Goal: Task Accomplishment & Management: Use online tool/utility

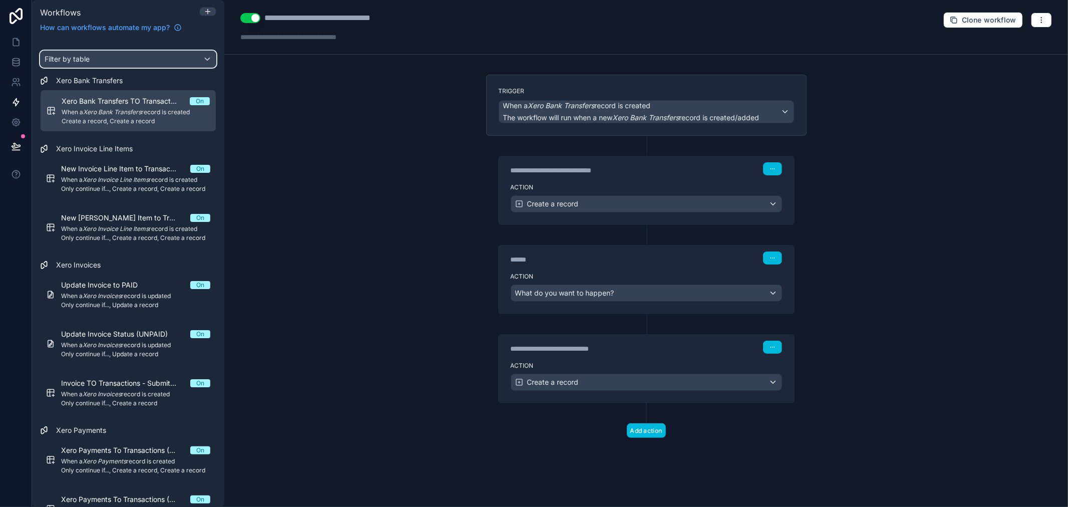
click at [119, 62] on div "Filter by table" at bounding box center [128, 59] width 175 height 16
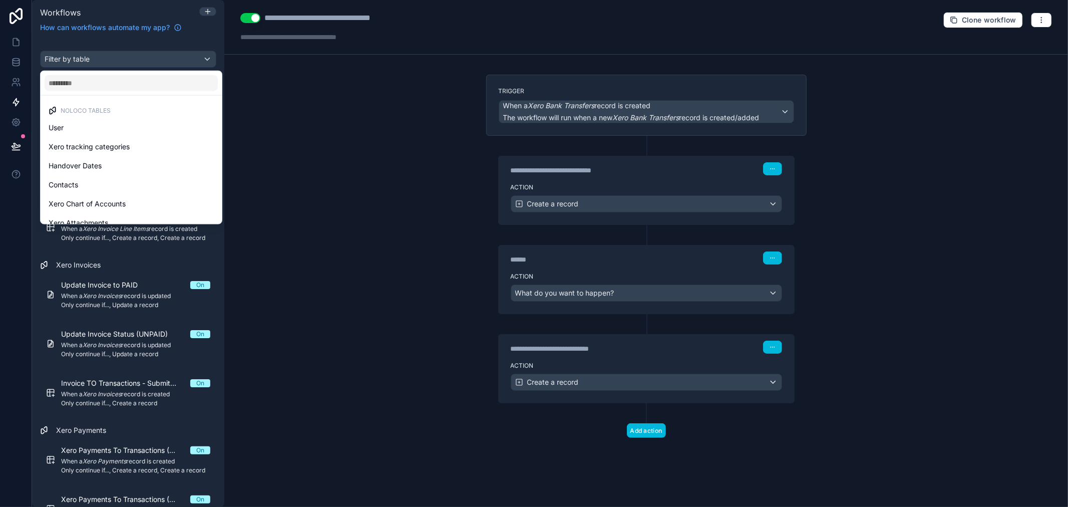
click at [119, 46] on div "scrollable content" at bounding box center [534, 253] width 1068 height 507
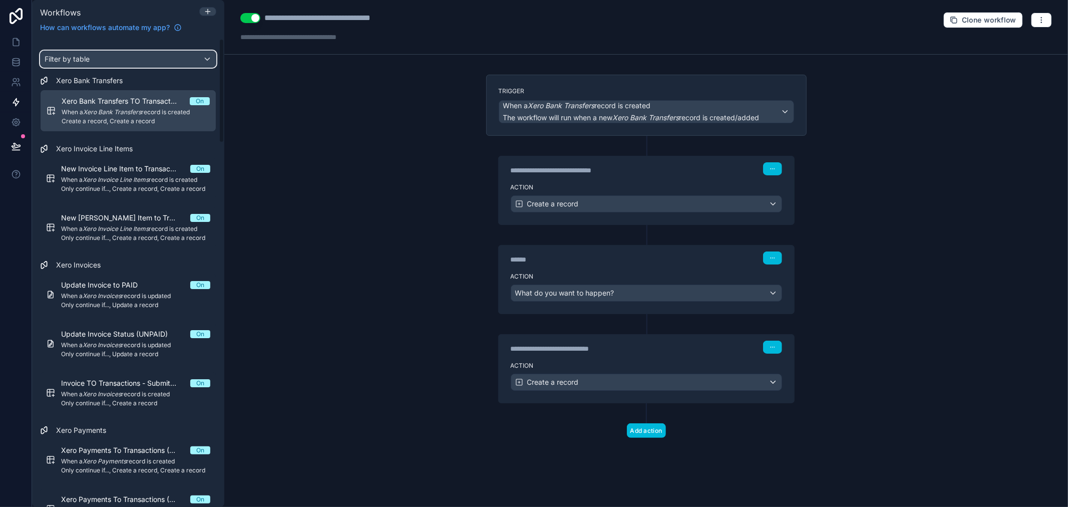
click at [118, 54] on div "Filter by table" at bounding box center [128, 59] width 175 height 16
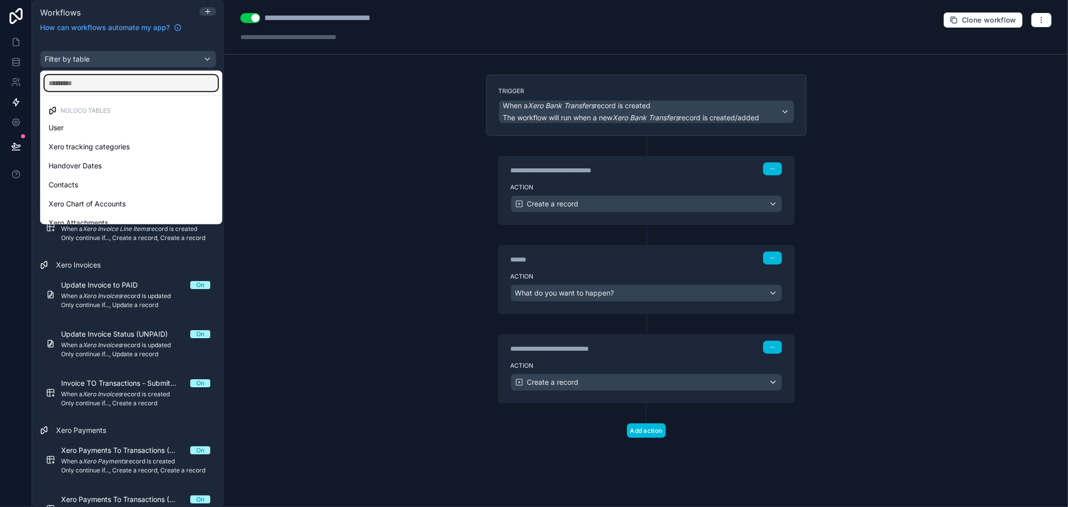
click at [111, 79] on input "text" at bounding box center [131, 83] width 173 height 16
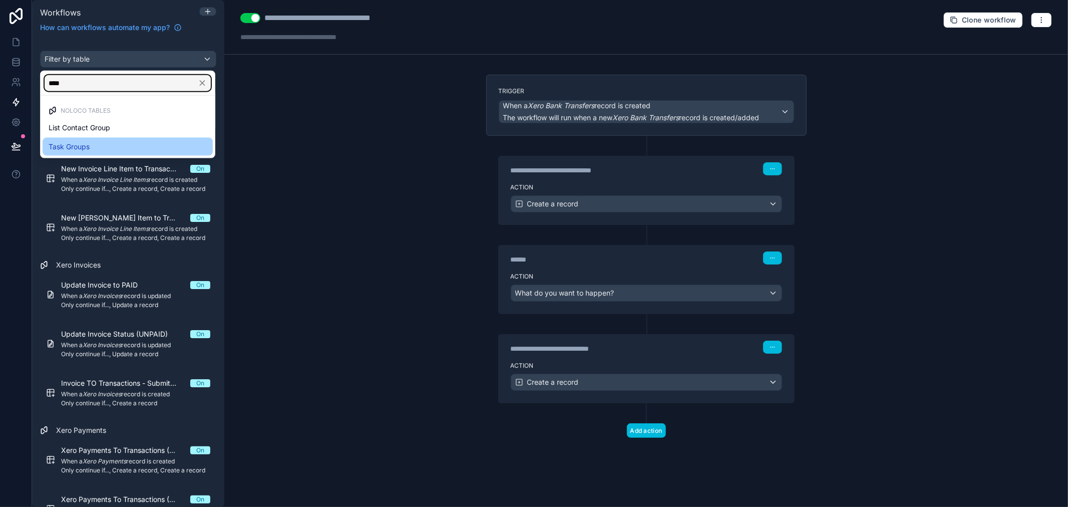
type input "****"
click at [112, 141] on div "Task Groups" at bounding box center [128, 147] width 158 height 12
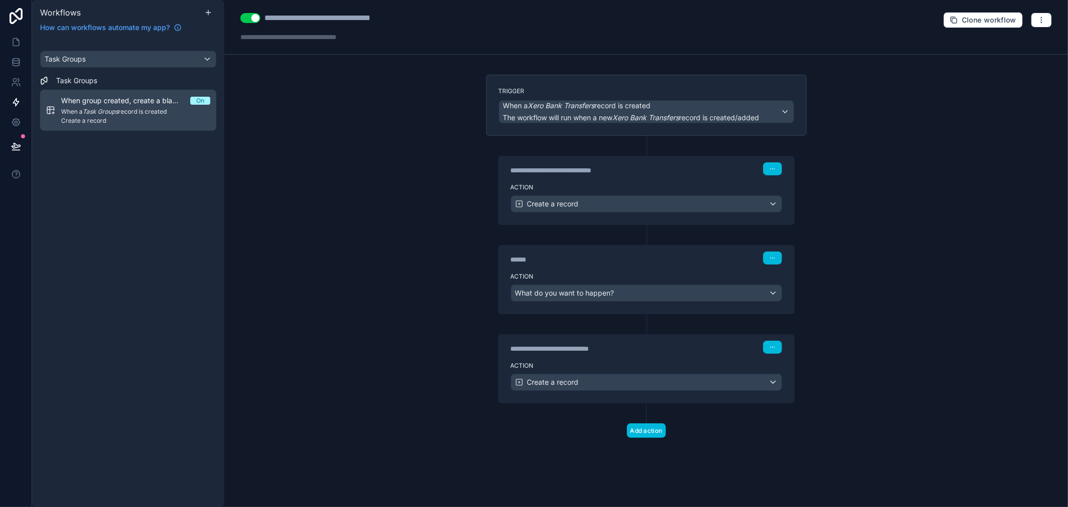
click at [91, 112] on em "Task Groups" at bounding box center [101, 112] width 36 height 8
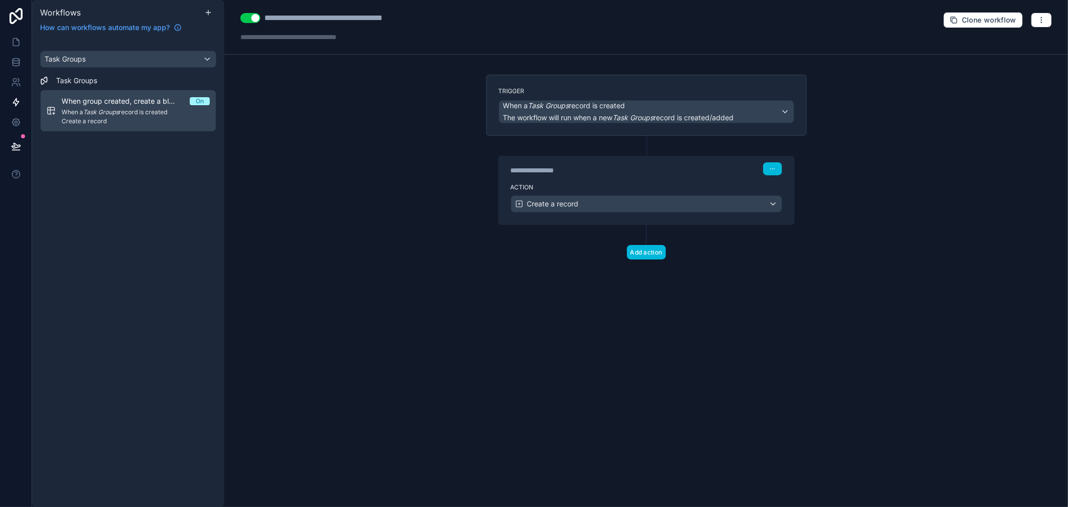
click at [567, 183] on div "Action Create a record" at bounding box center [646, 201] width 295 height 45
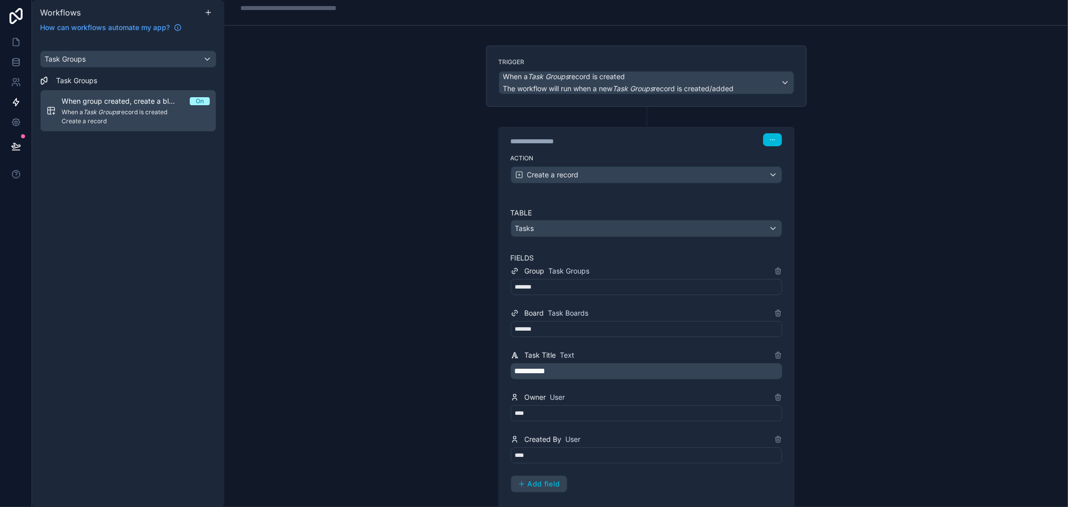
scroll to position [111, 0]
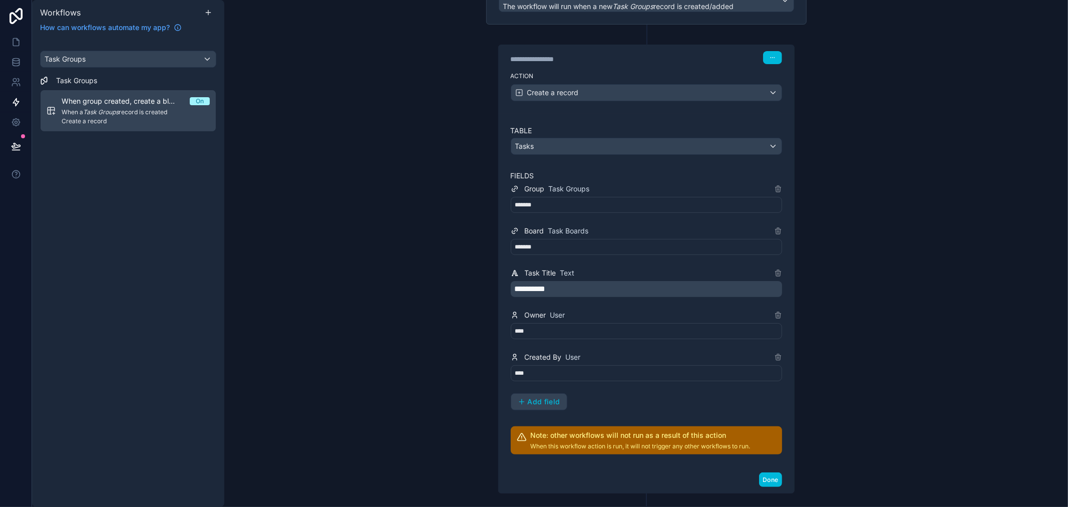
click at [574, 289] on p "**********" at bounding box center [647, 289] width 265 height 12
click at [710, 304] on div "**********" at bounding box center [646, 296] width 271 height 227
click at [556, 205] on div "*******" at bounding box center [646, 205] width 271 height 16
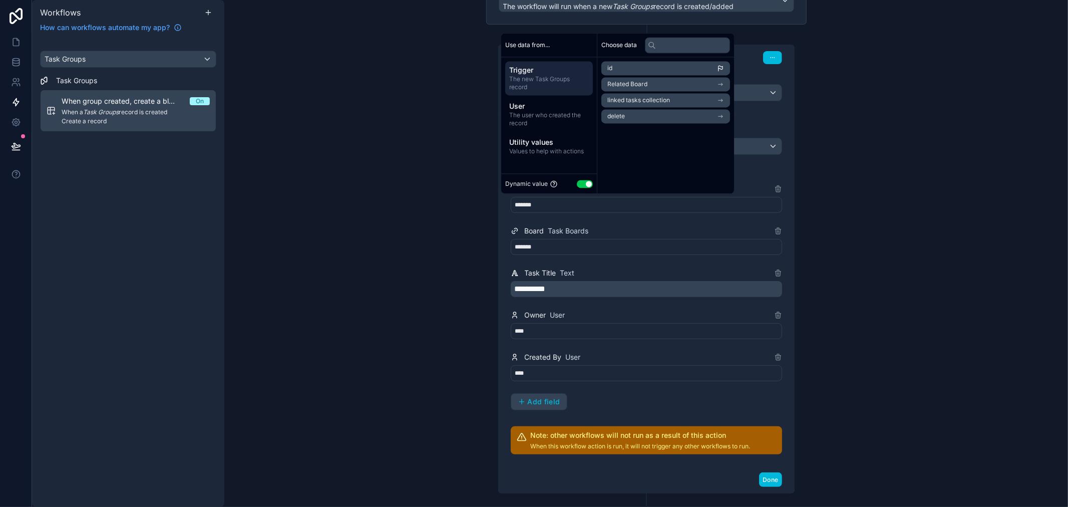
click at [655, 215] on div "**********" at bounding box center [646, 296] width 271 height 227
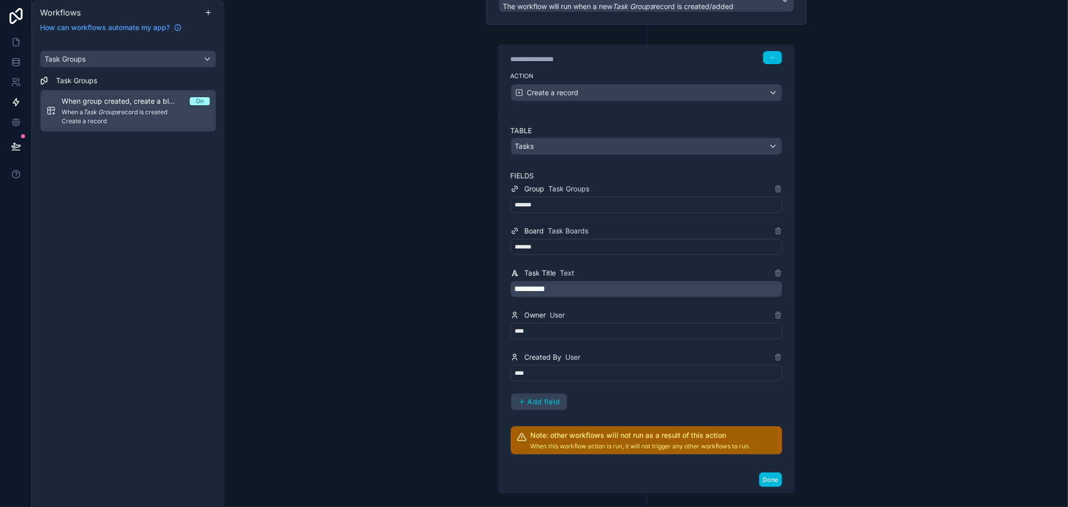
click at [634, 205] on div "*******" at bounding box center [646, 205] width 271 height 16
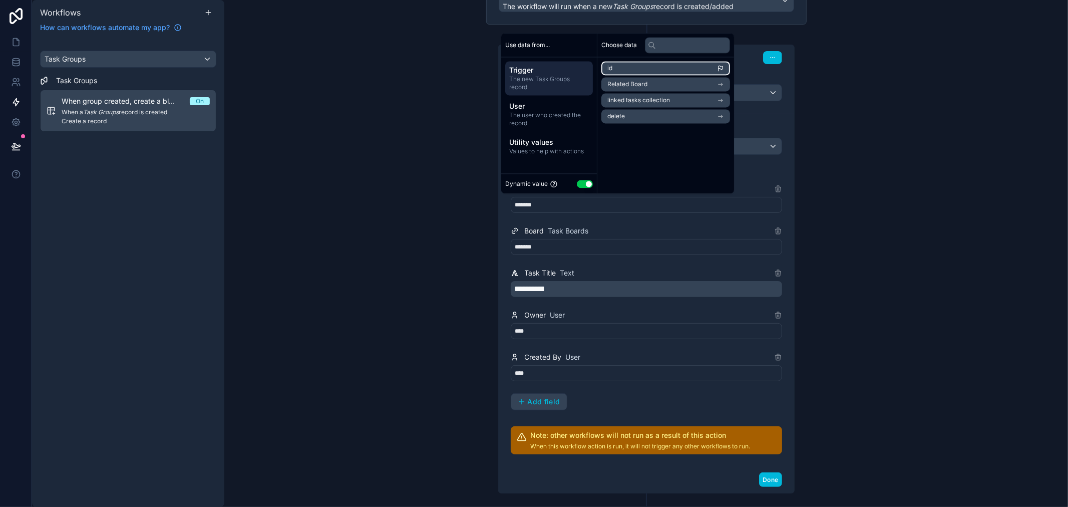
click at [648, 71] on li "id" at bounding box center [665, 68] width 129 height 14
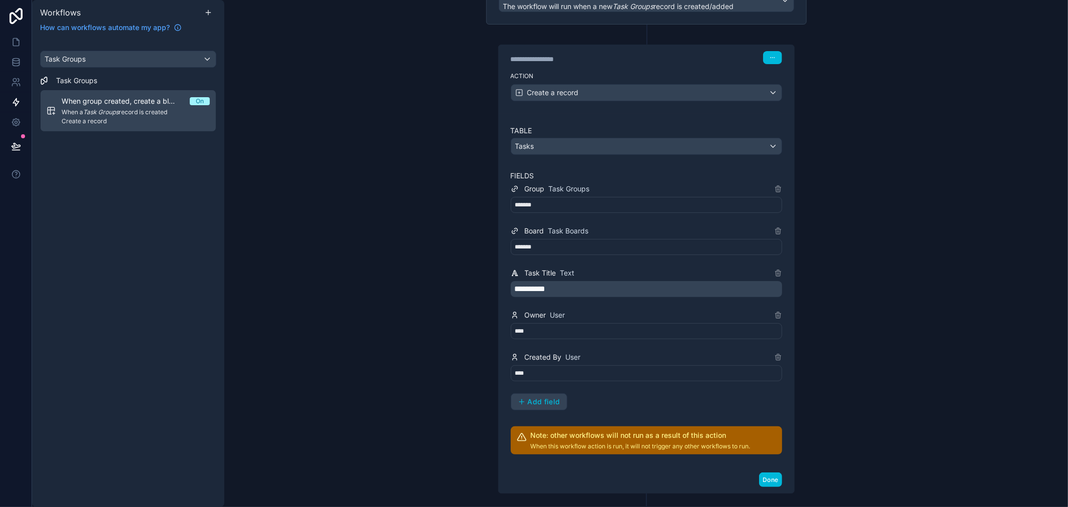
click at [634, 217] on div "**********" at bounding box center [646, 296] width 271 height 227
click at [604, 248] on div "*******" at bounding box center [646, 247] width 271 height 16
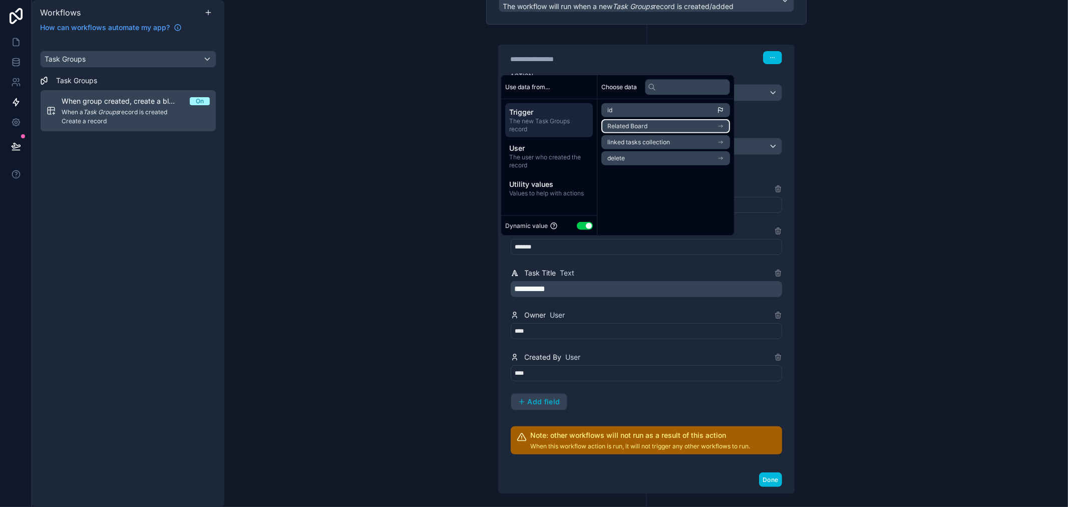
click at [639, 129] on span "Related Board" at bounding box center [627, 126] width 40 height 8
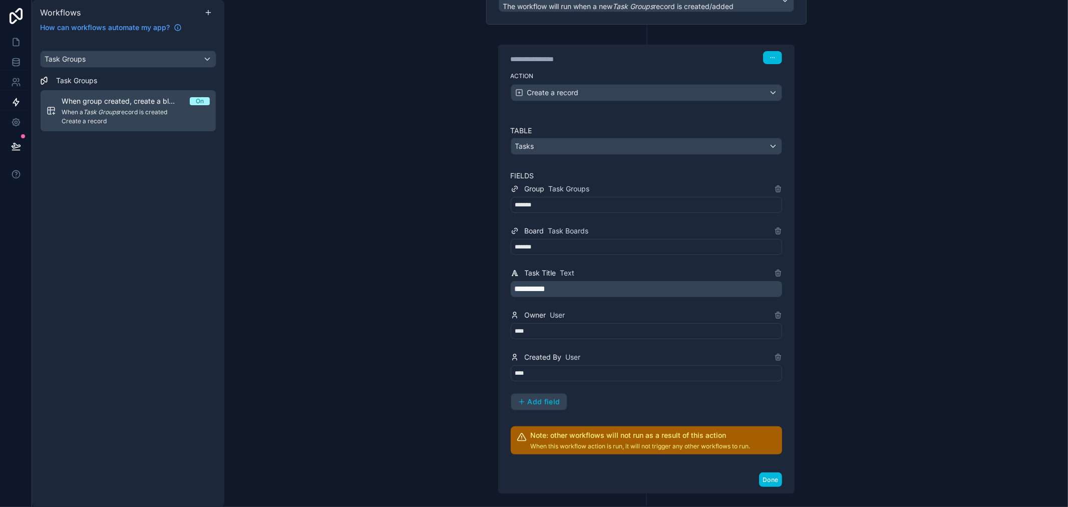
click at [664, 256] on div "**********" at bounding box center [646, 296] width 271 height 227
click at [592, 242] on div "*******" at bounding box center [646, 247] width 271 height 16
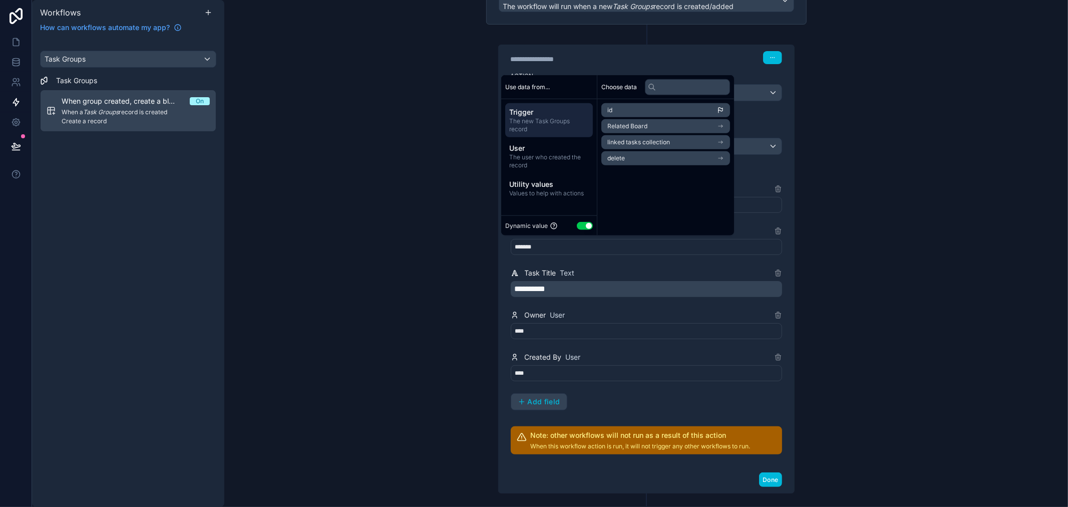
click at [734, 234] on div "Choose data id Related Board linked tasks collection delete" at bounding box center [665, 155] width 137 height 160
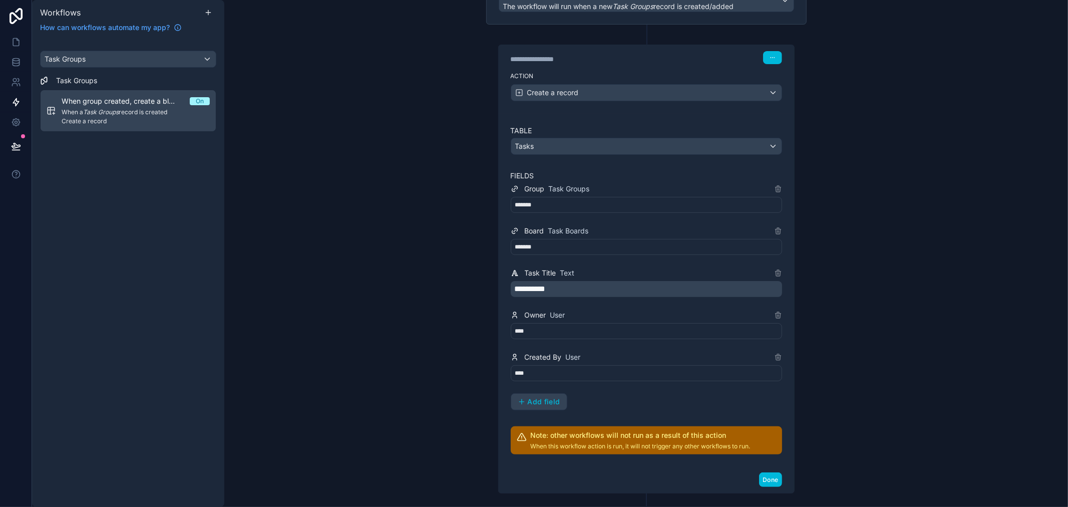
drag, startPoint x: 763, startPoint y: 229, endPoint x: 790, endPoint y: 230, distance: 27.1
click at [763, 229] on div "Board Task Boards" at bounding box center [646, 231] width 271 height 12
click at [779, 231] on icon at bounding box center [779, 231] width 0 height 2
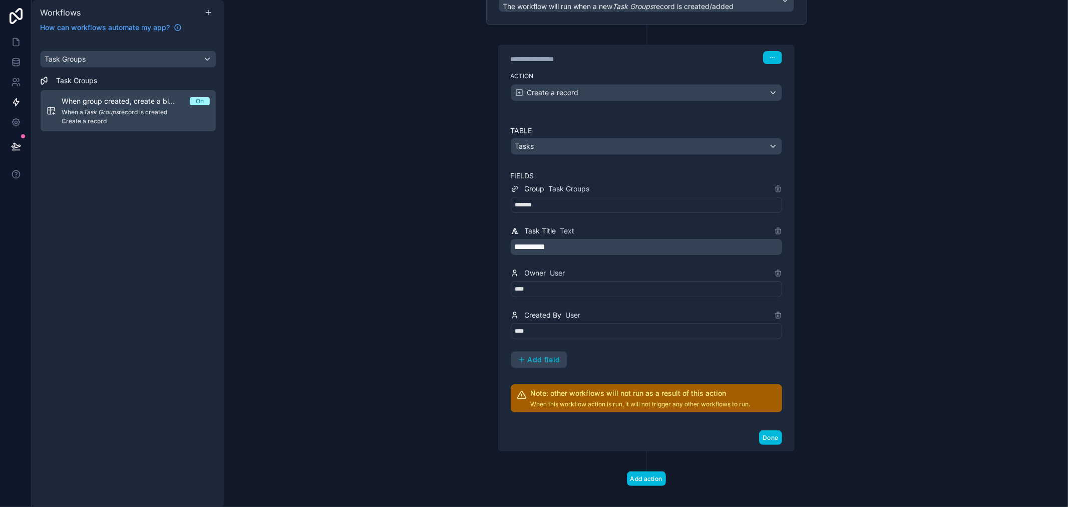
click at [548, 355] on button "Add field" at bounding box center [539, 360] width 56 height 16
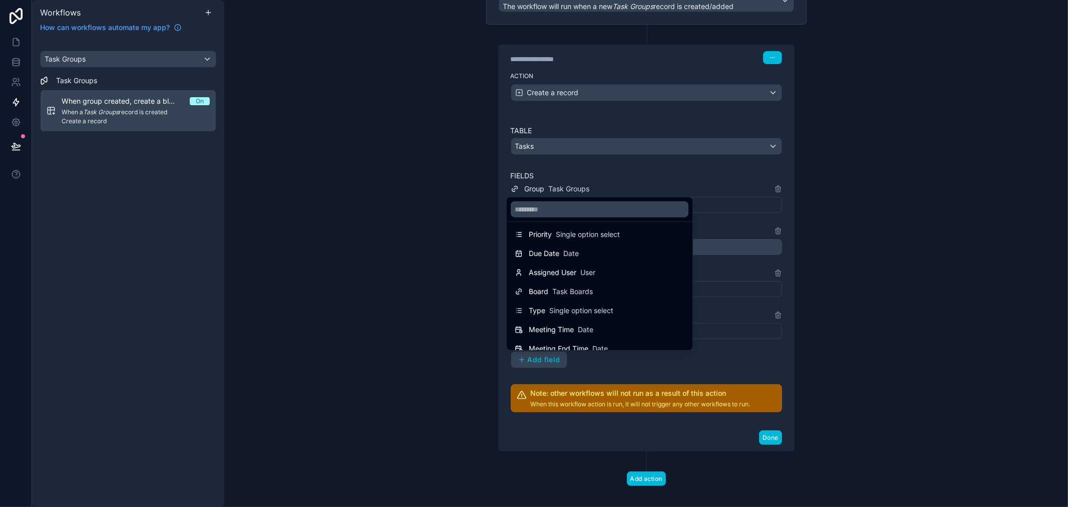
scroll to position [128, 0]
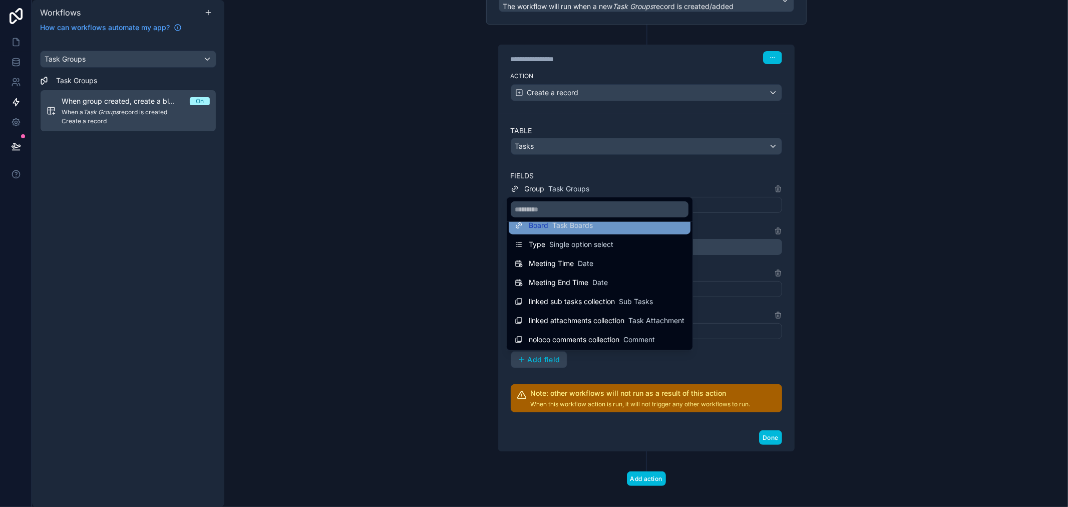
click at [565, 226] on span "Task Boards" at bounding box center [572, 225] width 41 height 10
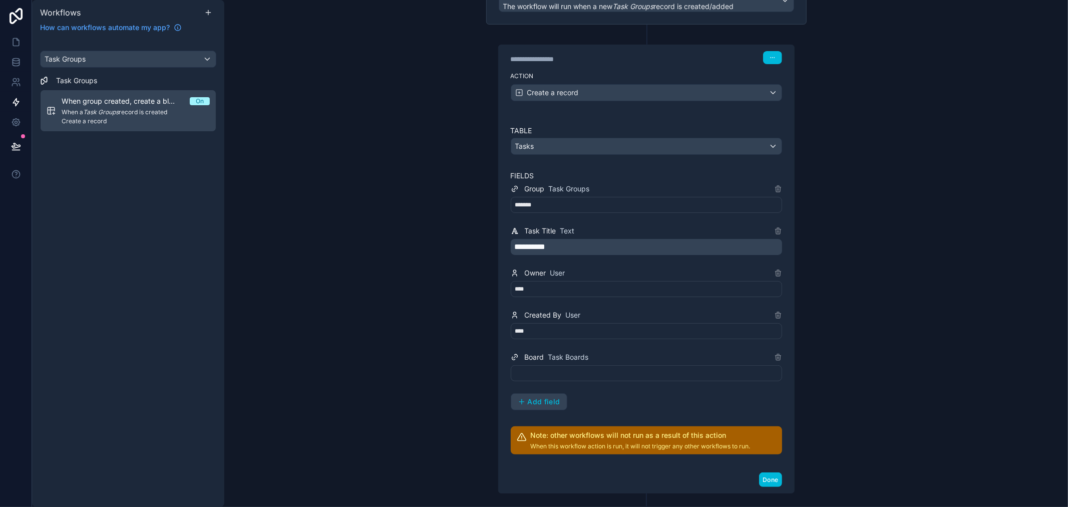
click at [562, 366] on div at bounding box center [646, 373] width 271 height 16
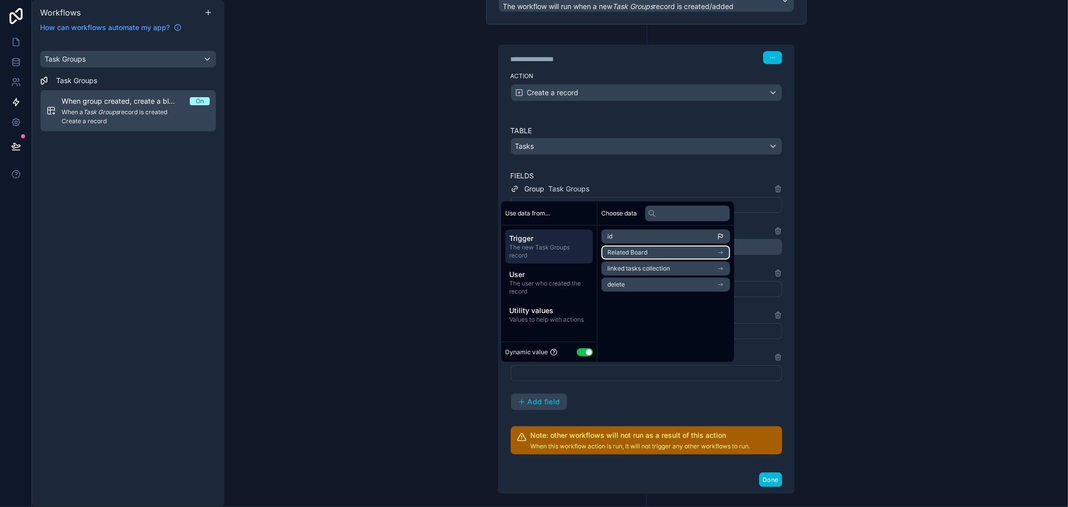
click at [652, 257] on li "Related Board" at bounding box center [665, 252] width 129 height 14
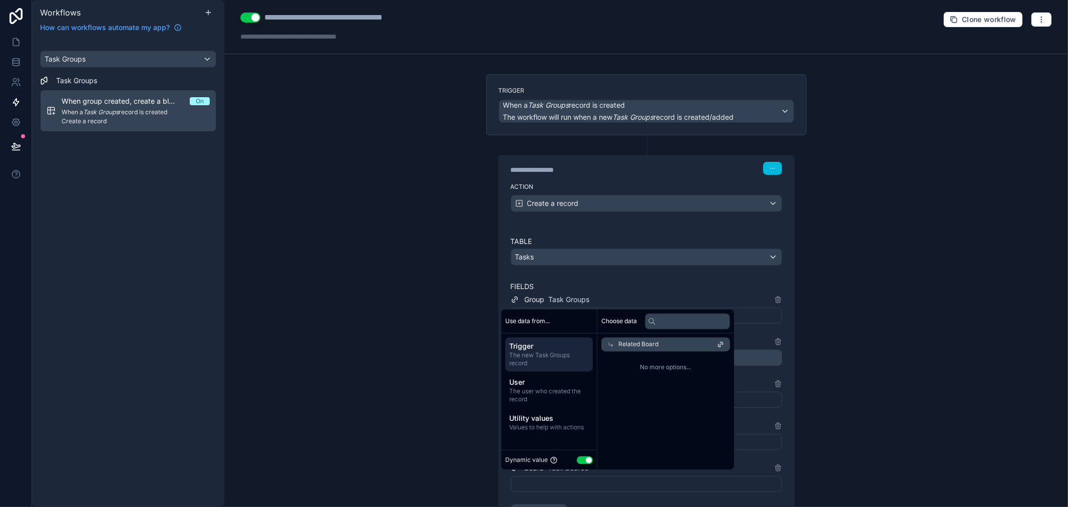
scroll to position [164, 0]
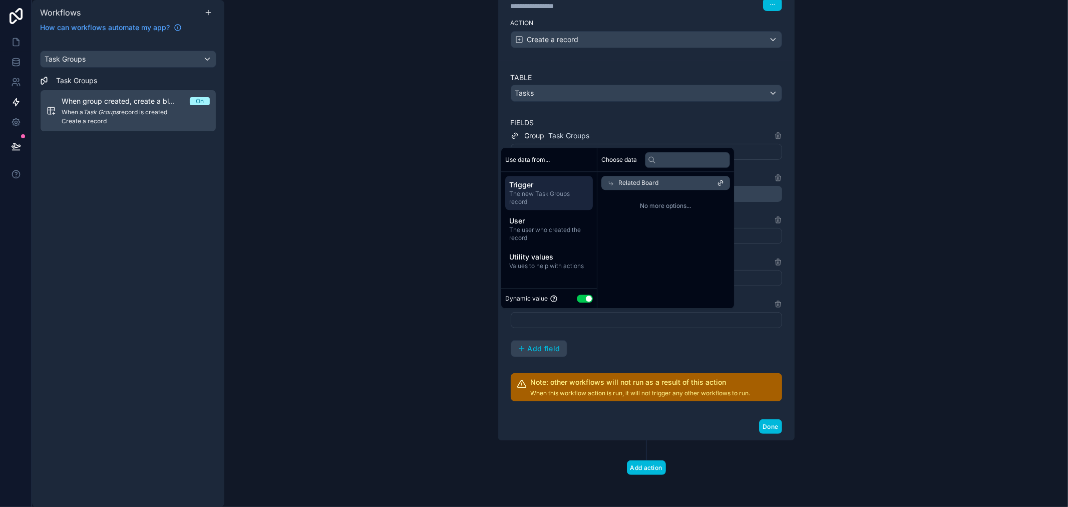
click at [610, 339] on div "**********" at bounding box center [646, 243] width 271 height 227
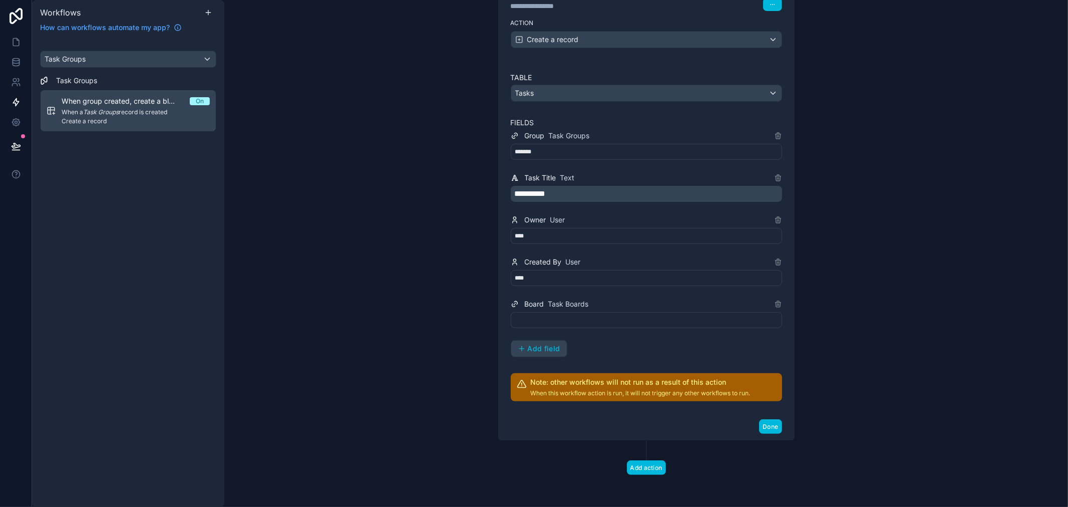
click at [589, 322] on div at bounding box center [646, 320] width 271 height 16
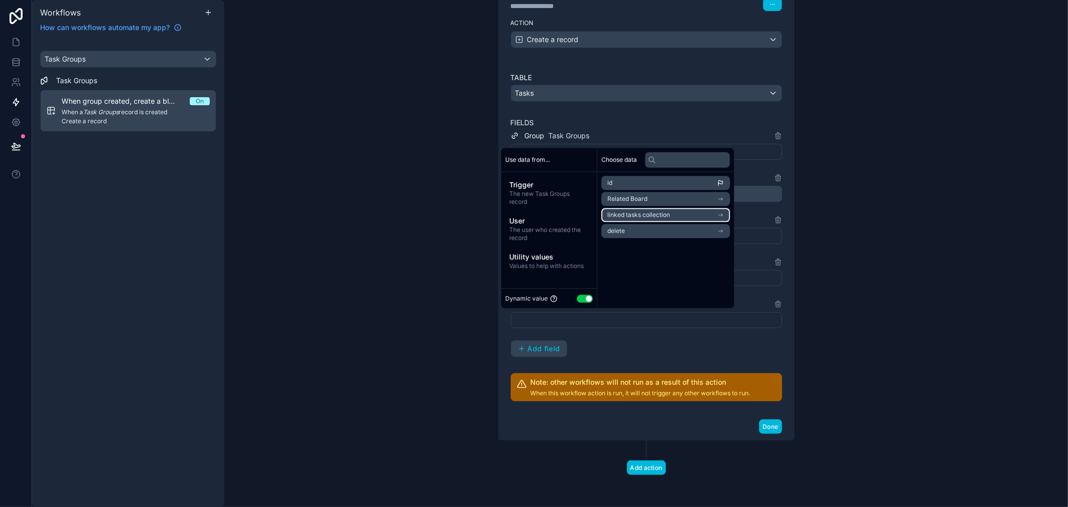
click at [632, 217] on span "linked tasks collection" at bounding box center [638, 215] width 63 height 8
click at [611, 184] on icon at bounding box center [611, 183] width 4 height 4
drag, startPoint x: 611, startPoint y: 184, endPoint x: 618, endPoint y: 218, distance: 35.2
click at [618, 218] on ul "id Related Board linked tasks collection delete" at bounding box center [665, 207] width 129 height 62
click at [650, 198] on li "Related Board" at bounding box center [665, 199] width 129 height 14
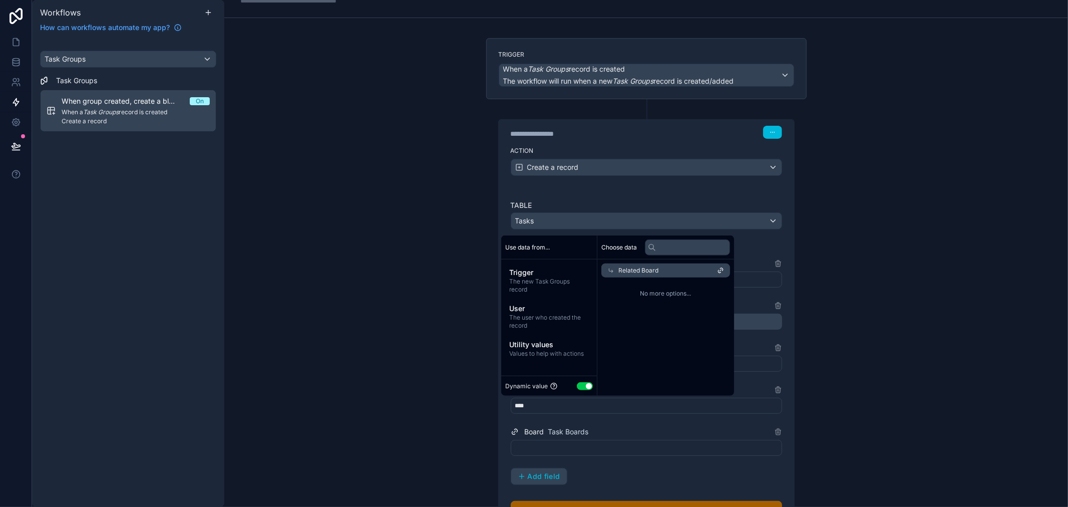
scroll to position [111, 0]
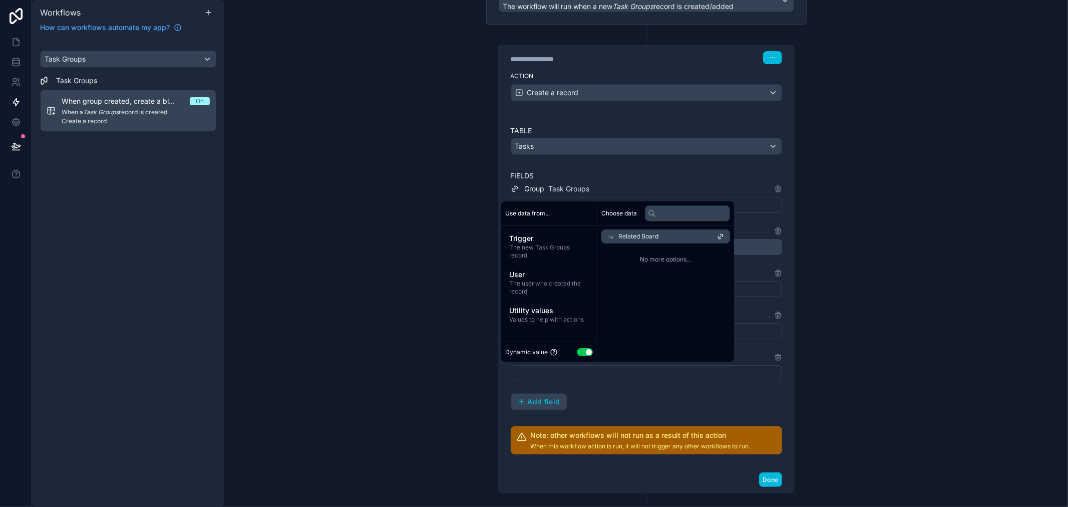
click at [715, 241] on div "Related Board" at bounding box center [665, 236] width 129 height 14
click at [703, 254] on li "Related Board" at bounding box center [665, 252] width 129 height 14
click at [704, 254] on div "No more options..." at bounding box center [665, 259] width 137 height 32
click at [638, 259] on span "No more options..." at bounding box center [665, 259] width 129 height 8
click at [619, 416] on div "**********" at bounding box center [646, 290] width 271 height 328
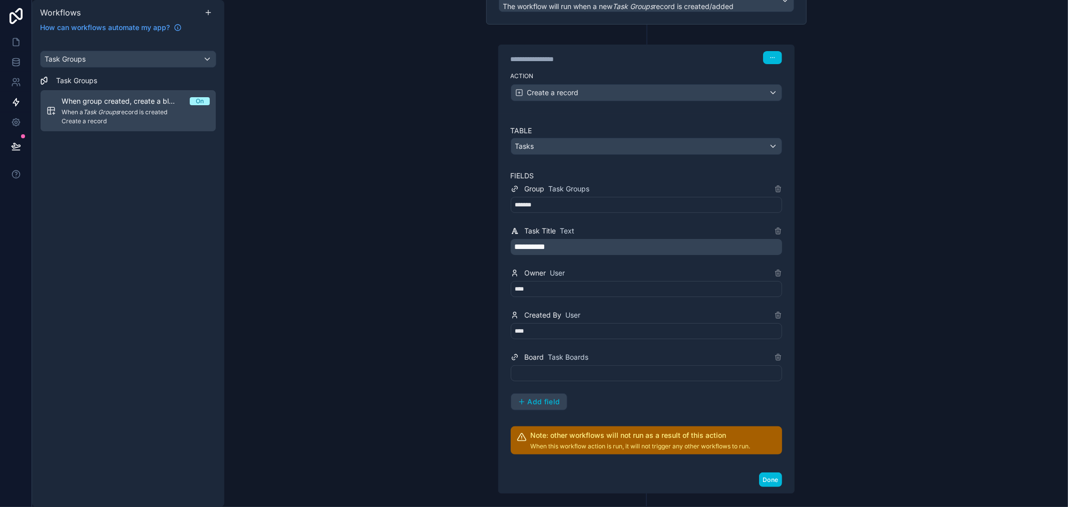
scroll to position [164, 0]
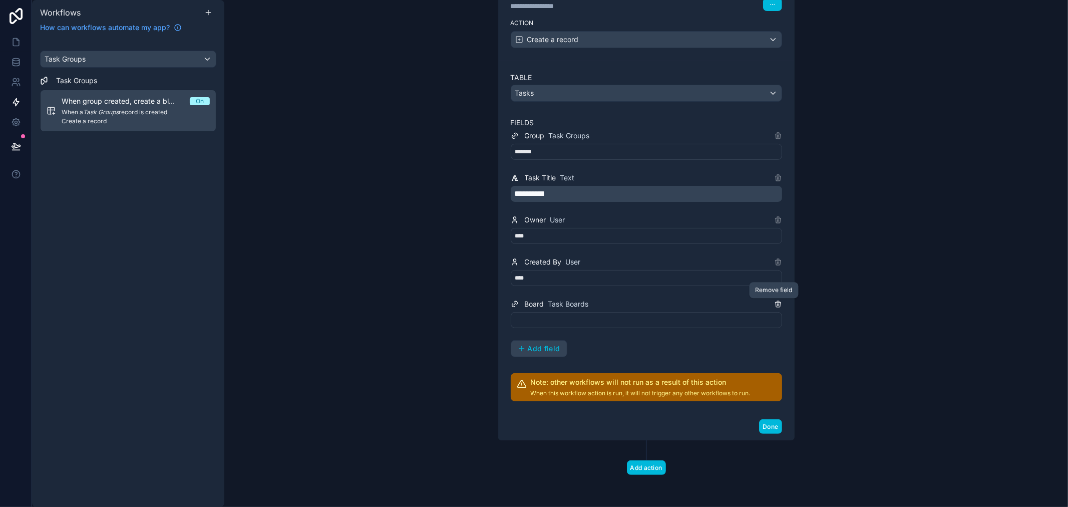
click at [774, 301] on icon at bounding box center [778, 304] width 8 height 8
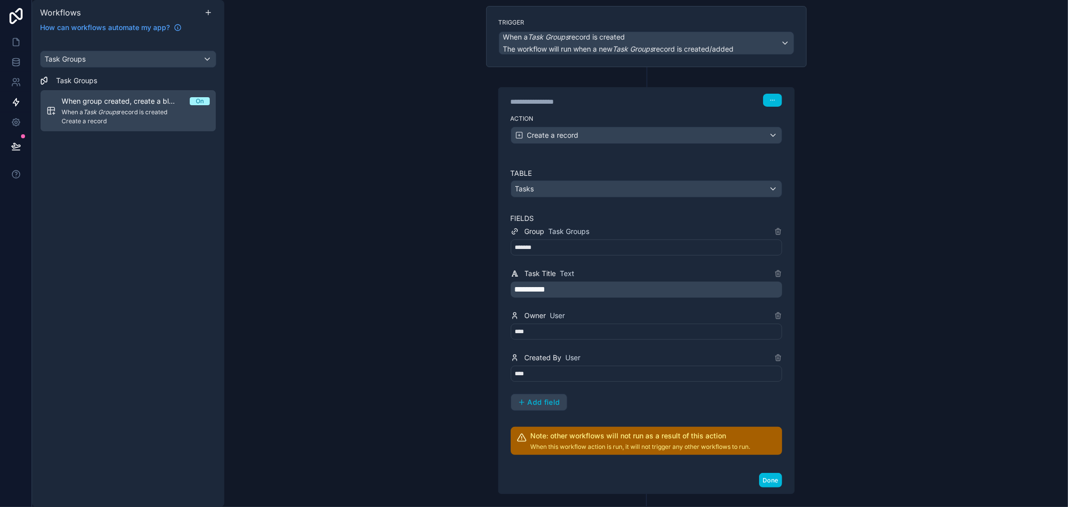
scroll to position [12, 0]
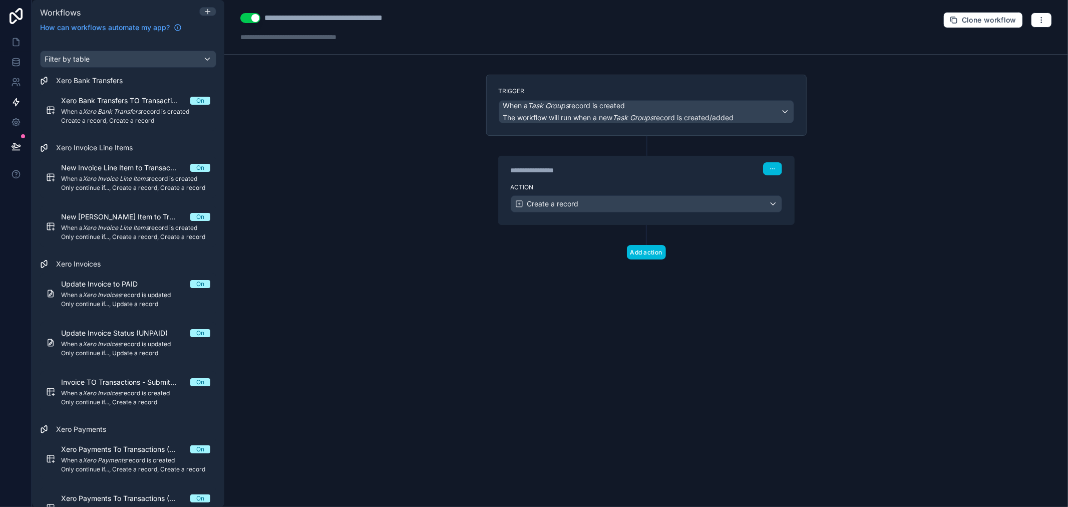
click at [656, 168] on div "**********" at bounding box center [586, 170] width 150 height 10
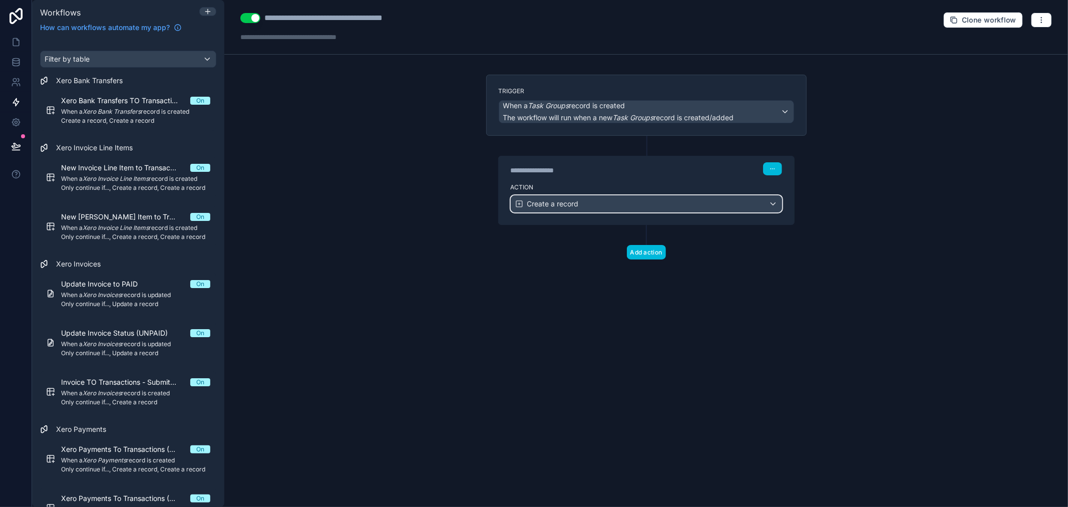
click at [654, 197] on div "Create a record" at bounding box center [646, 204] width 270 height 16
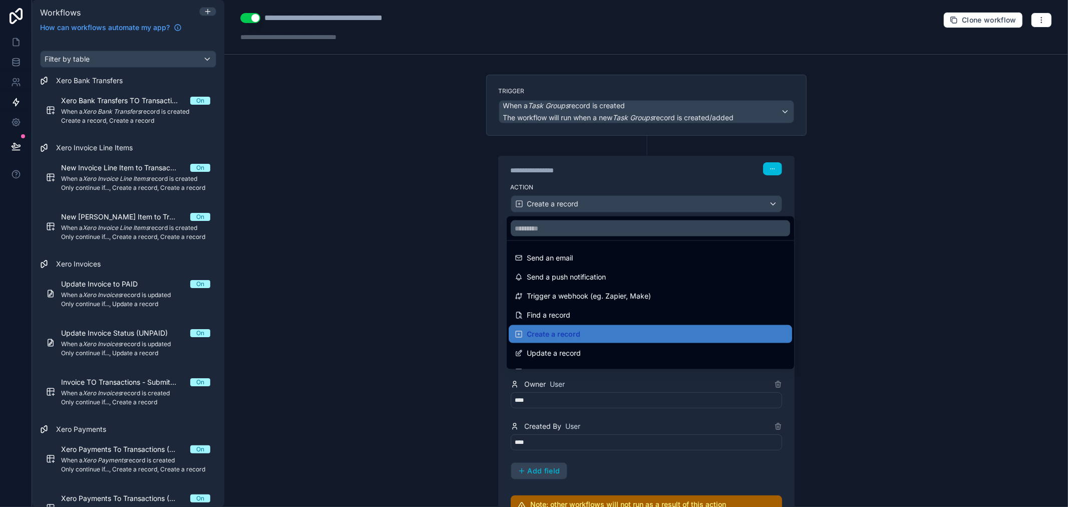
click at [673, 174] on div at bounding box center [534, 253] width 1068 height 507
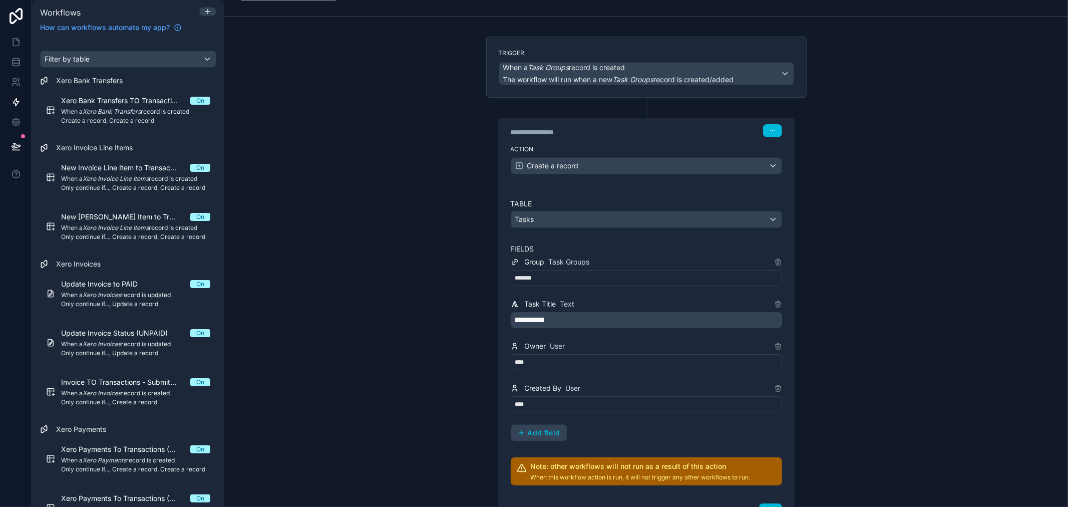
scroll to position [56, 0]
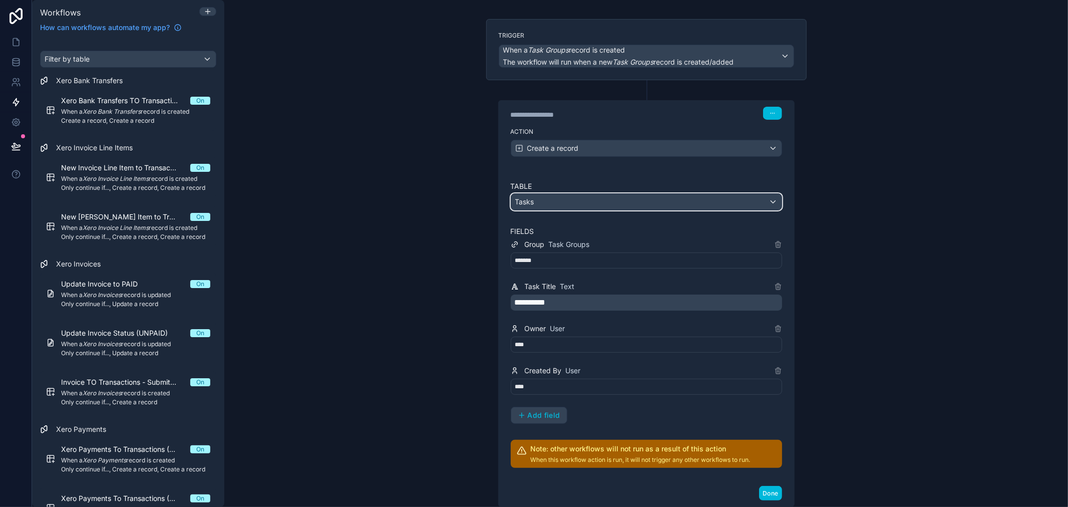
click at [579, 206] on div "Tasks" at bounding box center [646, 202] width 270 height 16
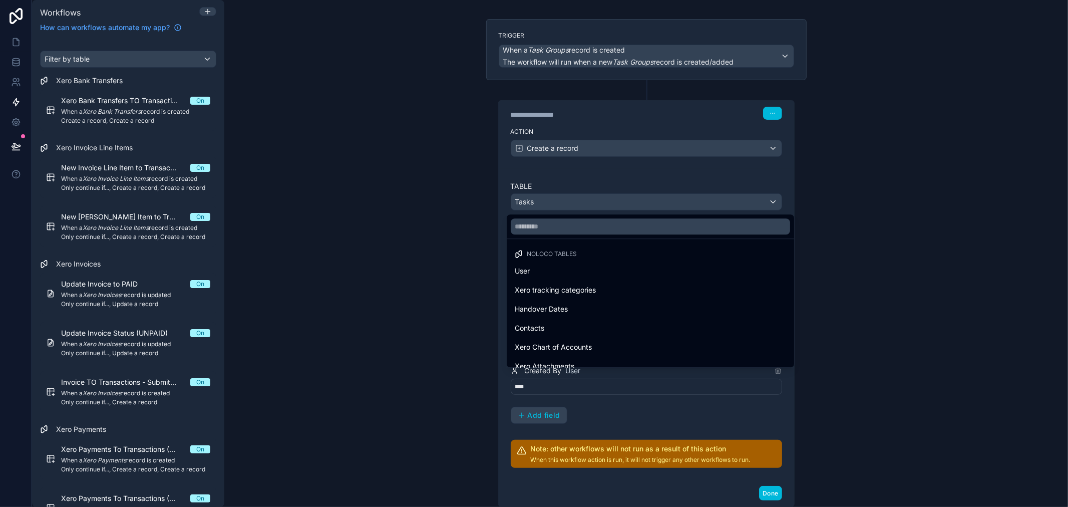
click at [579, 206] on div at bounding box center [534, 253] width 1068 height 507
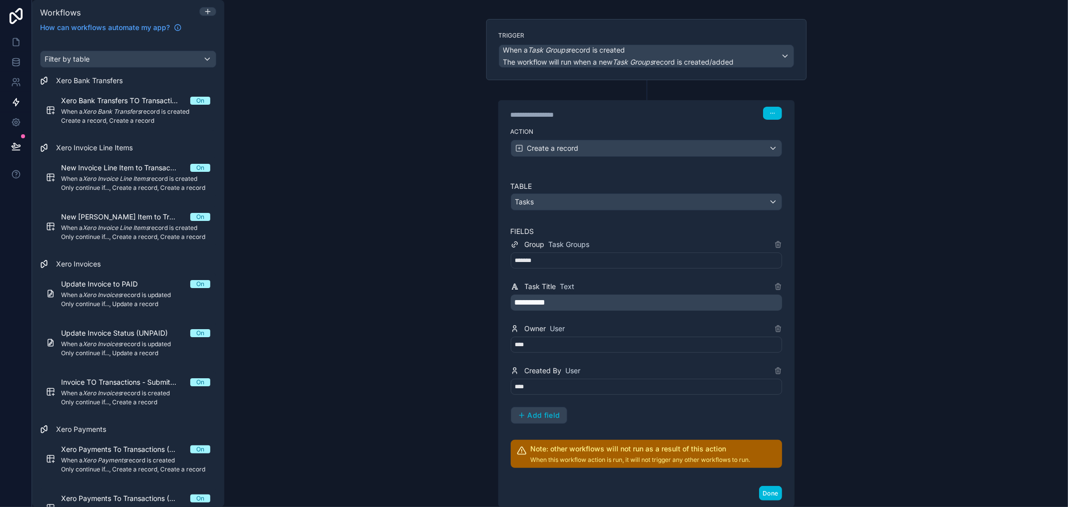
click at [541, 418] on span "Add field" at bounding box center [544, 415] width 33 height 9
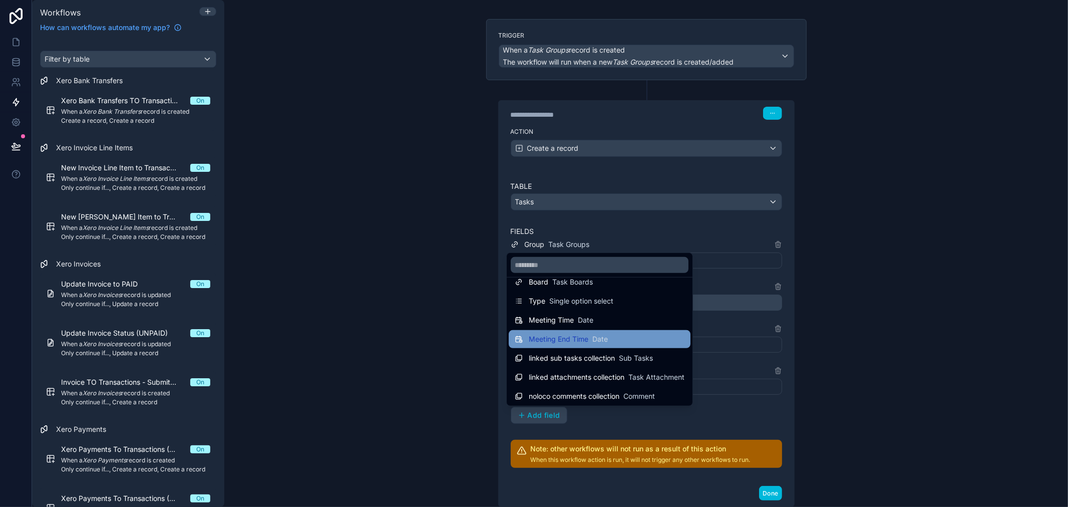
scroll to position [128, 0]
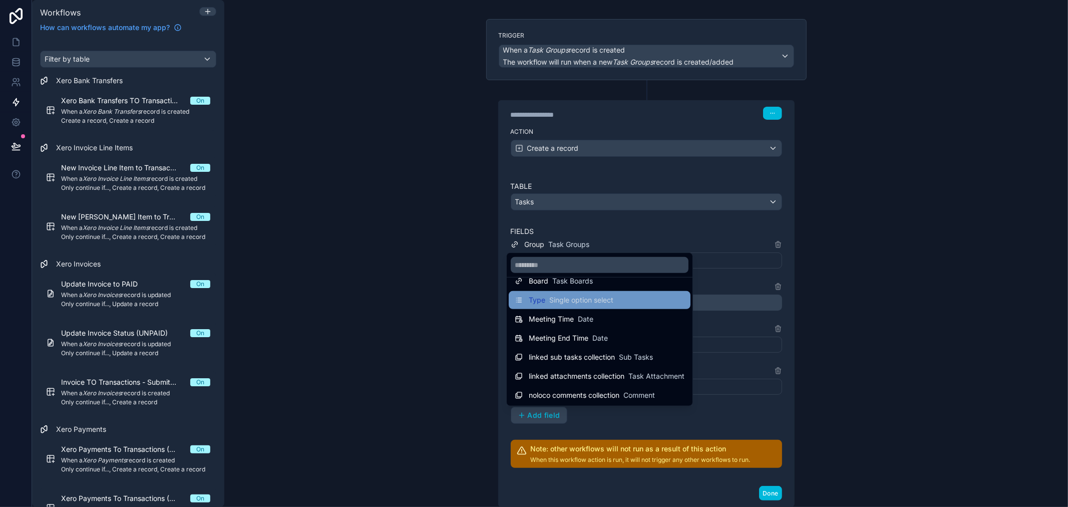
click at [554, 307] on div "Type Single option select" at bounding box center [600, 300] width 182 height 18
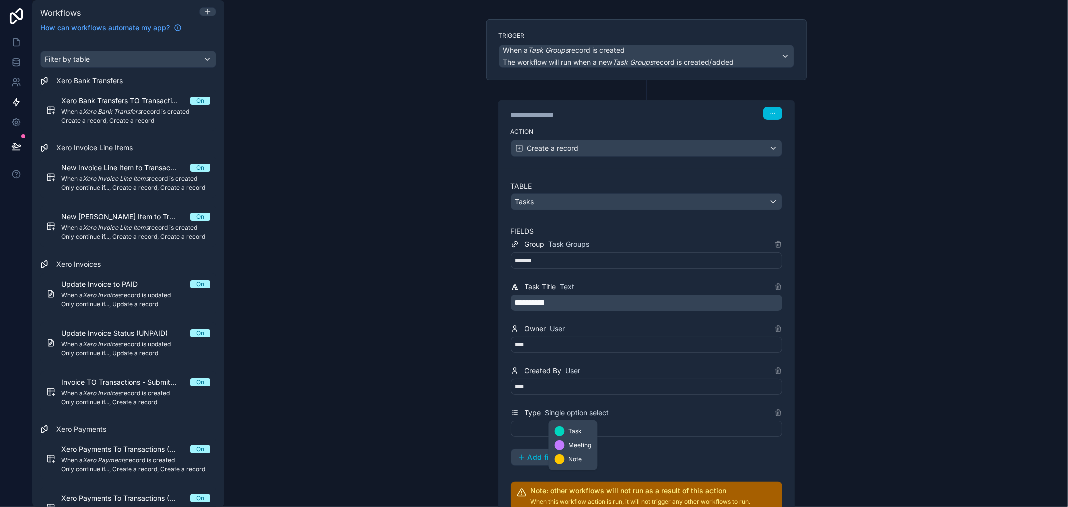
click at [577, 427] on span "Task" at bounding box center [576, 431] width 14 height 8
click at [562, 430] on div at bounding box center [560, 431] width 10 height 10
click at [543, 431] on div at bounding box center [646, 429] width 271 height 16
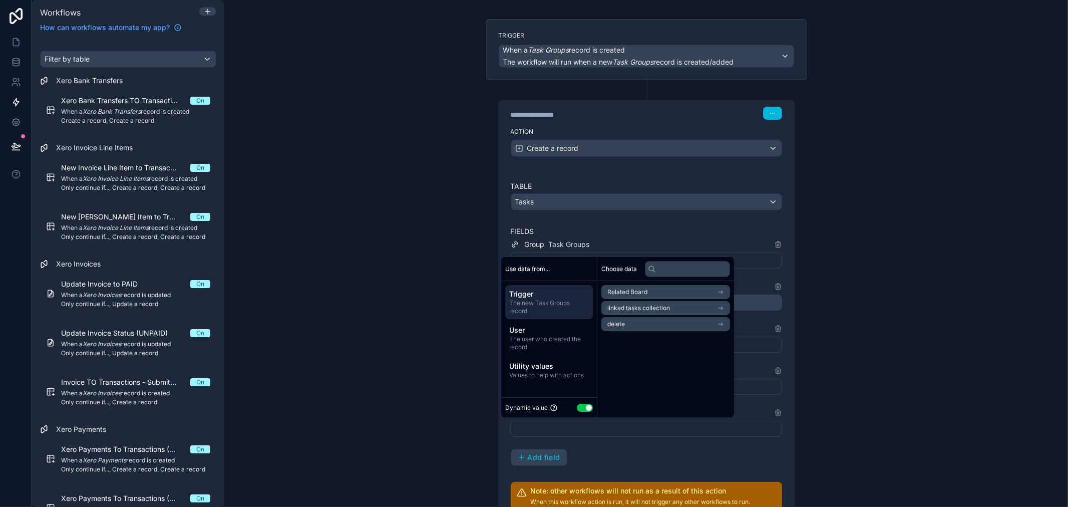
click at [589, 408] on button "Use setting" at bounding box center [585, 408] width 16 height 8
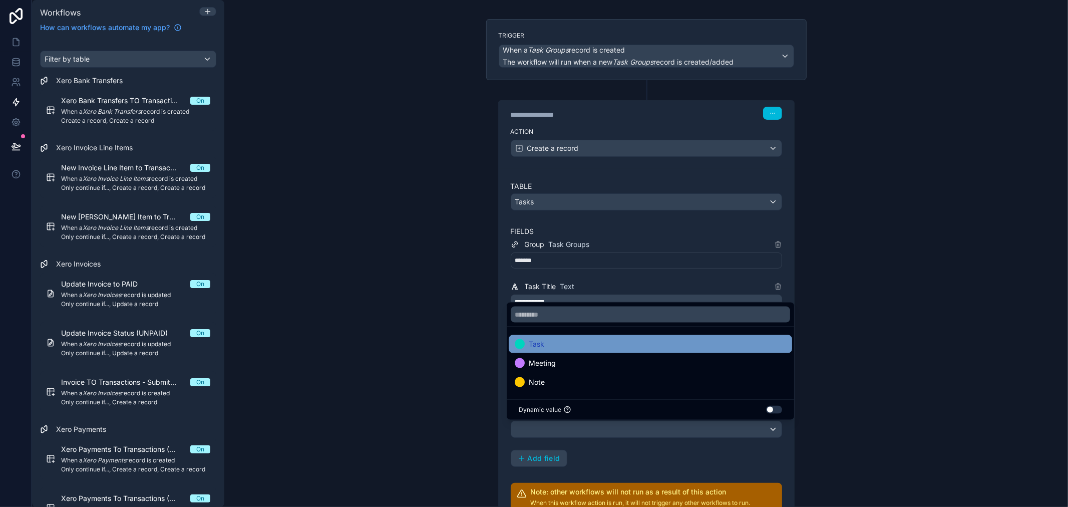
click at [550, 352] on div "Task" at bounding box center [650, 344] width 283 height 18
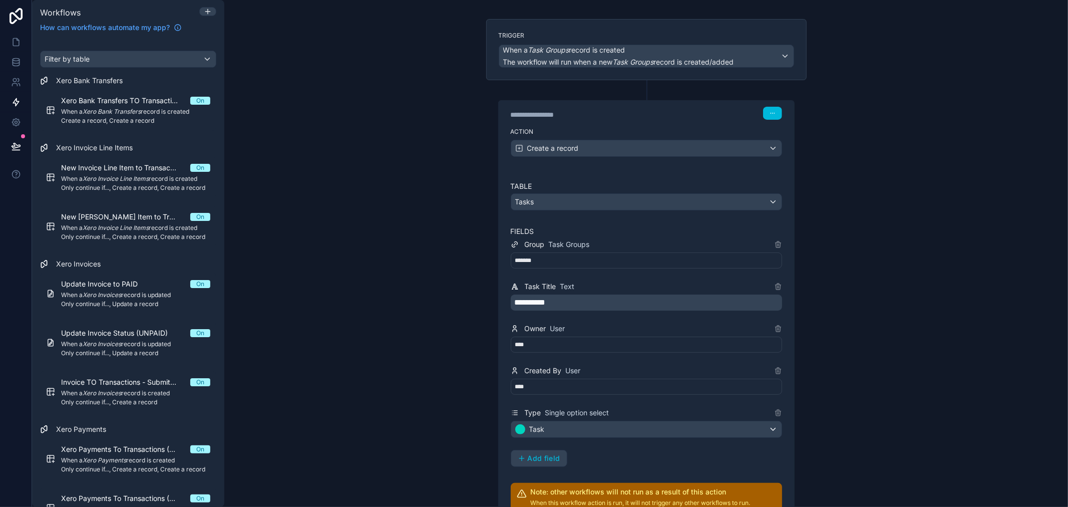
click at [587, 443] on div "**********" at bounding box center [646, 352] width 271 height 228
drag, startPoint x: 546, startPoint y: 460, endPoint x: 602, endPoint y: 246, distance: 220.7
click at [602, 246] on div "**********" at bounding box center [646, 352] width 271 height 228
click at [538, 456] on span "Add field" at bounding box center [544, 458] width 33 height 9
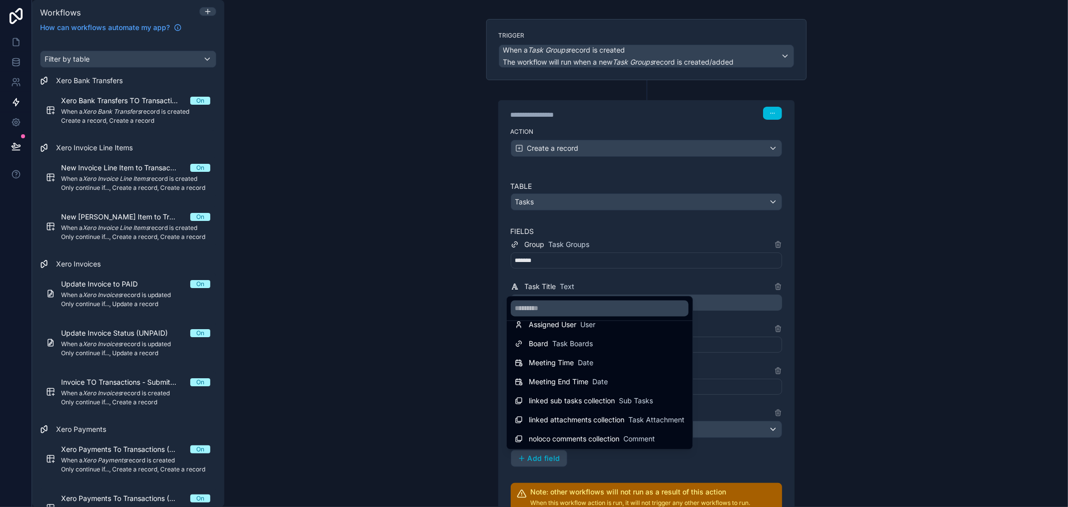
scroll to position [109, 0]
click at [572, 340] on span "Task Boards" at bounding box center [572, 344] width 41 height 10
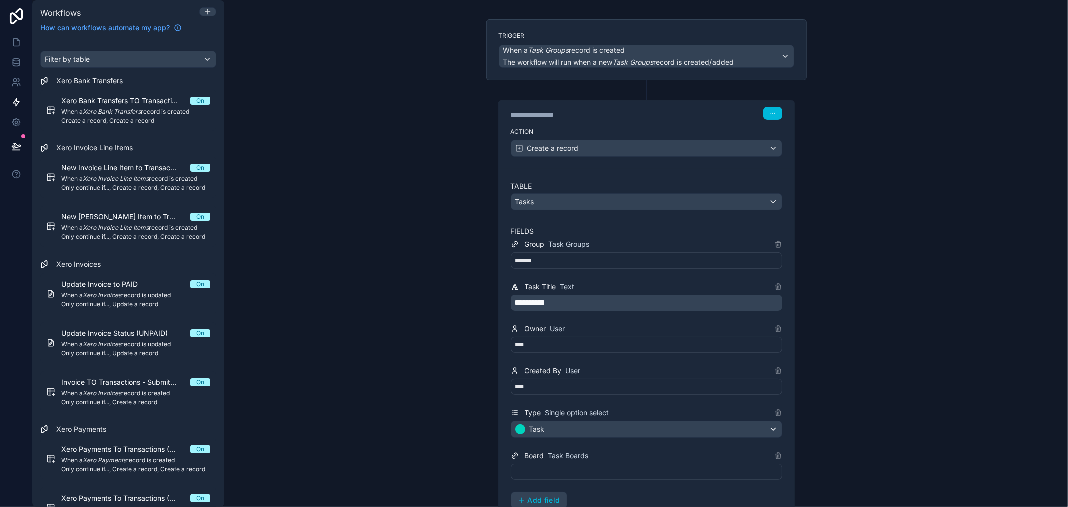
click at [546, 471] on div at bounding box center [646, 472] width 271 height 16
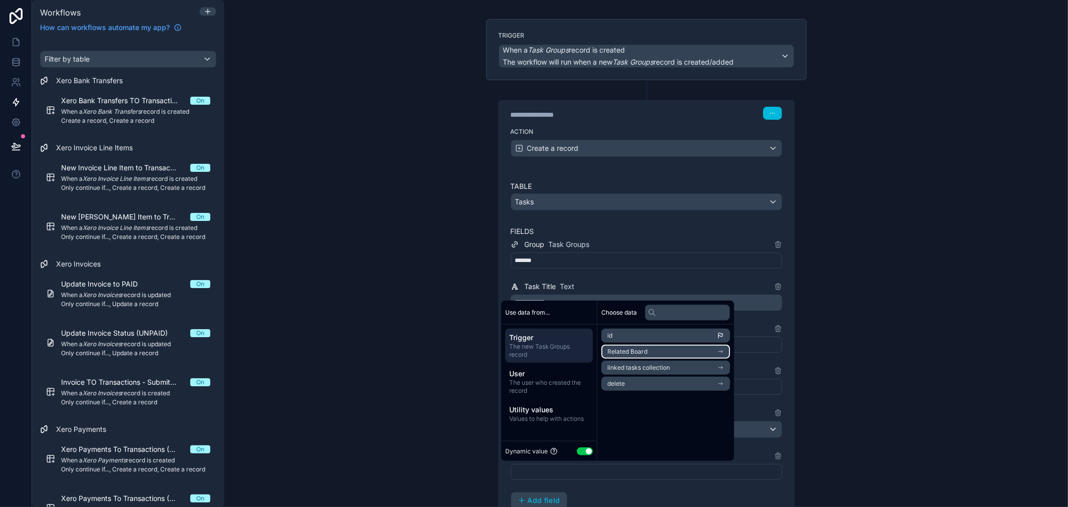
click at [704, 347] on li "Related Board" at bounding box center [665, 352] width 129 height 14
click at [710, 355] on span "No more options..." at bounding box center [665, 359] width 129 height 8
click at [677, 357] on span "No more options..." at bounding box center [665, 359] width 129 height 8
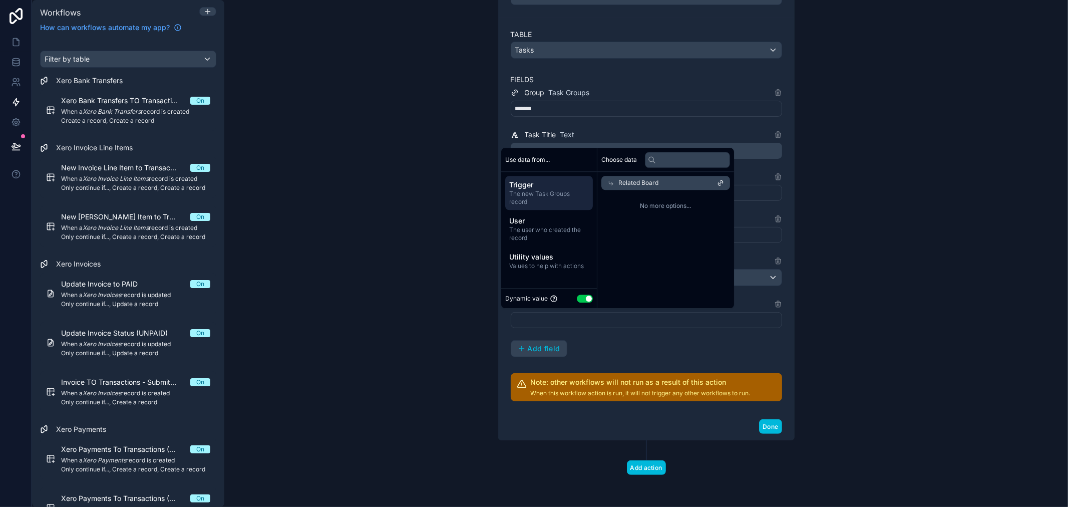
scroll to position [208, 0]
click at [631, 244] on div "Choose data Related Board No more options..." at bounding box center [665, 228] width 137 height 160
click at [719, 179] on div "Related Board" at bounding box center [665, 183] width 129 height 14
click at [656, 228] on li "delete" at bounding box center [665, 231] width 129 height 14
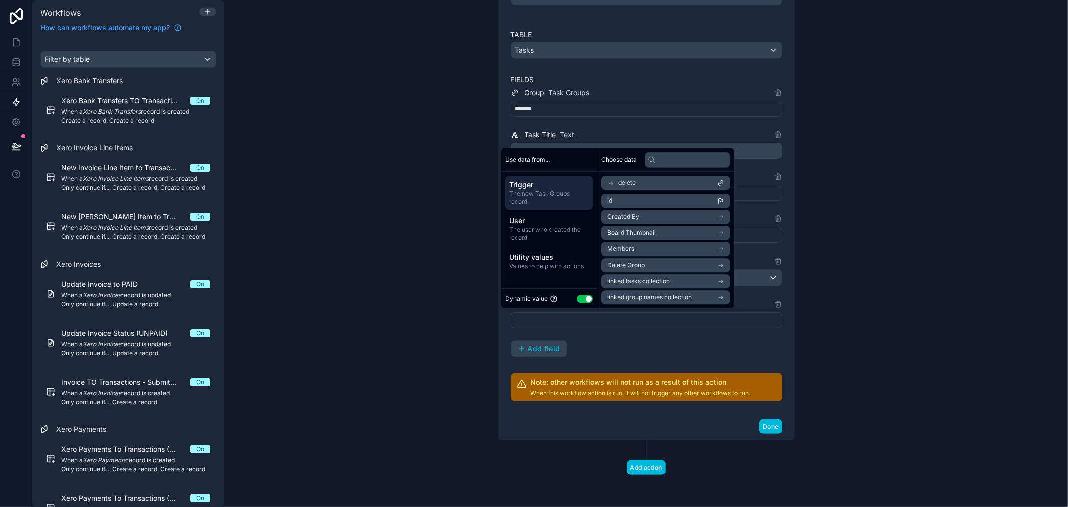
click at [604, 187] on div "delete" at bounding box center [665, 183] width 129 height 14
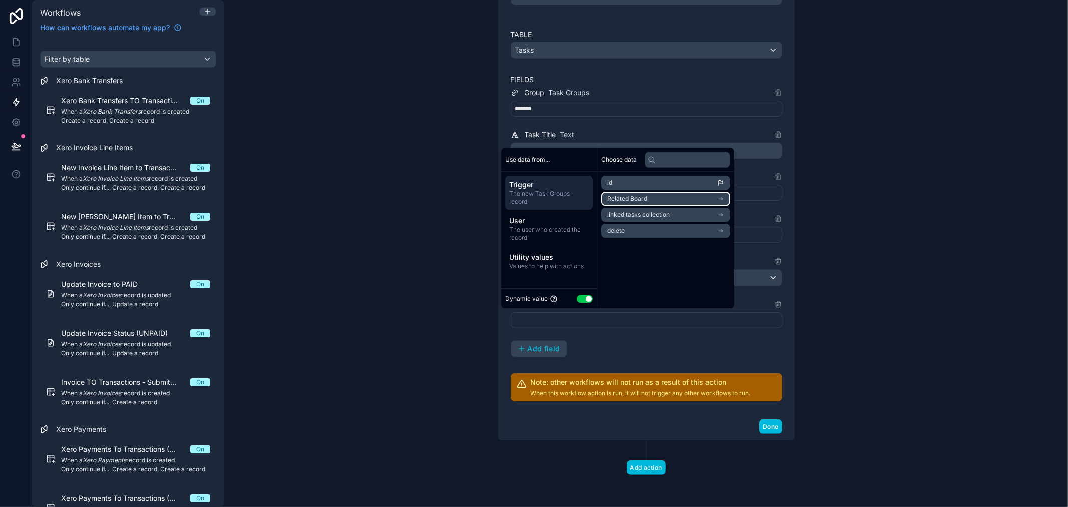
click at [623, 203] on li "Related Board" at bounding box center [665, 199] width 129 height 14
click at [614, 186] on icon at bounding box center [610, 182] width 7 height 7
click at [680, 199] on li "Related Board" at bounding box center [665, 199] width 129 height 14
click at [647, 186] on span "Related Board" at bounding box center [638, 183] width 40 height 8
click at [641, 200] on span "Related Board" at bounding box center [627, 199] width 40 height 8
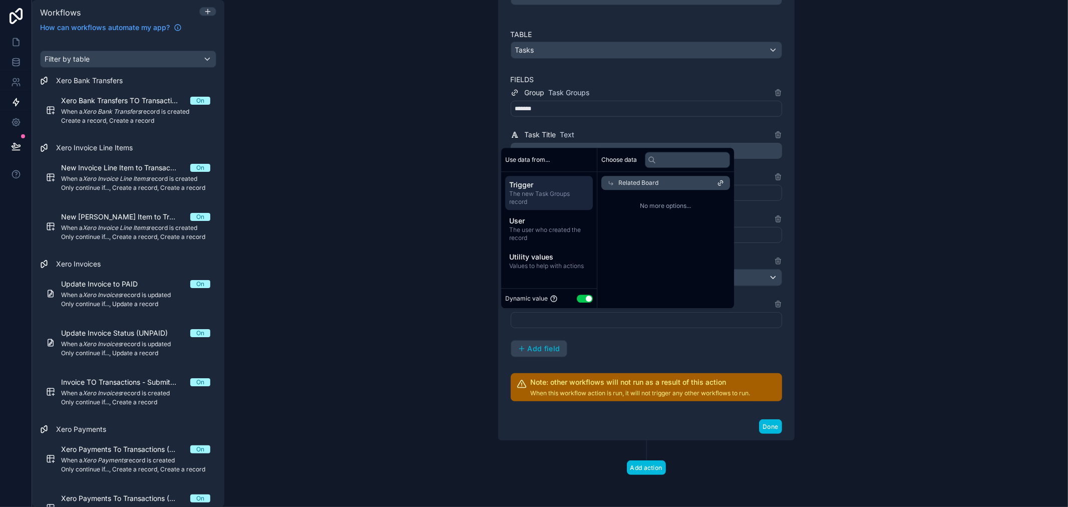
click at [651, 208] on span "No more options..." at bounding box center [665, 206] width 129 height 8
click at [683, 206] on span "No more options..." at bounding box center [665, 206] width 129 height 8
click at [723, 181] on icon at bounding box center [720, 182] width 7 height 7
click at [644, 299] on div "Choose data id Related Board linked tasks collection delete" at bounding box center [665, 228] width 137 height 160
click at [582, 299] on button "Use setting" at bounding box center [585, 298] width 16 height 8
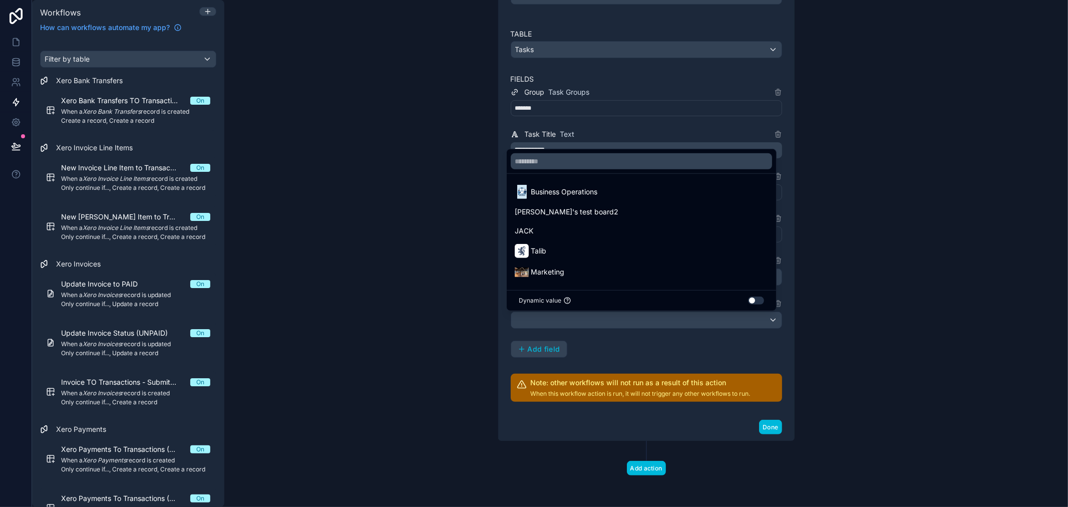
click at [750, 301] on button "Use setting" at bounding box center [756, 300] width 16 height 8
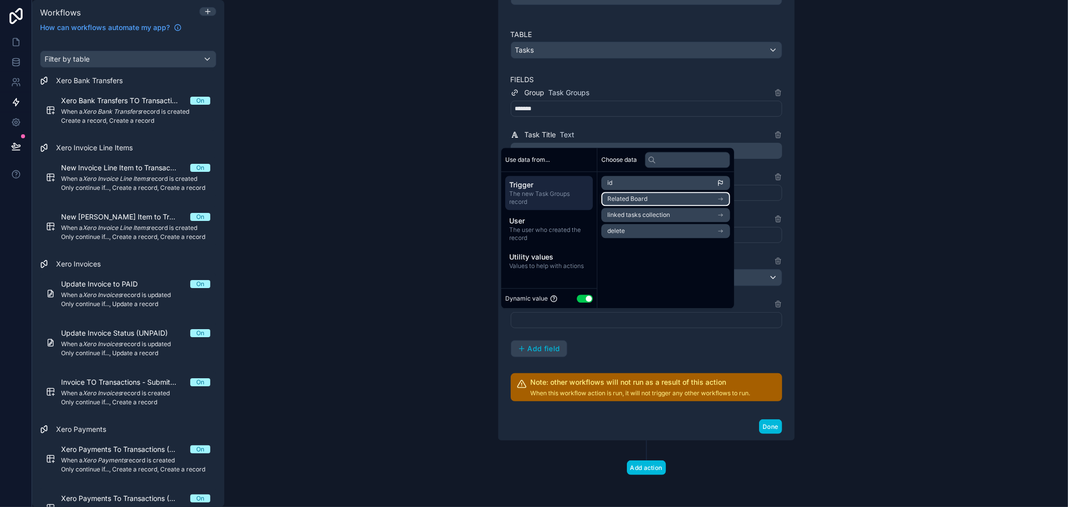
click at [636, 203] on li "Related Board" at bounding box center [665, 199] width 129 height 14
click at [638, 201] on div "No more options..." at bounding box center [665, 206] width 137 height 32
click at [640, 201] on div "No more options..." at bounding box center [665, 206] width 137 height 32
click at [624, 341] on div "**********" at bounding box center [646, 222] width 271 height 270
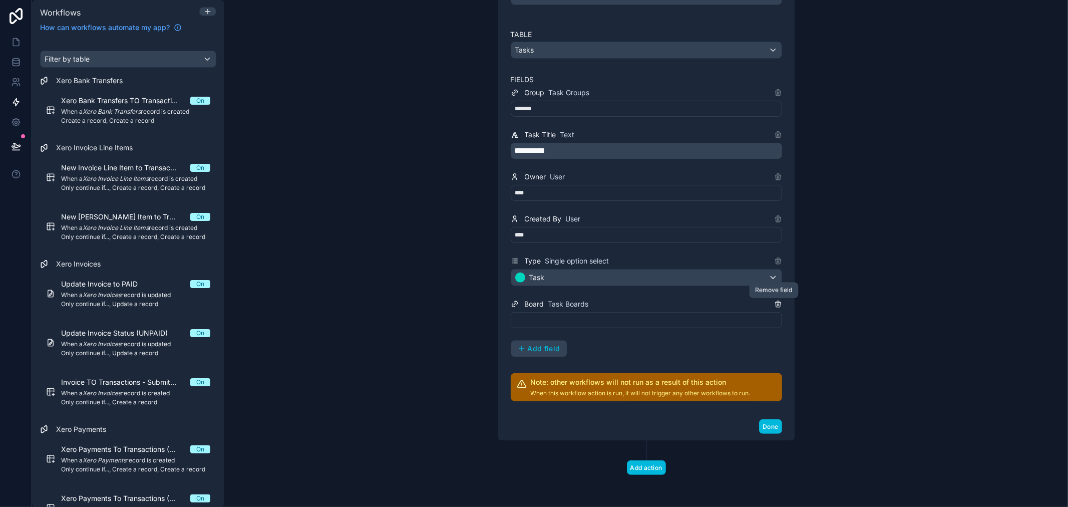
click at [774, 301] on icon at bounding box center [778, 304] width 8 height 8
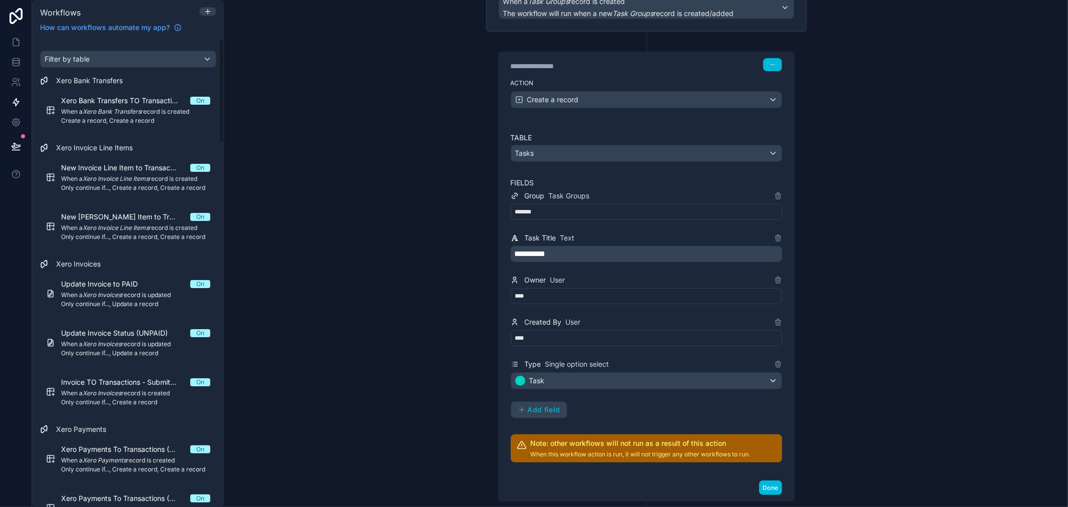
scroll to position [166, 0]
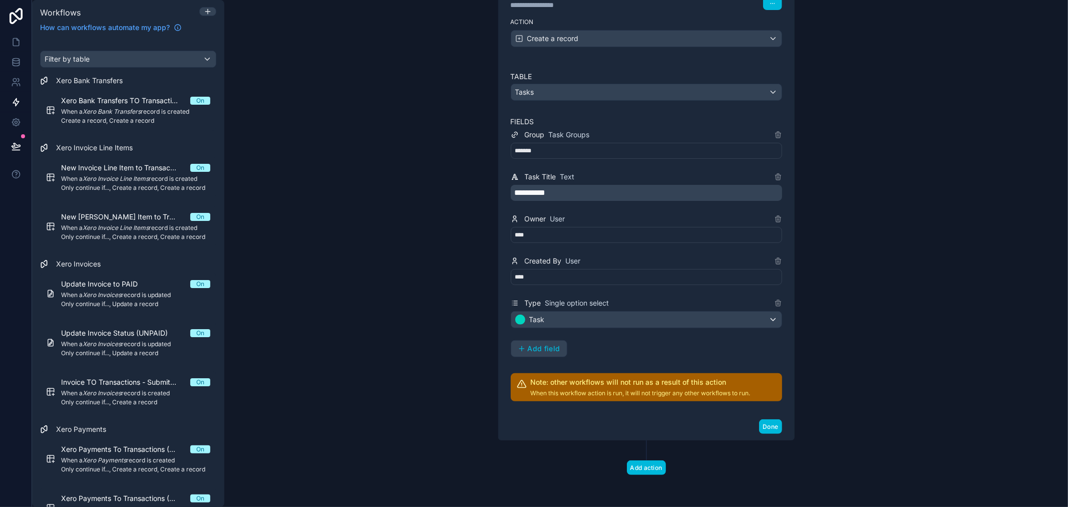
click at [538, 348] on span "Add field" at bounding box center [544, 348] width 33 height 9
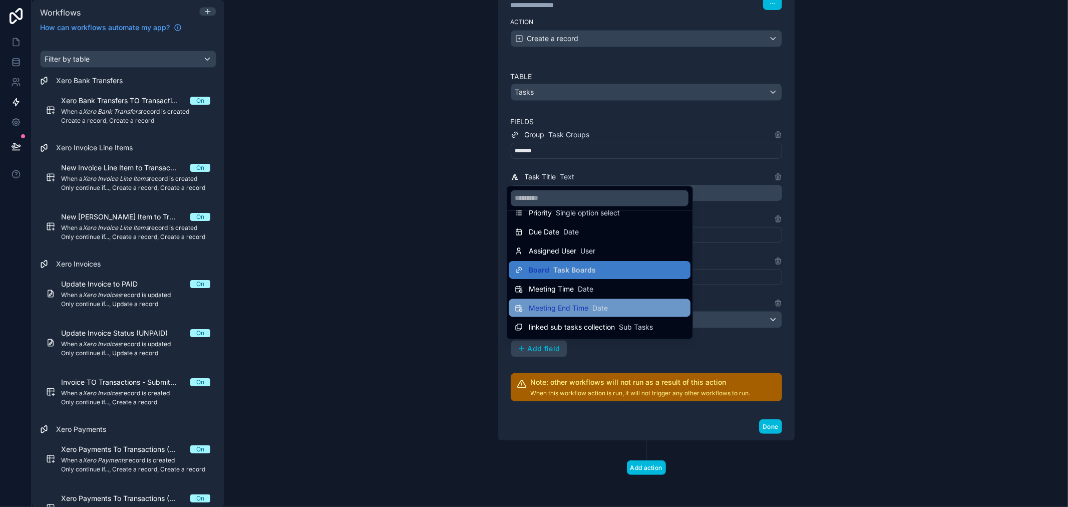
scroll to position [109, 0]
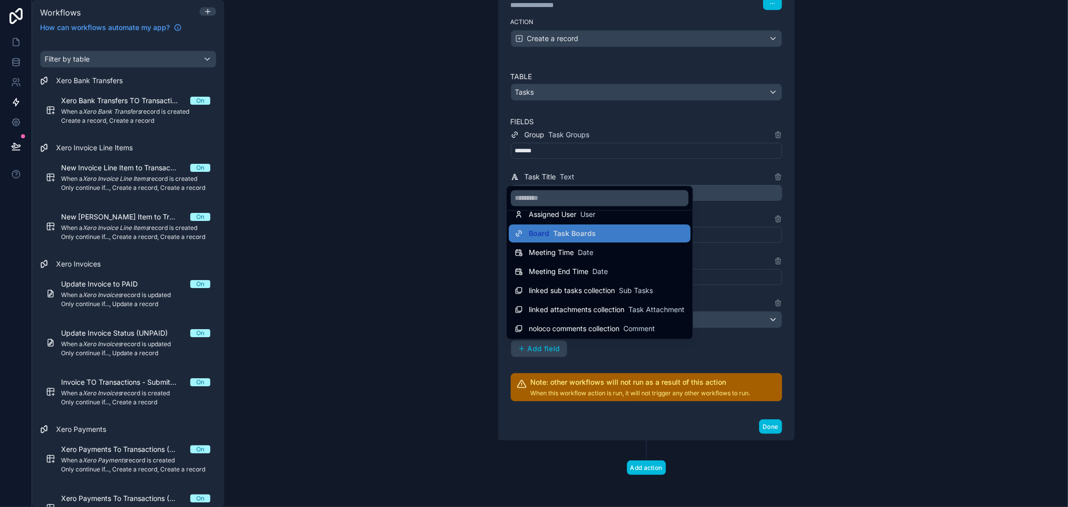
click at [757, 348] on div at bounding box center [534, 253] width 1068 height 507
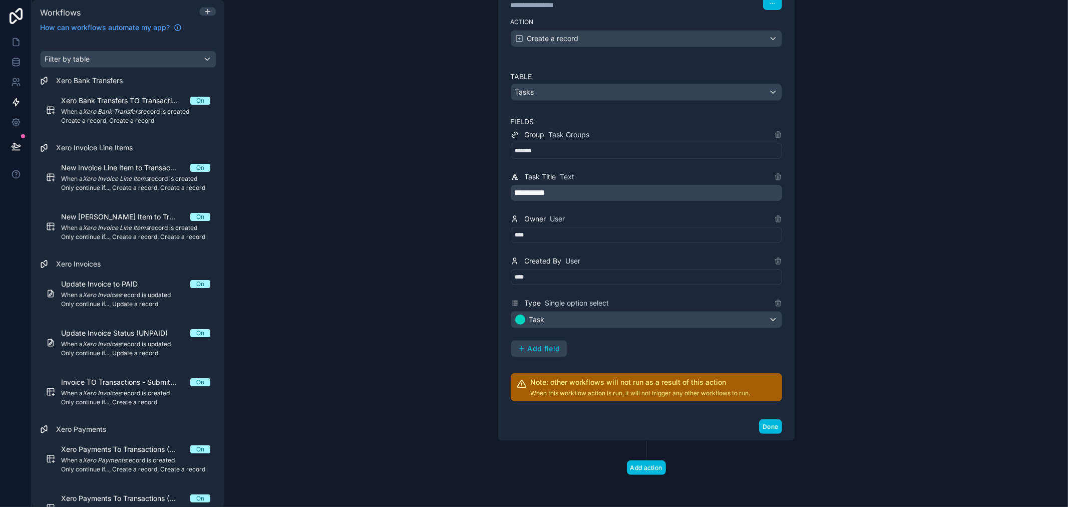
scroll to position [0, 0]
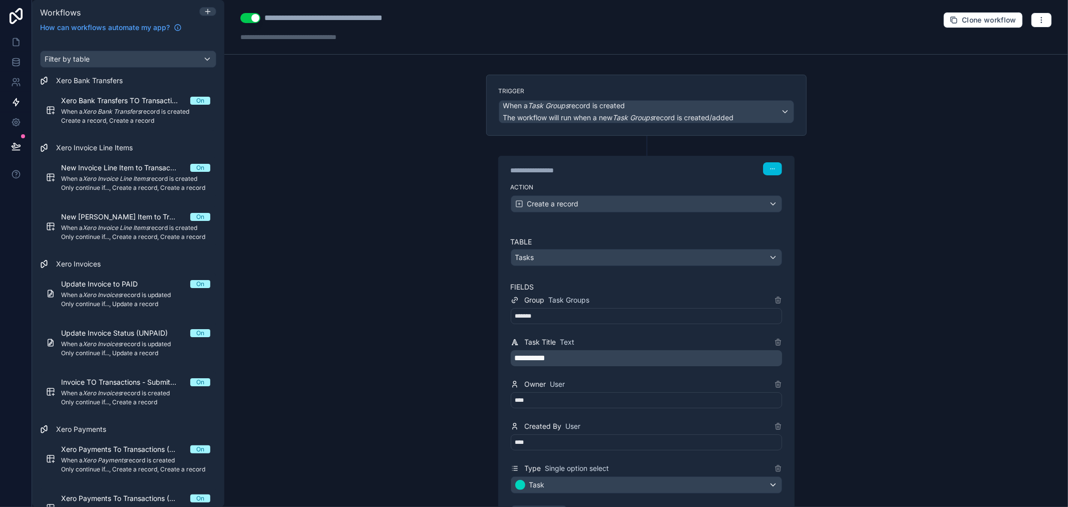
click at [635, 133] on div "Trigger When a Task Groups record is created The workflow will run when a new T…" at bounding box center [646, 105] width 320 height 61
click at [652, 94] on label "Trigger" at bounding box center [646, 91] width 295 height 8
click at [754, 118] on div "When a Task Groups record is created The workflow will run when a new Task Grou…" at bounding box center [646, 112] width 294 height 22
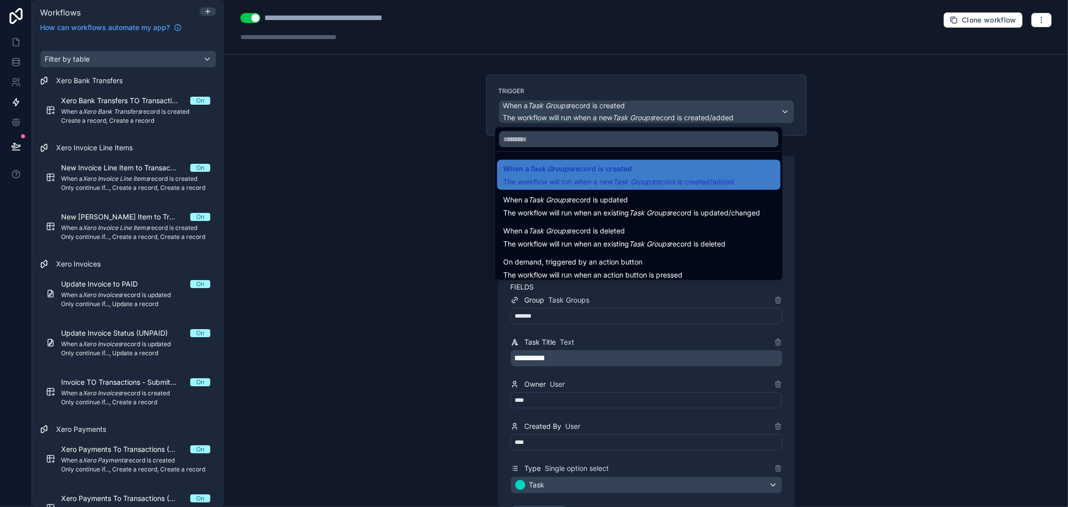
click at [717, 91] on div at bounding box center [534, 253] width 1068 height 507
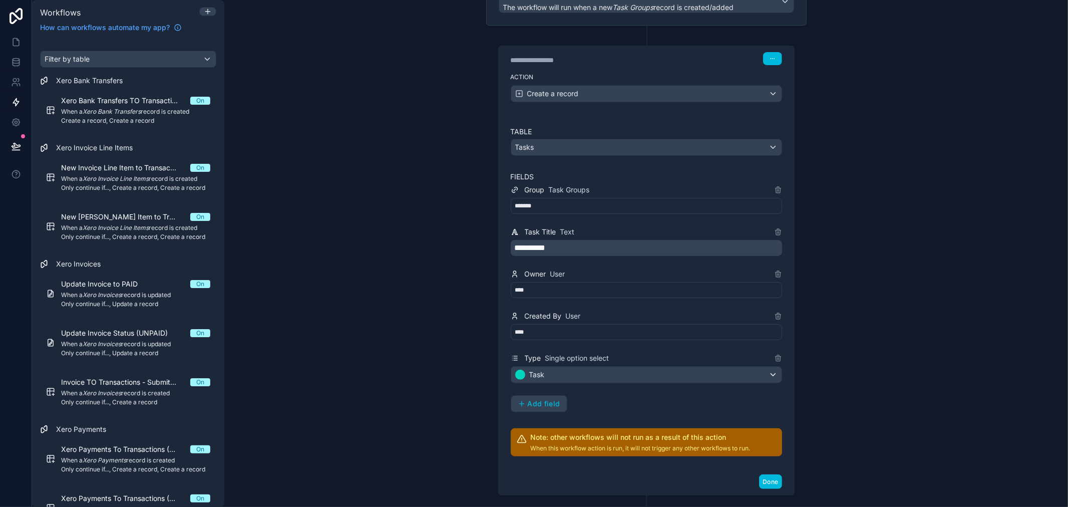
scroll to position [166, 0]
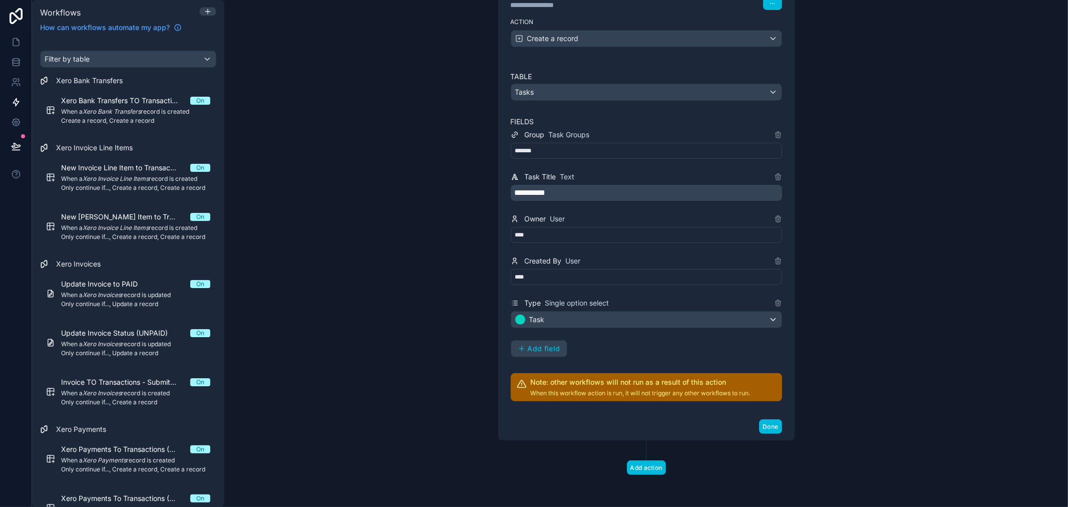
click at [536, 353] on span "Add field" at bounding box center [544, 348] width 33 height 9
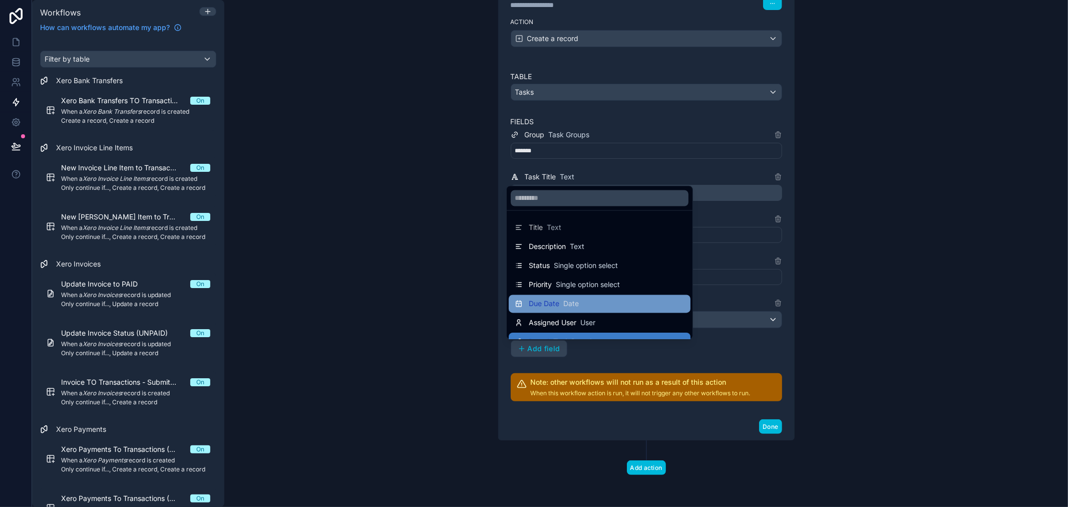
scroll to position [109, 0]
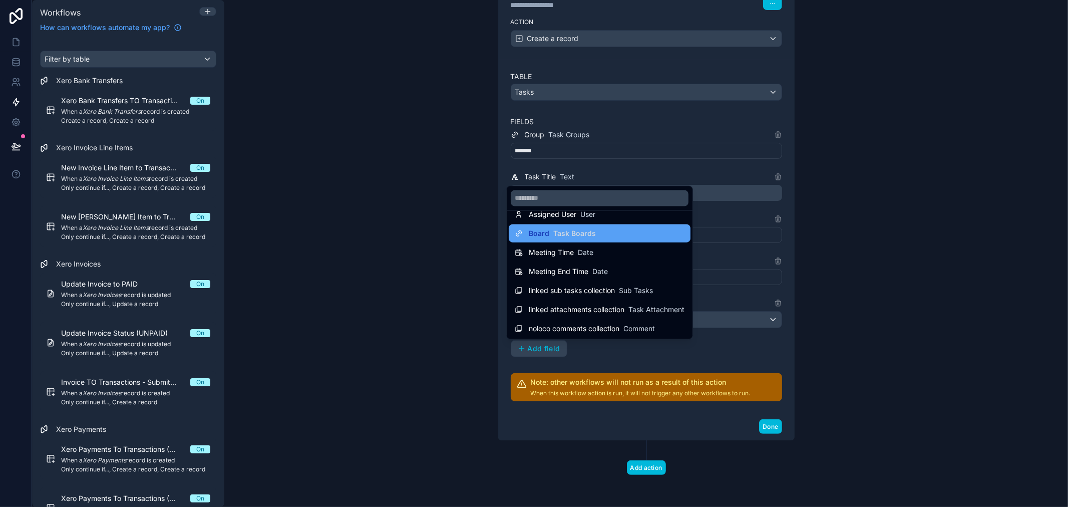
click at [572, 233] on span "Task Boards" at bounding box center [574, 233] width 43 height 10
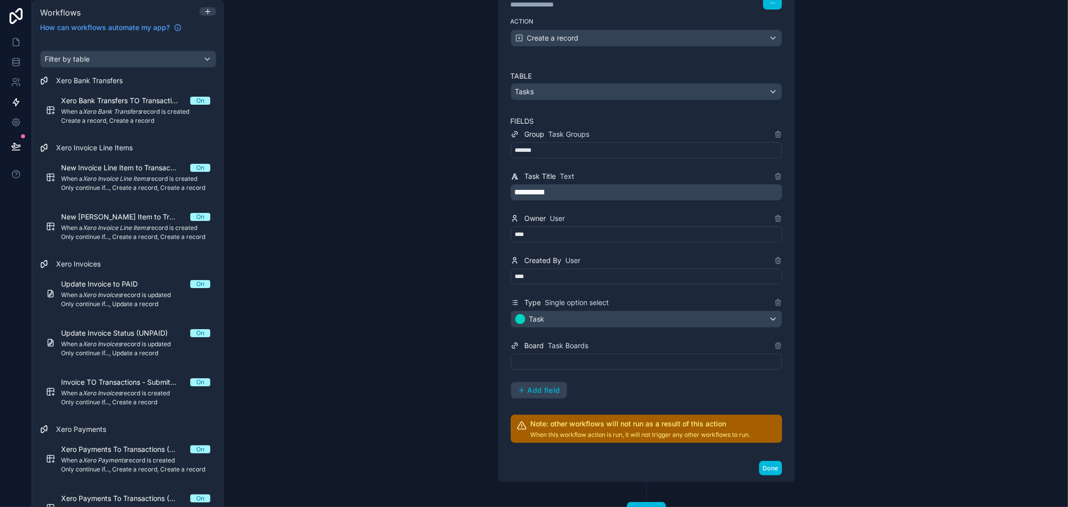
click at [569, 362] on div at bounding box center [646, 362] width 271 height 16
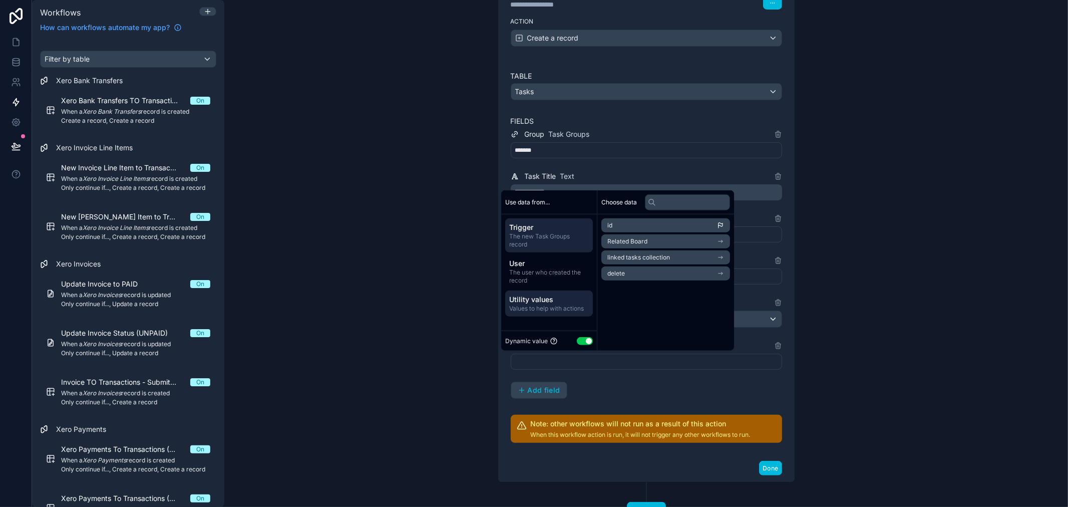
click at [563, 302] on span "Utility values" at bounding box center [549, 299] width 80 height 10
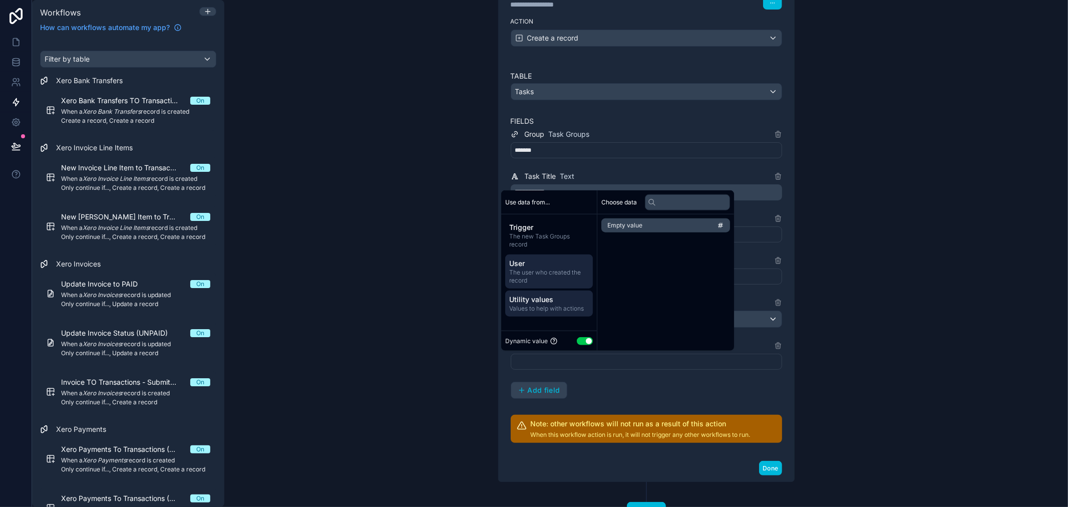
click at [563, 287] on div "User The user who created the record" at bounding box center [549, 271] width 88 height 34
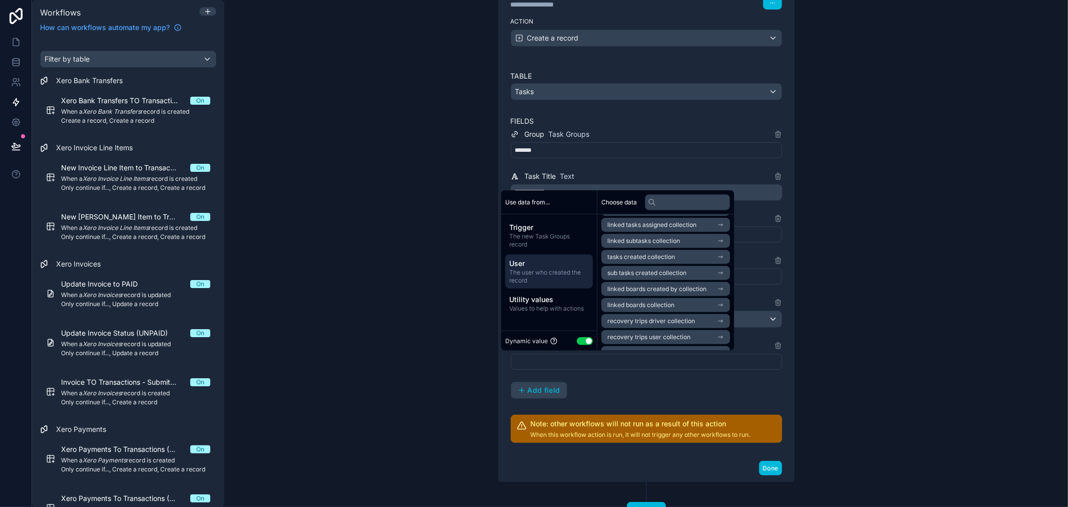
scroll to position [333, 0]
click at [637, 297] on li "linked boards collection" at bounding box center [665, 292] width 129 height 14
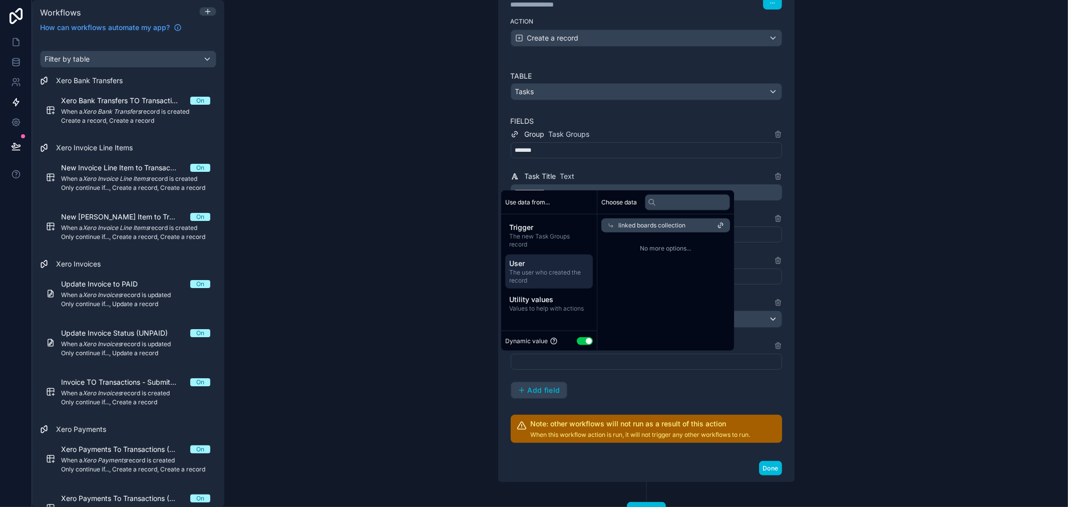
click at [607, 226] on icon at bounding box center [610, 225] width 7 height 7
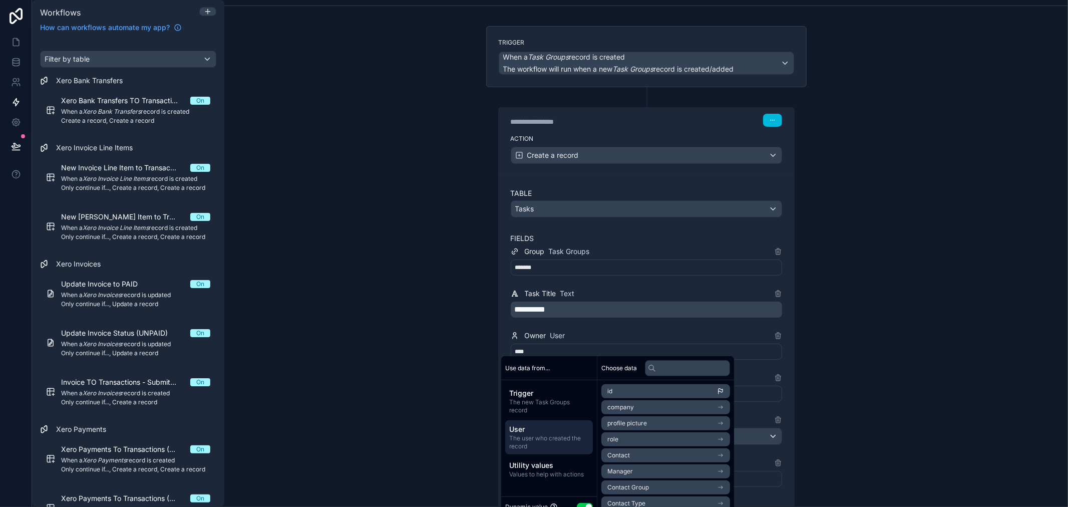
scroll to position [111, 0]
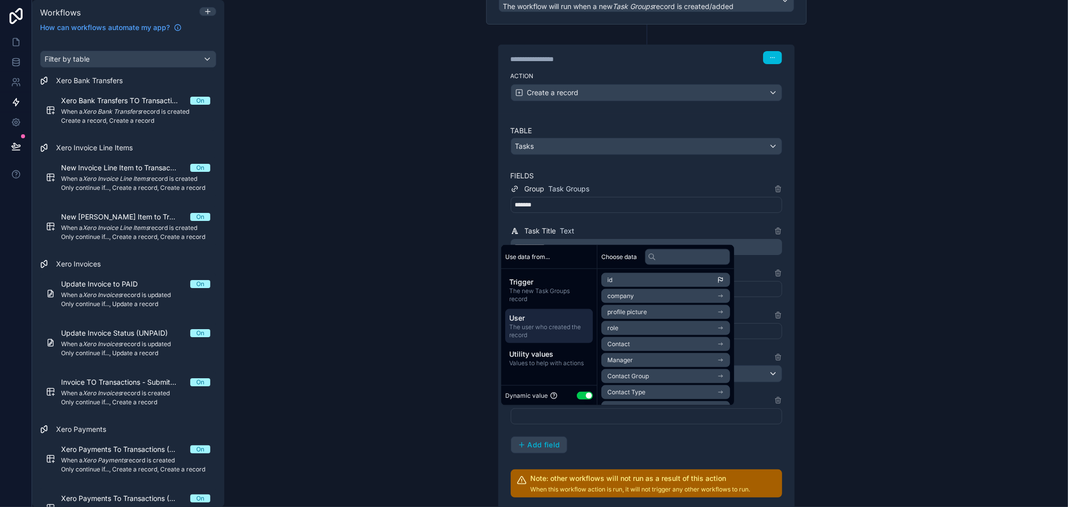
click at [564, 308] on div "Trigger The new Task Groups record User The user who created the record Utility…" at bounding box center [549, 322] width 96 height 106
click at [564, 296] on span "The new Task Groups record" at bounding box center [549, 295] width 80 height 16
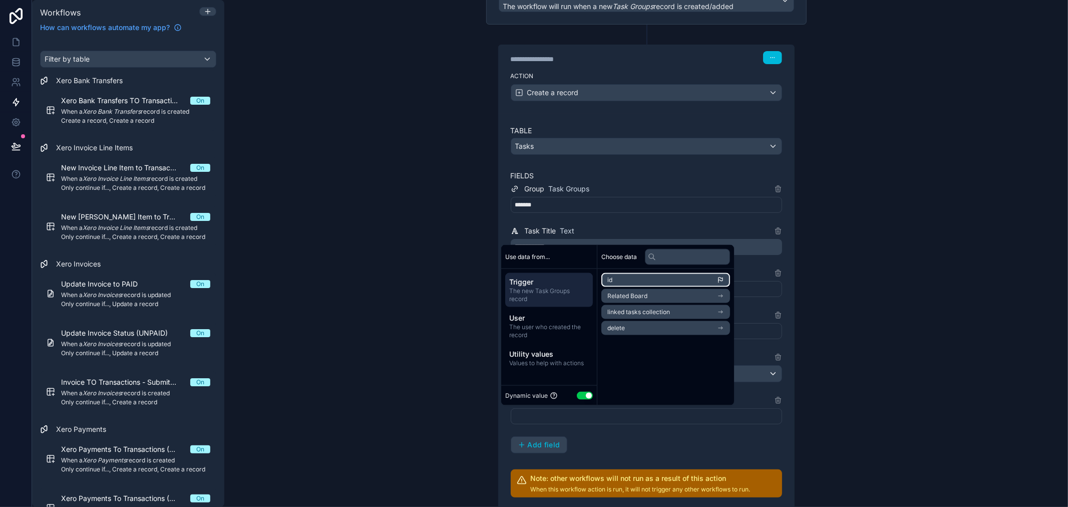
click at [641, 283] on li "id" at bounding box center [665, 280] width 129 height 14
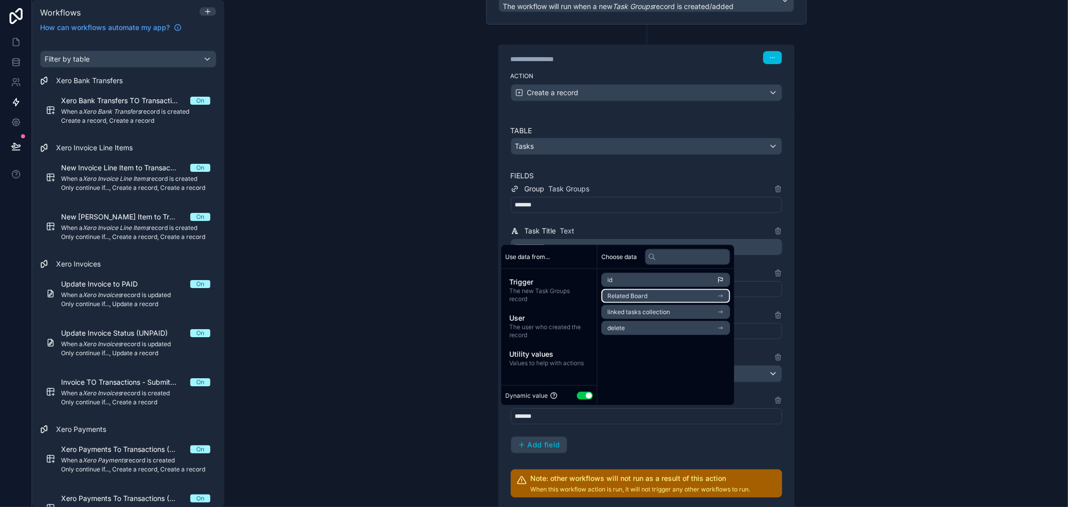
click at [639, 296] on span "Related Board" at bounding box center [627, 296] width 40 height 8
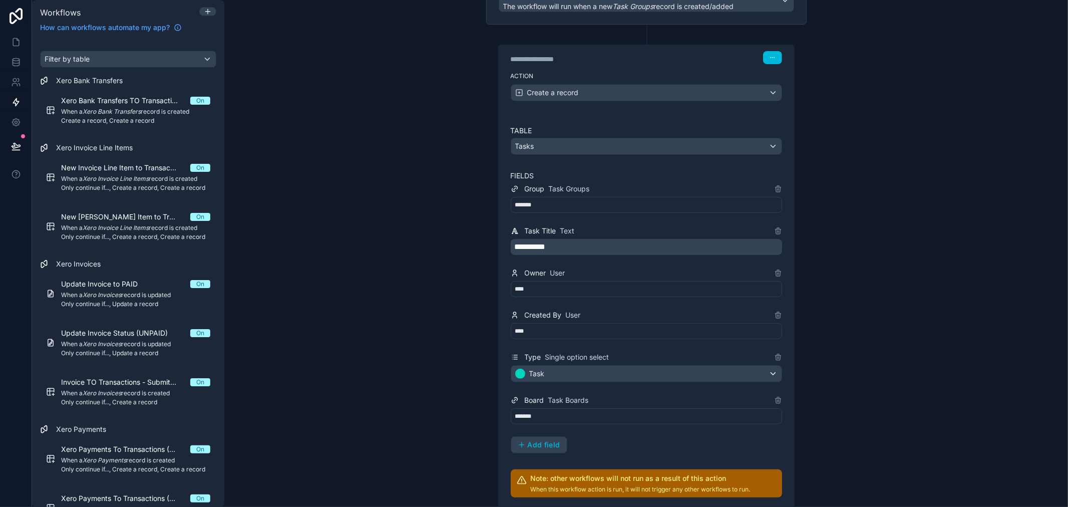
click at [664, 428] on div "**********" at bounding box center [646, 318] width 271 height 270
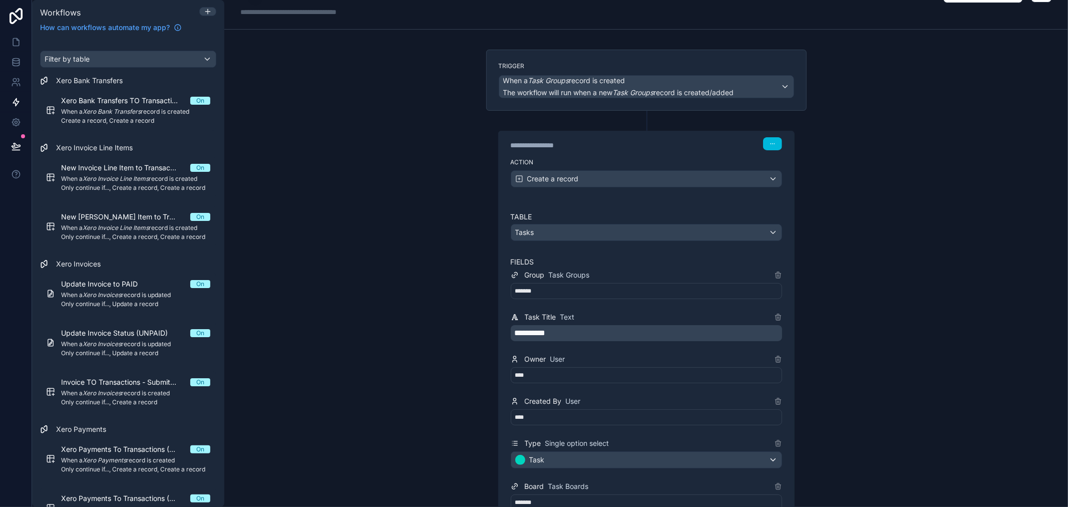
scroll to position [0, 0]
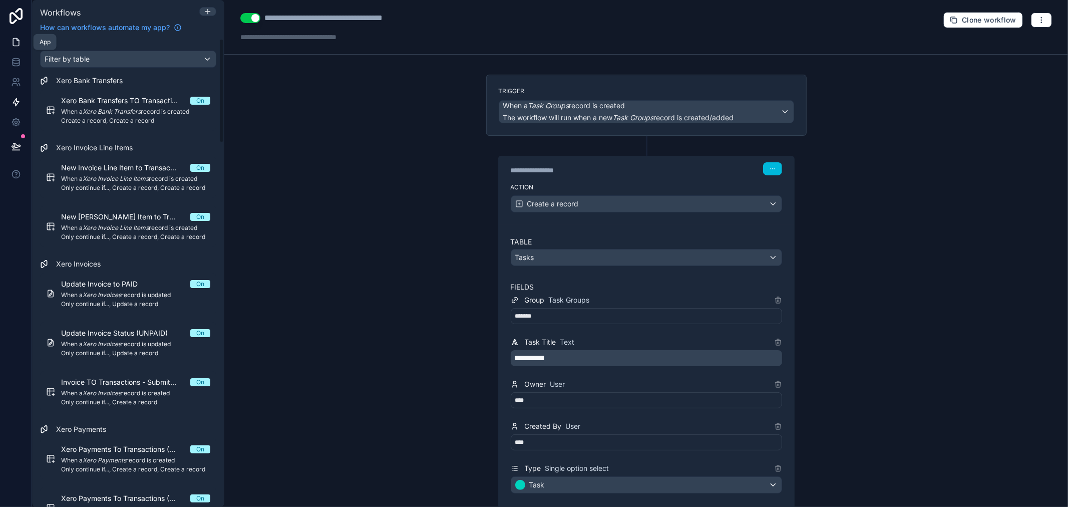
click at [8, 44] on link at bounding box center [16, 42] width 32 height 20
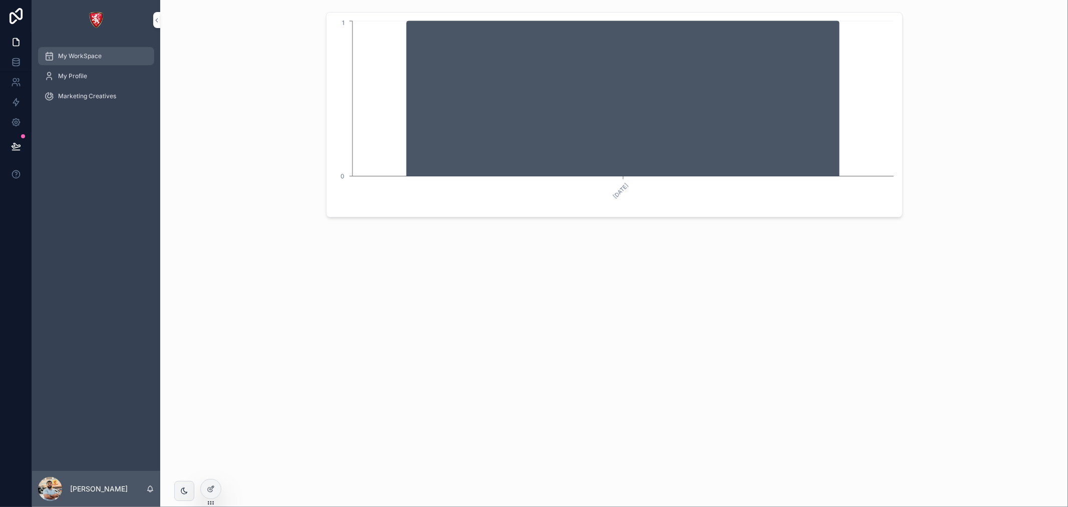
click at [101, 59] on span "My WorkSpace" at bounding box center [80, 56] width 44 height 8
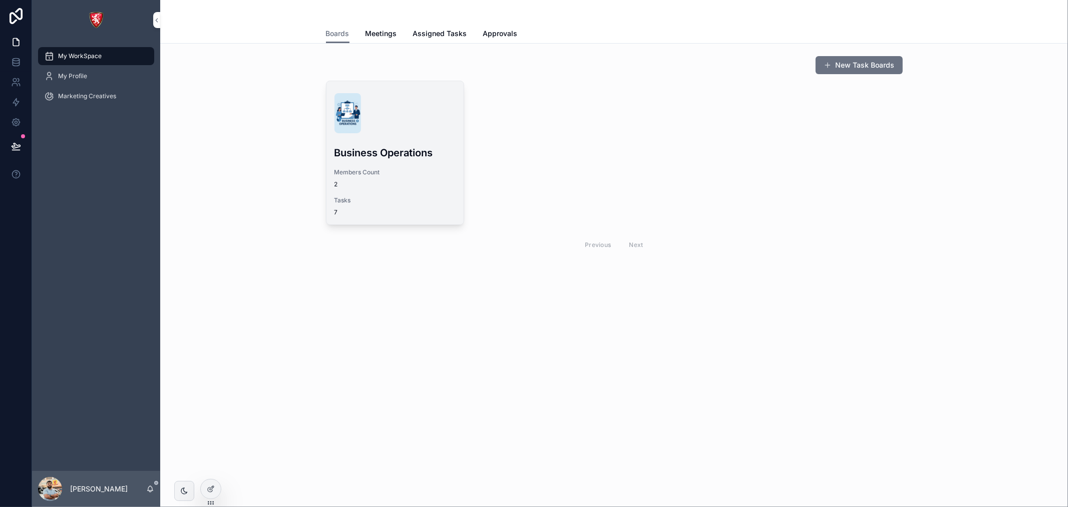
click at [369, 150] on h3 "Business Operations" at bounding box center [394, 152] width 121 height 15
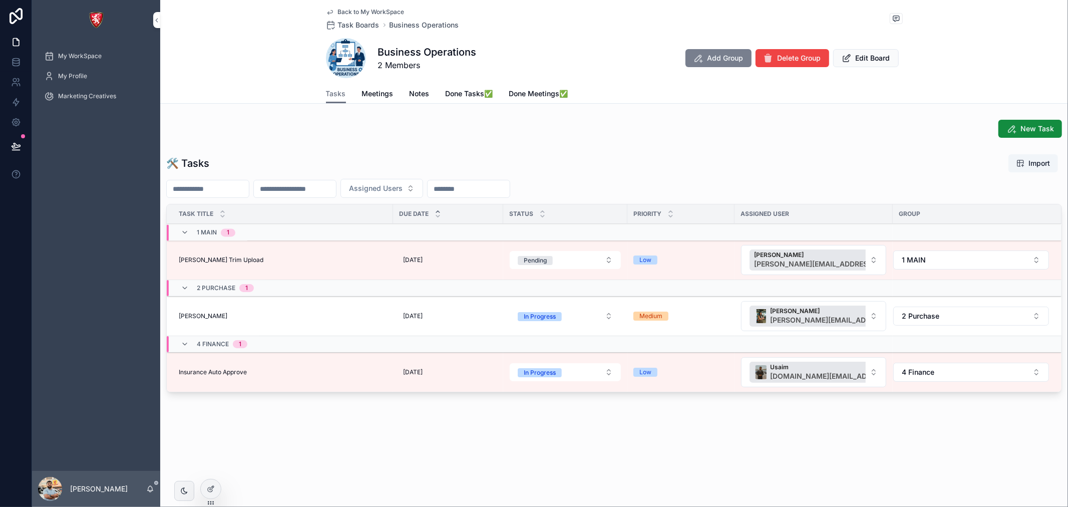
click at [699, 61] on icon "scrollable content" at bounding box center [699, 58] width 10 height 10
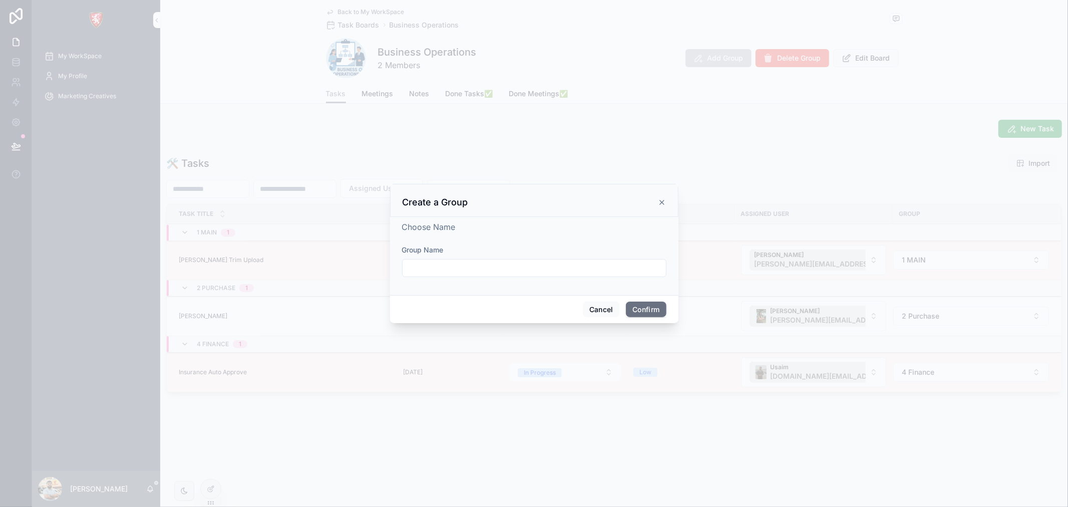
click at [447, 275] on div at bounding box center [534, 268] width 264 height 18
click at [449, 267] on input "text" at bounding box center [534, 268] width 263 height 14
type input "**********"
click at [646, 304] on button "Confirm" at bounding box center [646, 309] width 40 height 16
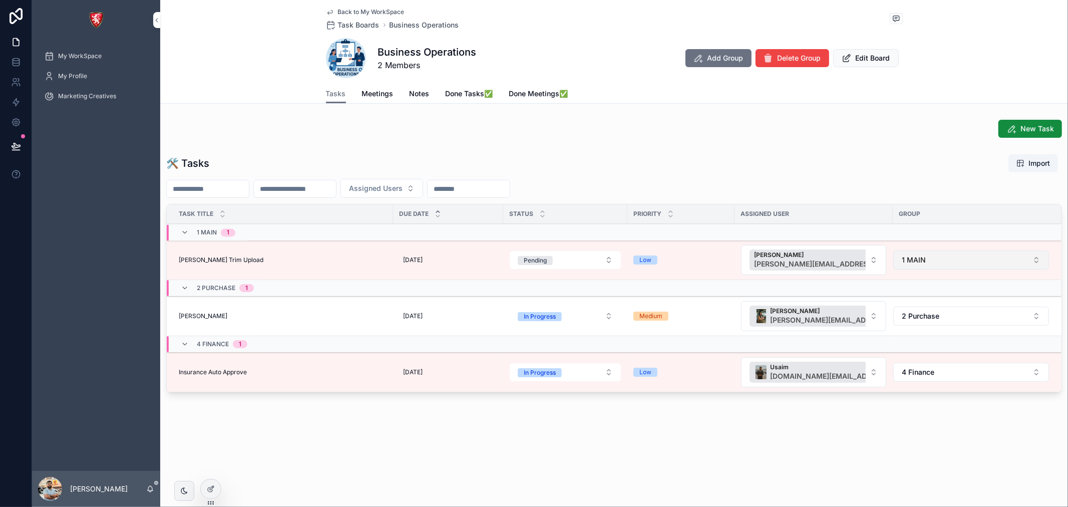
click at [960, 259] on button "1 MAIN" at bounding box center [971, 259] width 156 height 19
click at [828, 181] on div "Assigned Users" at bounding box center [614, 188] width 896 height 19
click at [17, 70] on link at bounding box center [16, 62] width 32 height 20
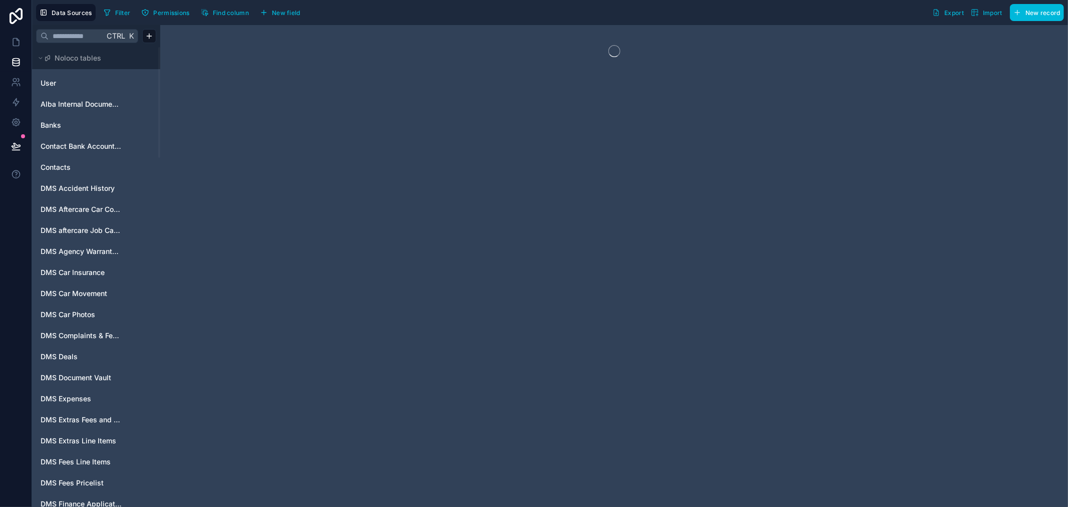
click at [86, 33] on input "text" at bounding box center [77, 36] width 56 height 18
click at [84, 40] on input "***" at bounding box center [77, 36] width 56 height 18
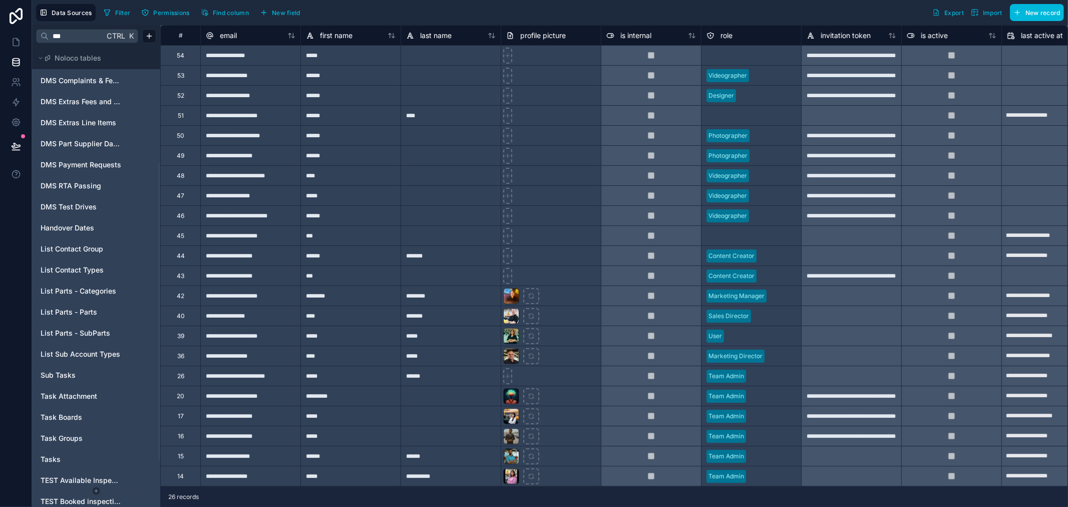
scroll to position [222, 0]
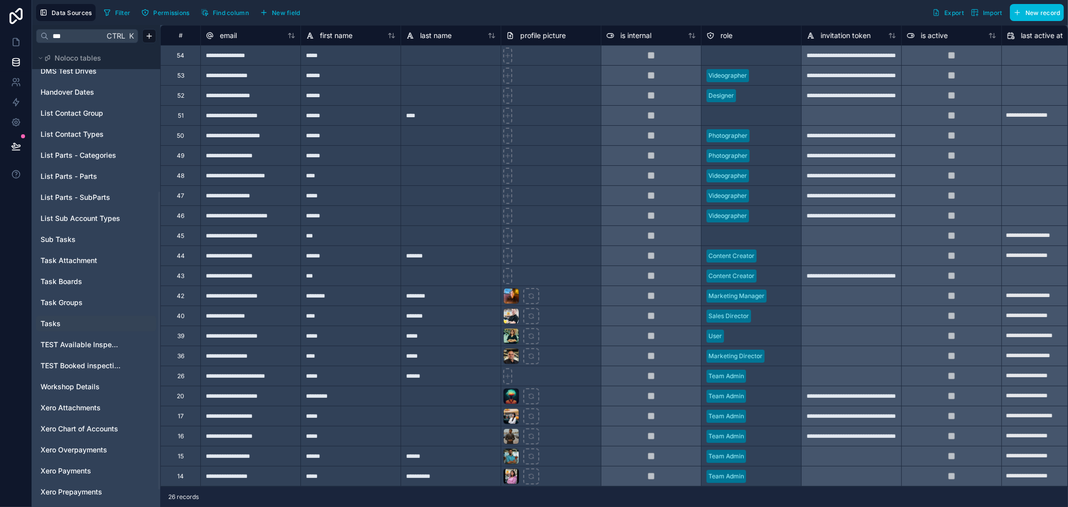
type input "***"
click at [55, 320] on span "Tasks" at bounding box center [51, 323] width 20 height 10
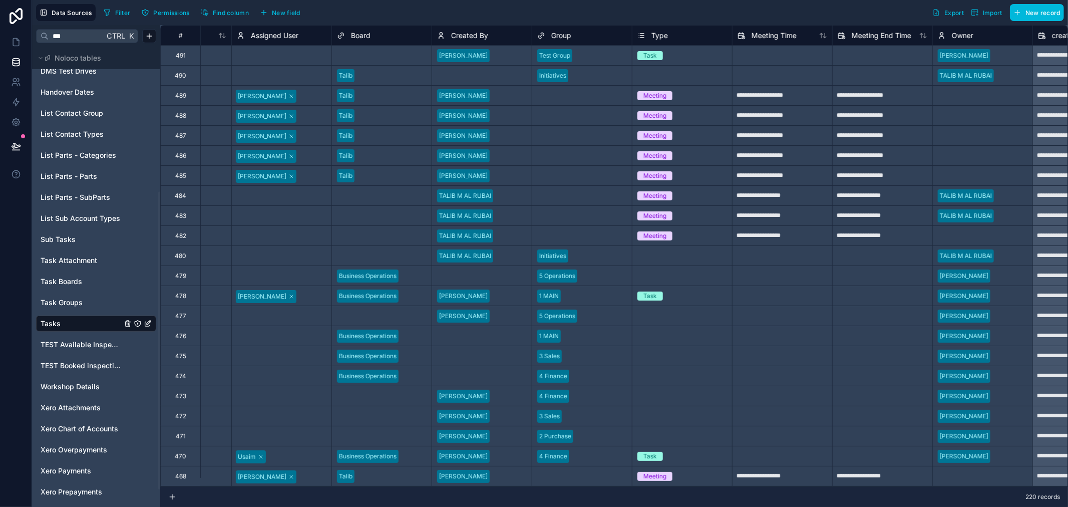
scroll to position [0, 445]
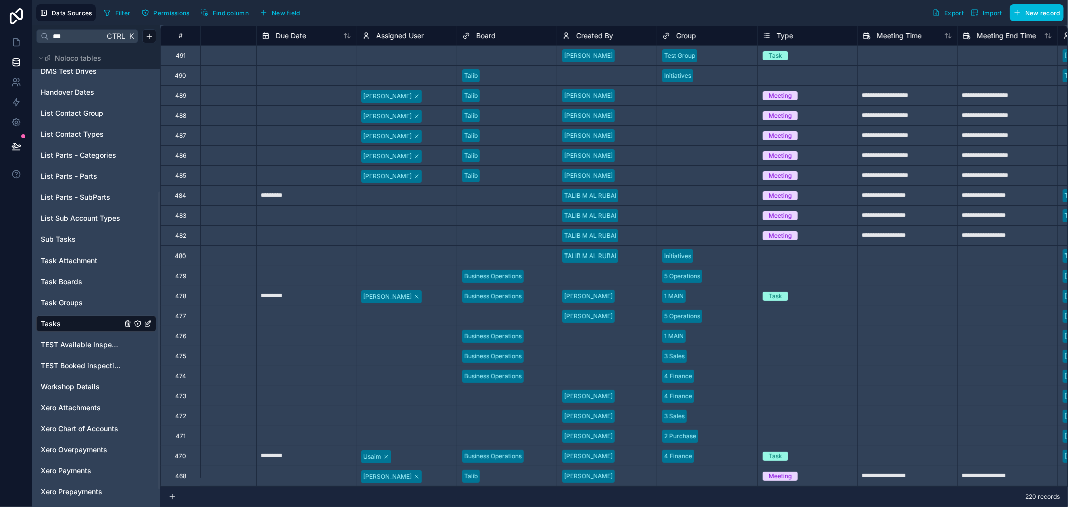
click at [489, 54] on div "Select a Board" at bounding box center [483, 56] width 42 height 8
click at [382, 5] on div "Filter Permissions Find column New field Export Import New record" at bounding box center [582, 12] width 964 height 17
click at [11, 99] on icon at bounding box center [16, 102] width 10 height 10
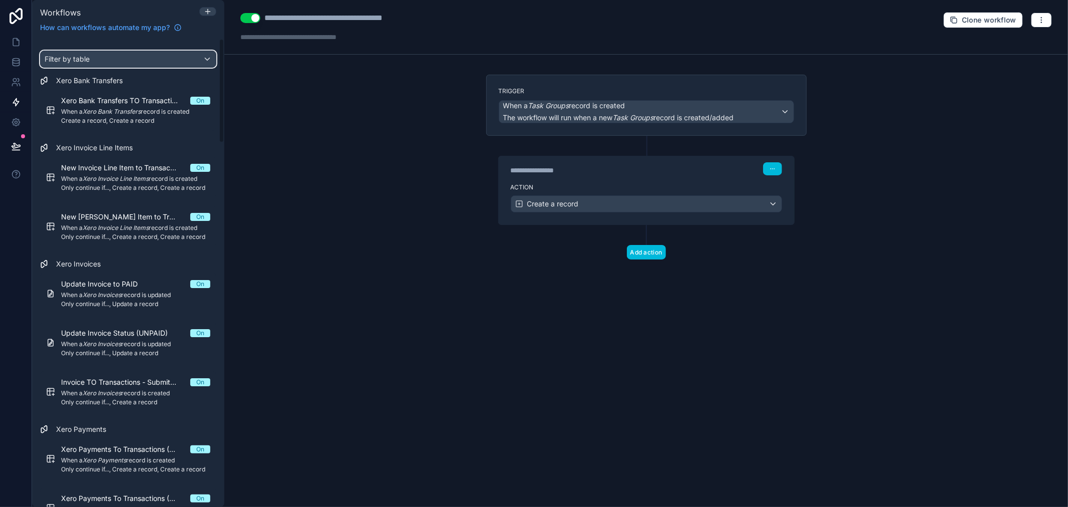
click at [73, 62] on span "Filter by table" at bounding box center [67, 59] width 45 height 9
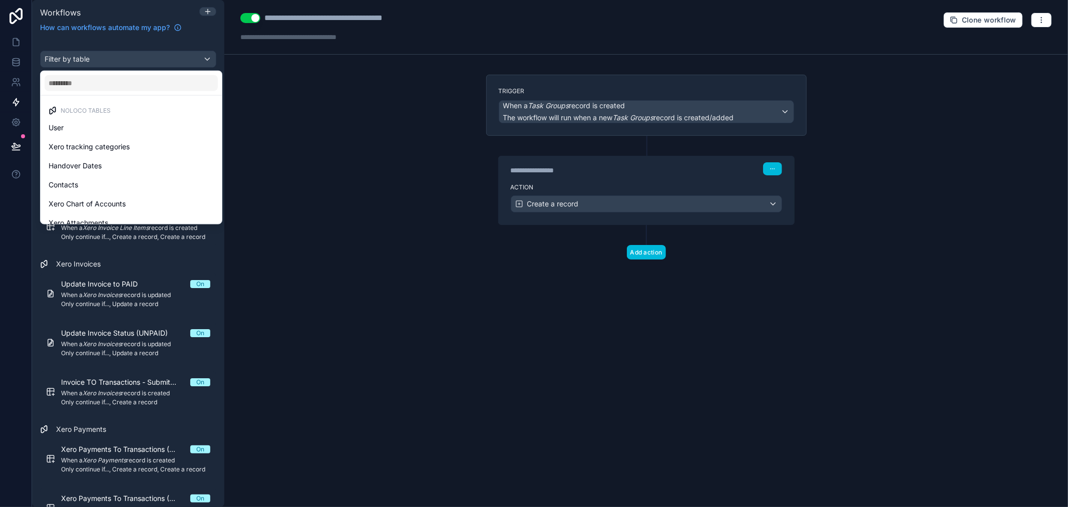
click at [73, 62] on div "scrollable content" at bounding box center [534, 253] width 1068 height 507
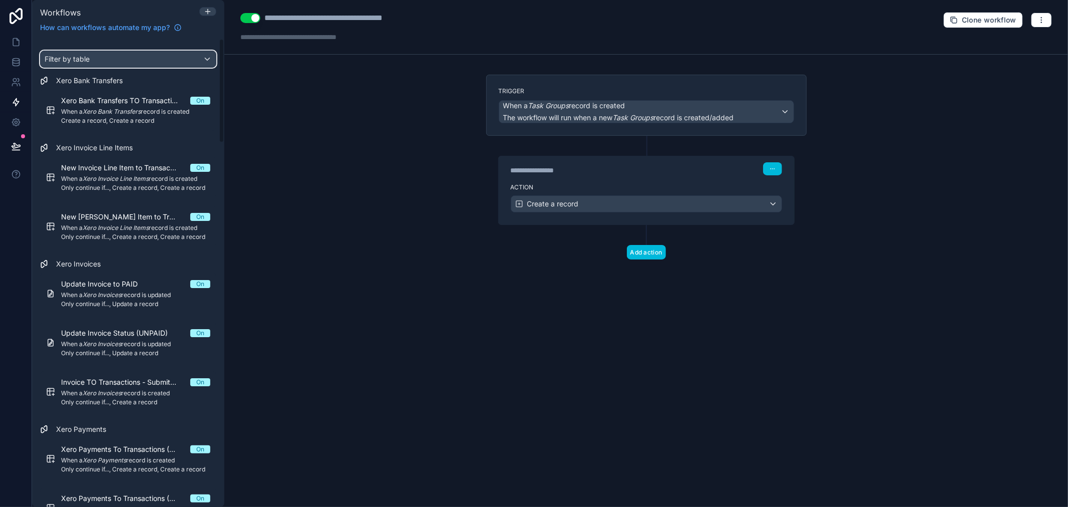
click at [73, 59] on span "Filter by table" at bounding box center [67, 59] width 45 height 9
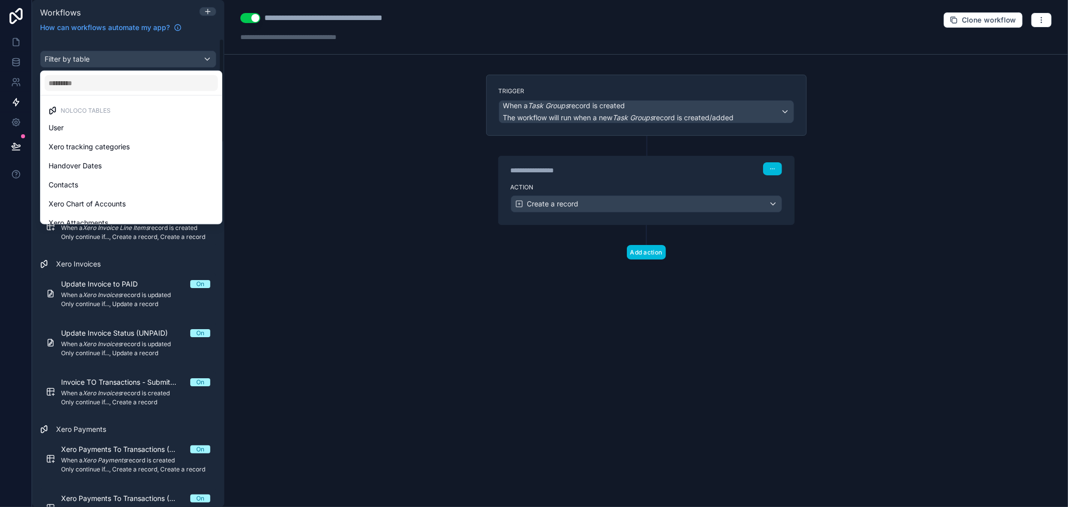
click at [129, 59] on div "scrollable content" at bounding box center [534, 253] width 1068 height 507
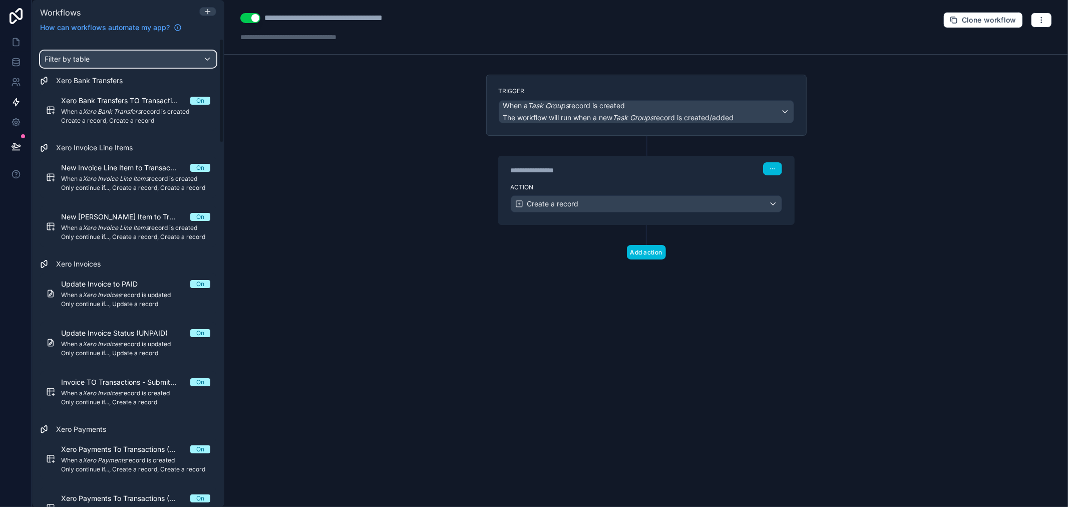
click at [129, 59] on div "Filter by table" at bounding box center [128, 59] width 175 height 16
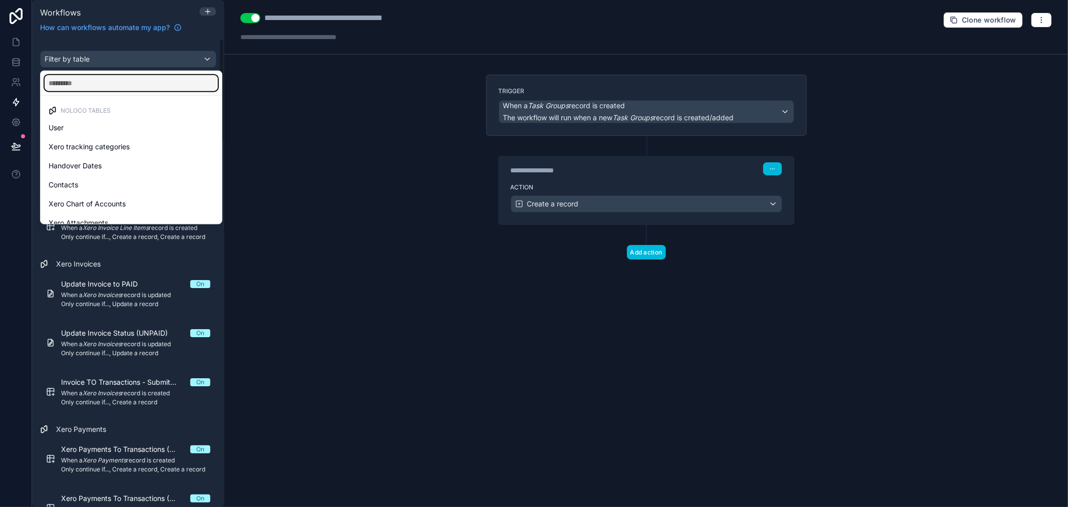
click at [109, 83] on input "text" at bounding box center [131, 83] width 173 height 16
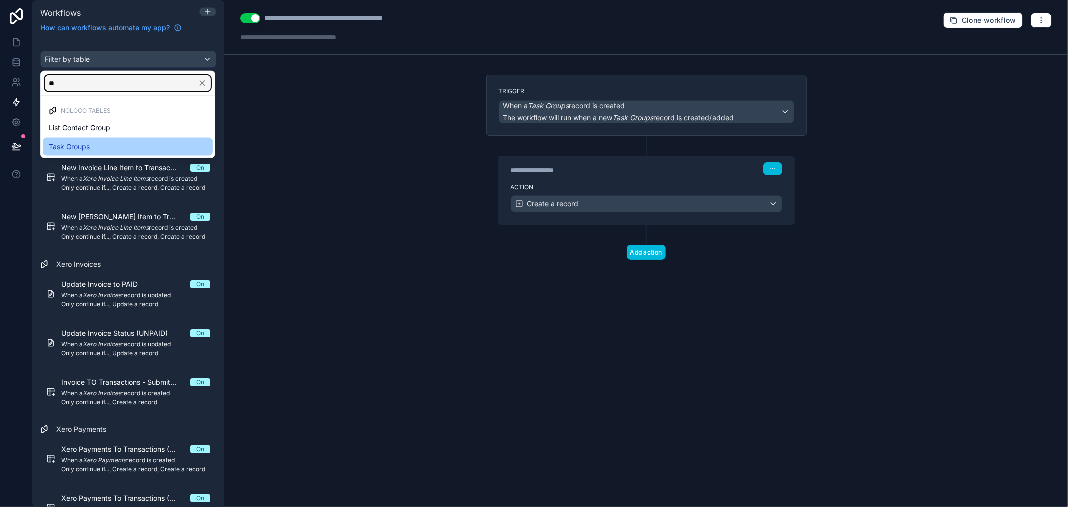
type input "**"
click at [94, 141] on div "Task Groups" at bounding box center [128, 147] width 158 height 12
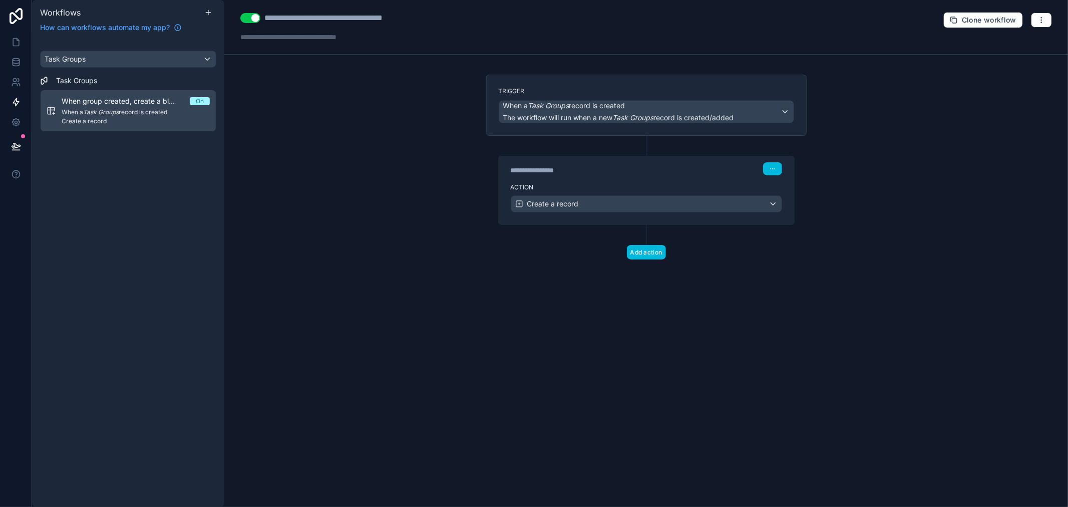
click at [144, 111] on span "When a Task Groups record is created" at bounding box center [136, 112] width 148 height 8
click at [564, 172] on div "**********" at bounding box center [586, 170] width 150 height 10
click at [654, 191] on label "Action" at bounding box center [646, 187] width 271 height 8
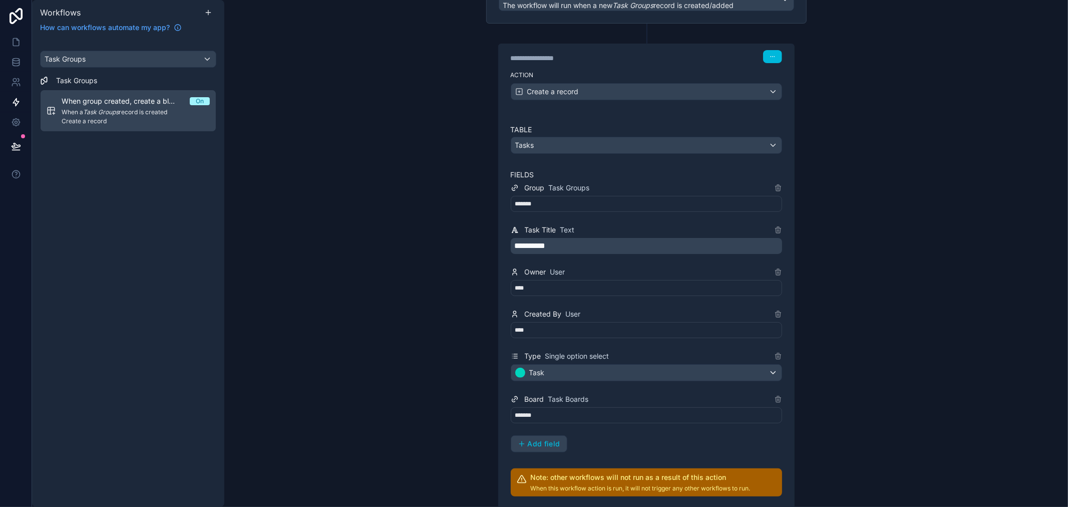
scroll to position [208, 0]
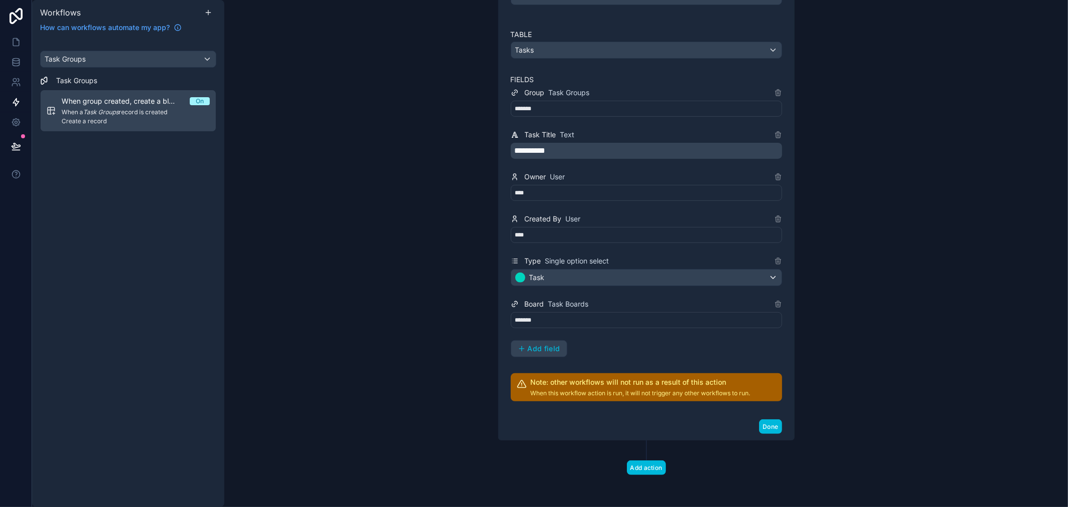
click at [541, 326] on div "*******" at bounding box center [646, 320] width 271 height 16
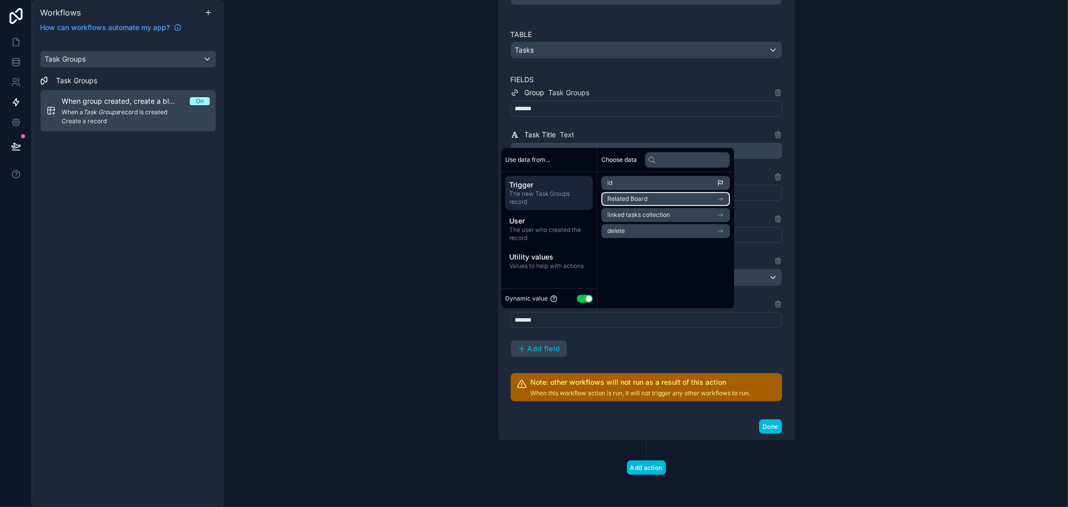
click at [622, 199] on span "Related Board" at bounding box center [627, 199] width 40 height 8
drag, startPoint x: 599, startPoint y: 184, endPoint x: 610, endPoint y: 182, distance: 10.8
click at [604, 184] on div "Related Board" at bounding box center [665, 181] width 137 height 18
drag, startPoint x: 610, startPoint y: 182, endPoint x: 617, endPoint y: 182, distance: 7.5
click at [617, 182] on div "Related Board" at bounding box center [665, 183] width 129 height 14
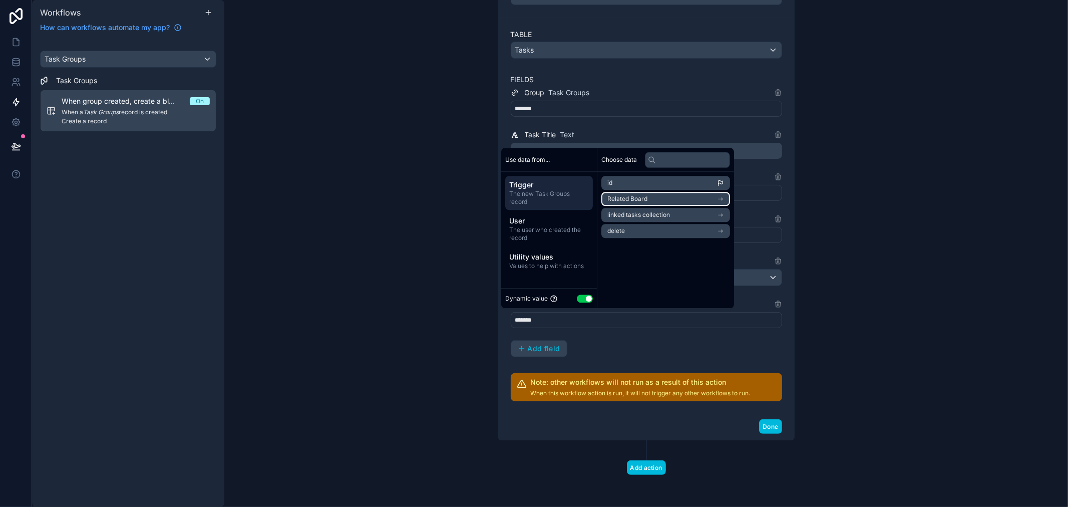
click at [728, 203] on li "Related Board" at bounding box center [665, 199] width 129 height 14
click at [725, 196] on div "No more options..." at bounding box center [665, 206] width 137 height 32
click at [689, 203] on span "No more options..." at bounding box center [665, 206] width 129 height 8
click at [692, 189] on div "Related Board" at bounding box center [665, 183] width 129 height 14
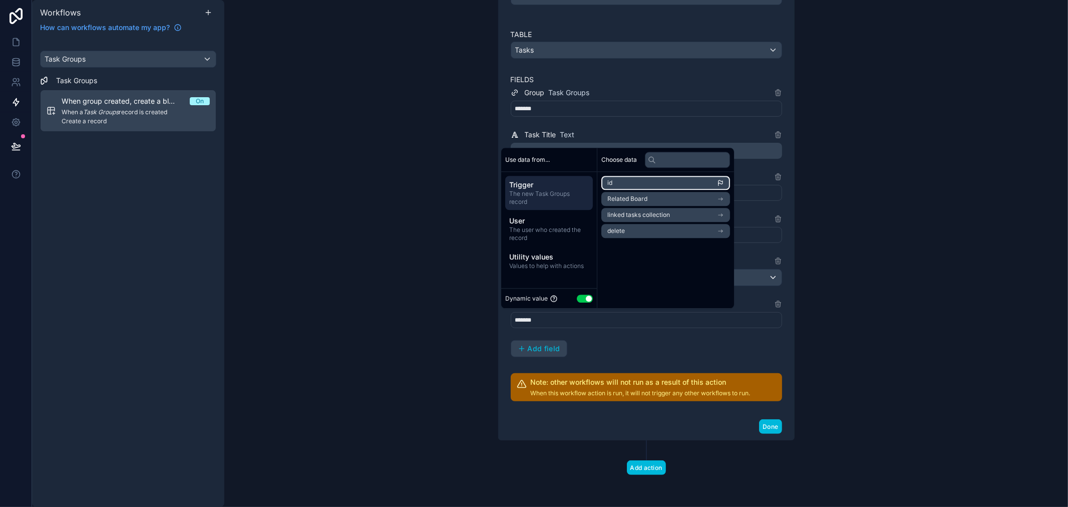
click at [692, 189] on li "id" at bounding box center [665, 183] width 129 height 14
click at [730, 192] on li "Related Board" at bounding box center [665, 199] width 129 height 14
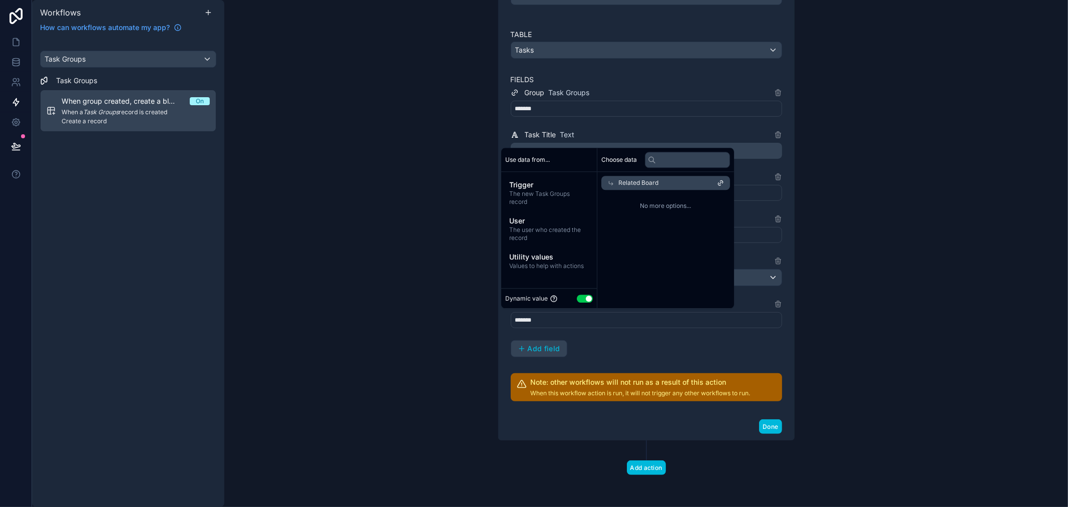
click at [704, 202] on span "No more options..." at bounding box center [665, 206] width 129 height 8
drag, startPoint x: 704, startPoint y: 202, endPoint x: 693, endPoint y: 177, distance: 27.8
click at [702, 197] on div "No more options..." at bounding box center [665, 206] width 137 height 32
click at [693, 177] on div "Related Board" at bounding box center [665, 183] width 129 height 14
click at [675, 213] on li "linked tasks collection" at bounding box center [665, 215] width 129 height 14
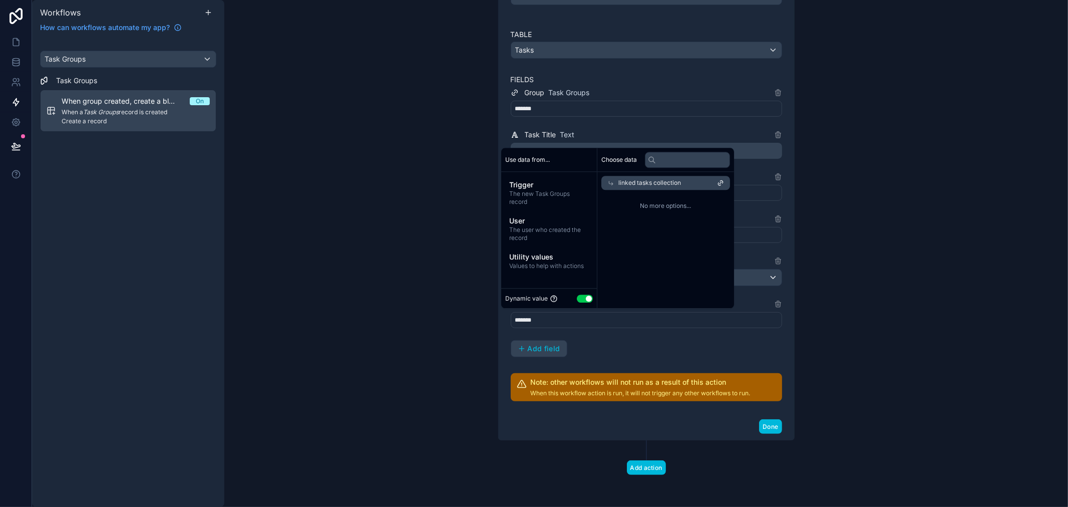
click at [635, 187] on div "linked tasks collection" at bounding box center [665, 183] width 129 height 14
click at [636, 223] on ul "id Related Board linked tasks collection delete" at bounding box center [665, 207] width 129 height 62
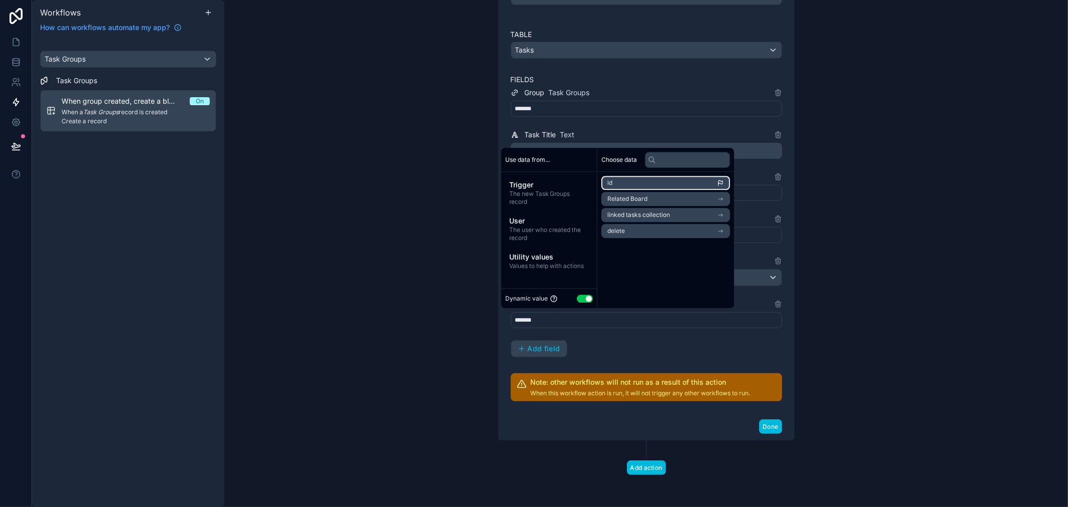
click at [618, 181] on li "id" at bounding box center [665, 183] width 129 height 14
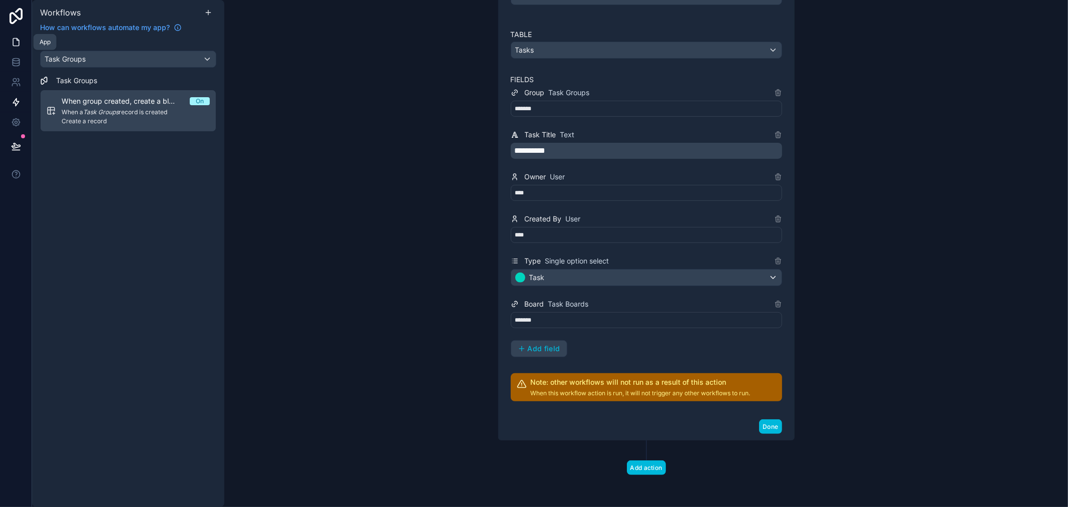
click at [6, 47] on link at bounding box center [16, 42] width 32 height 20
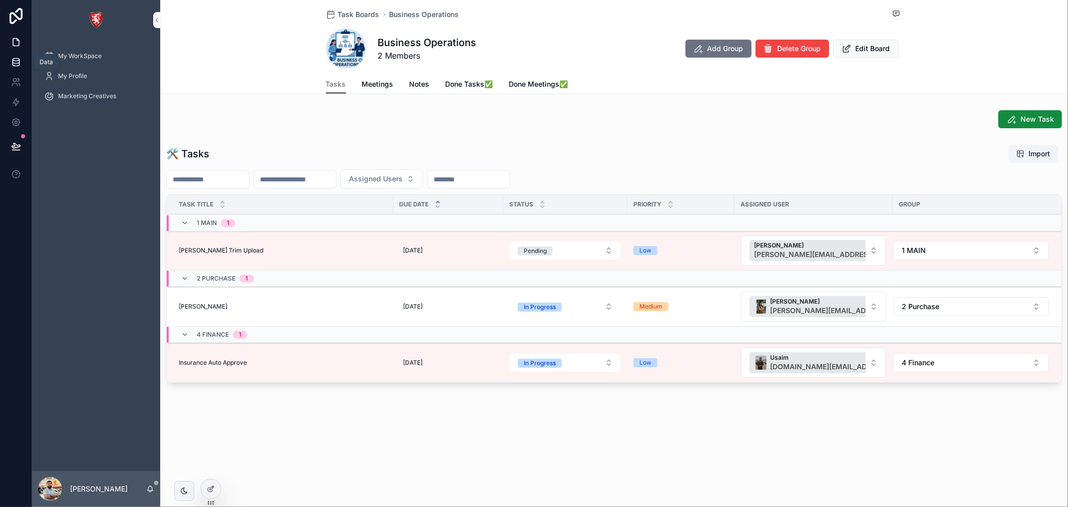
click at [7, 68] on link at bounding box center [16, 62] width 32 height 20
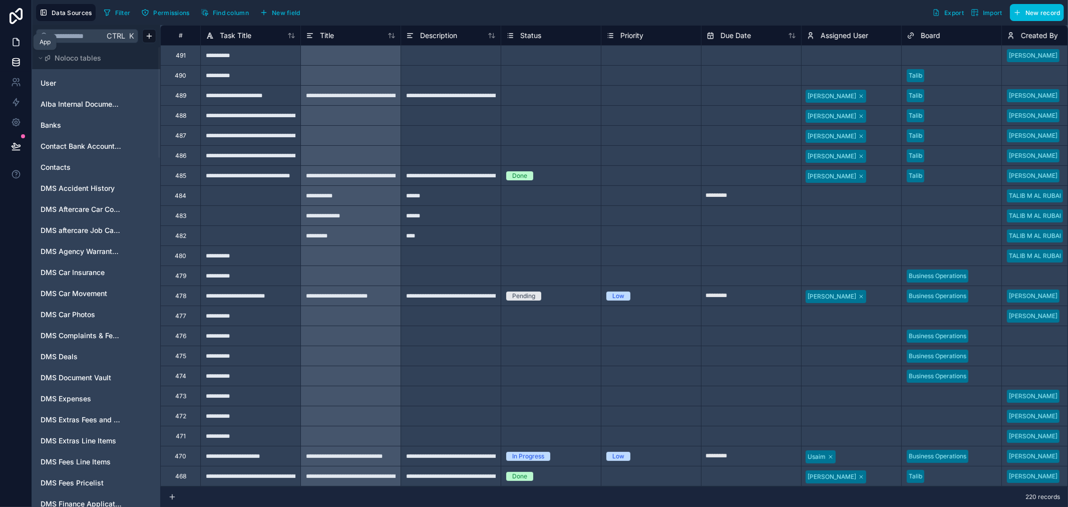
click at [11, 40] on icon at bounding box center [16, 42] width 10 height 10
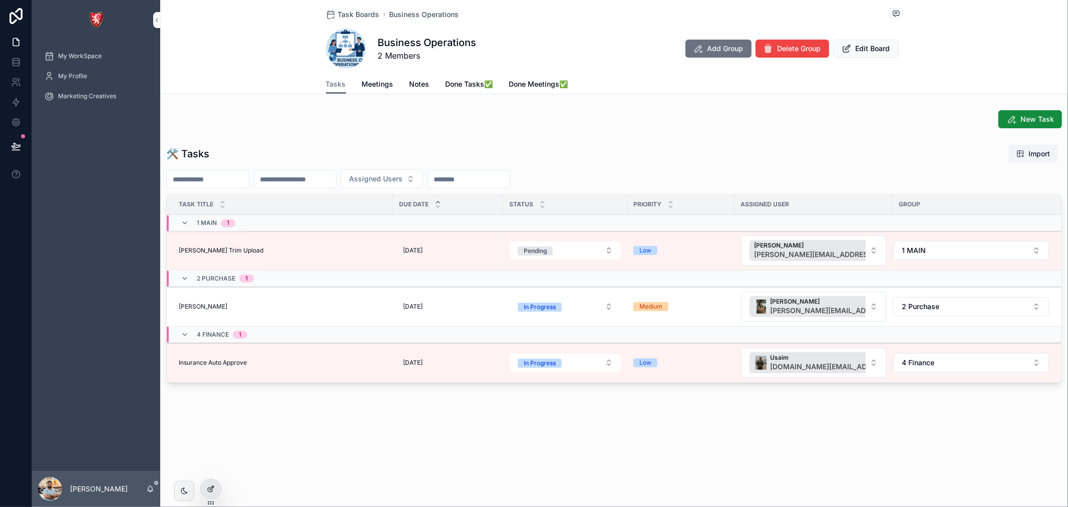
click at [208, 487] on icon at bounding box center [211, 489] width 8 height 8
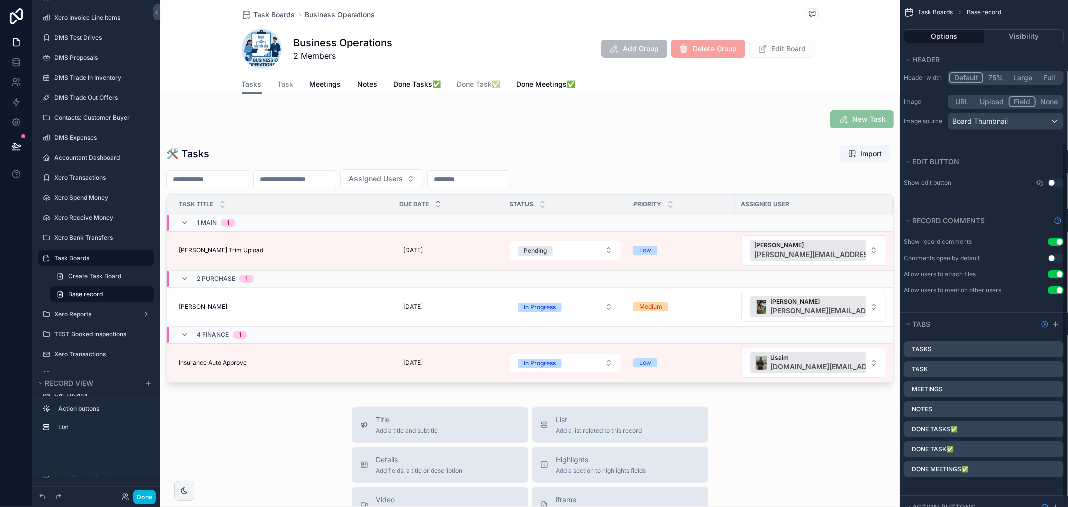
scroll to position [214, 0]
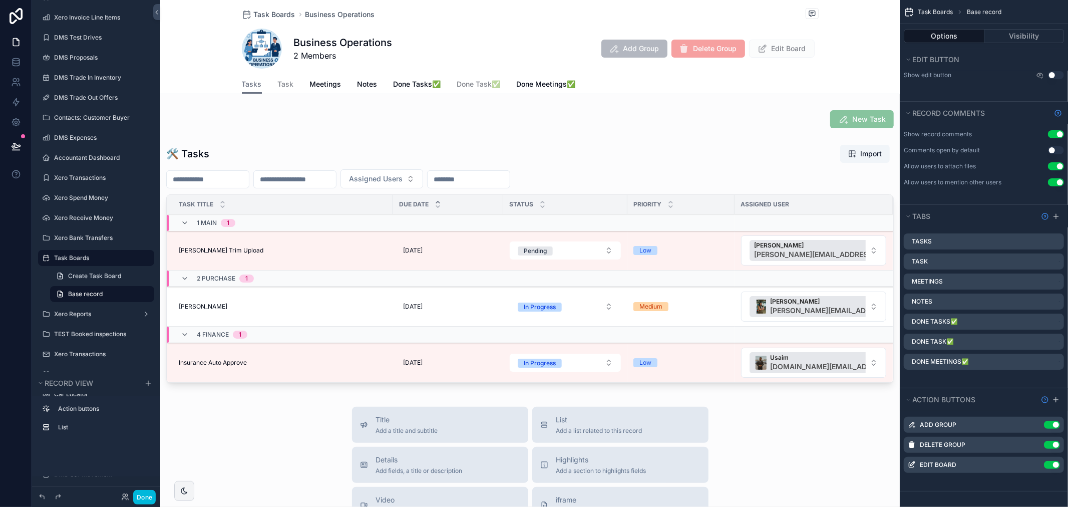
click at [0, 0] on icon "scrollable content" at bounding box center [0, 0] width 0 height 0
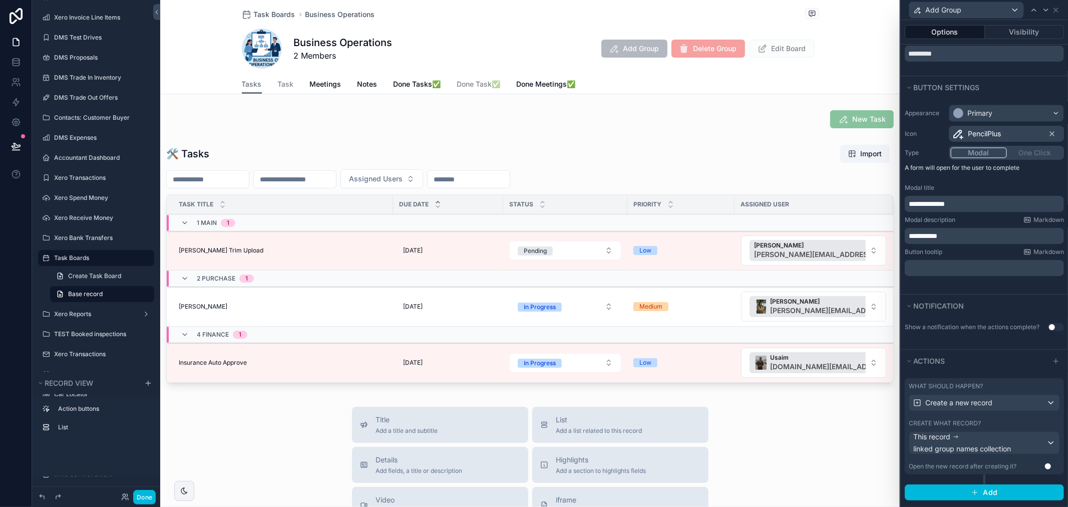
scroll to position [51, 0]
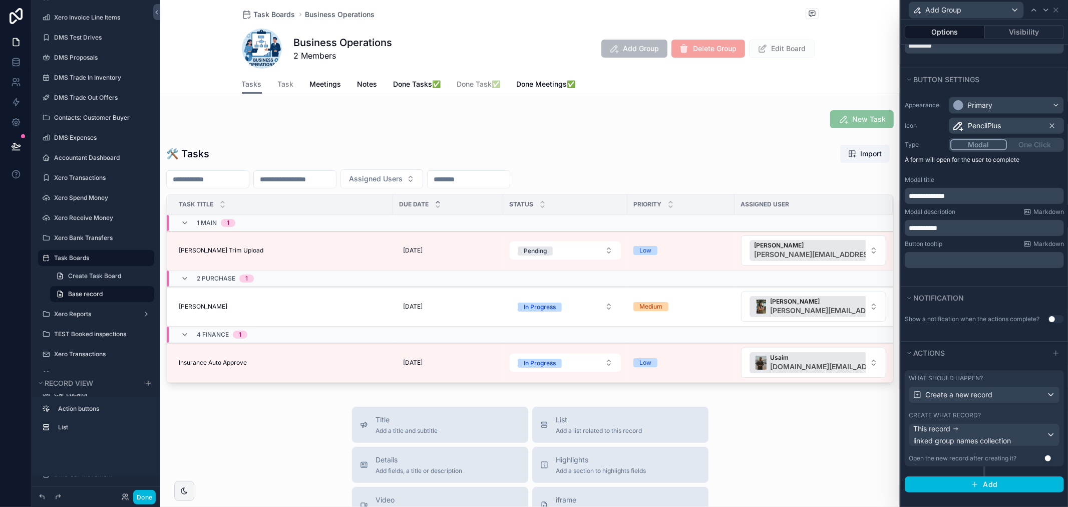
click at [989, 414] on div "Create what record?" at bounding box center [984, 415] width 151 height 8
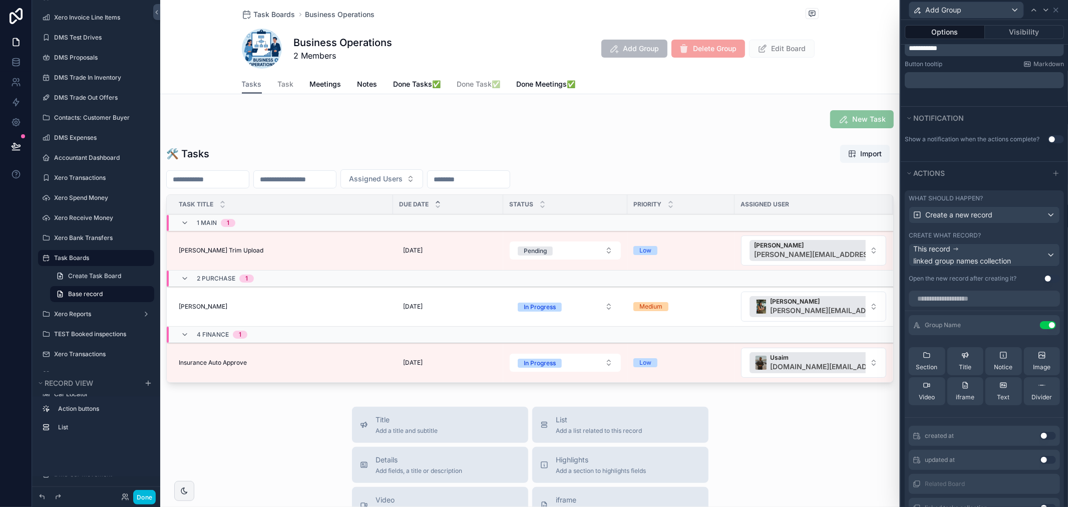
scroll to position [106, 0]
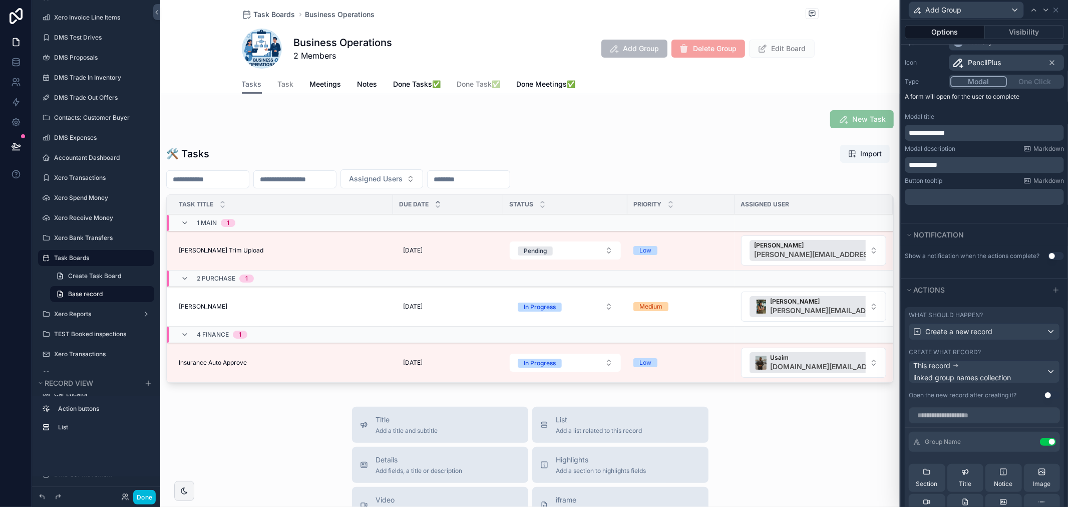
click at [1048, 259] on button "Use setting" at bounding box center [1056, 256] width 16 height 8
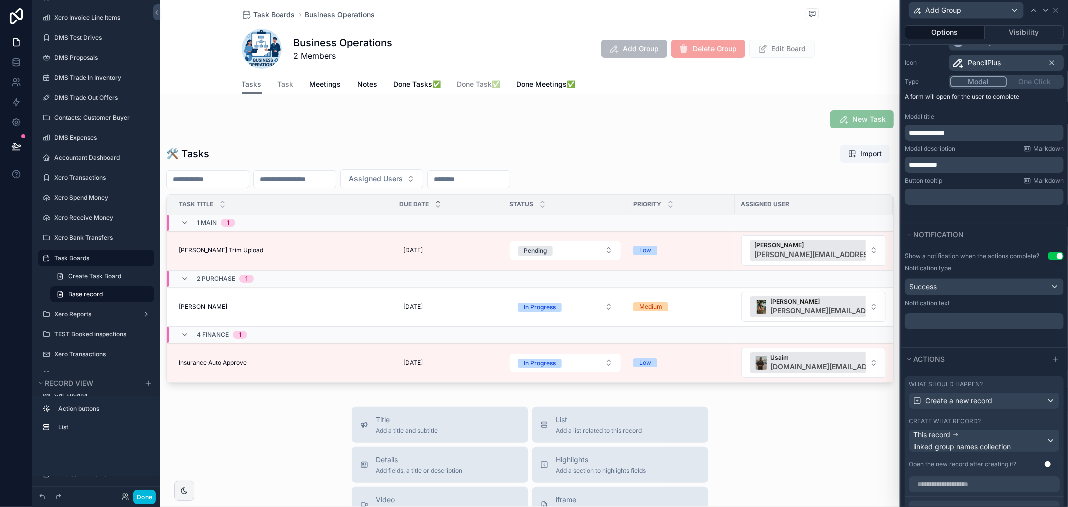
click at [1052, 257] on button "Use setting" at bounding box center [1056, 256] width 16 height 8
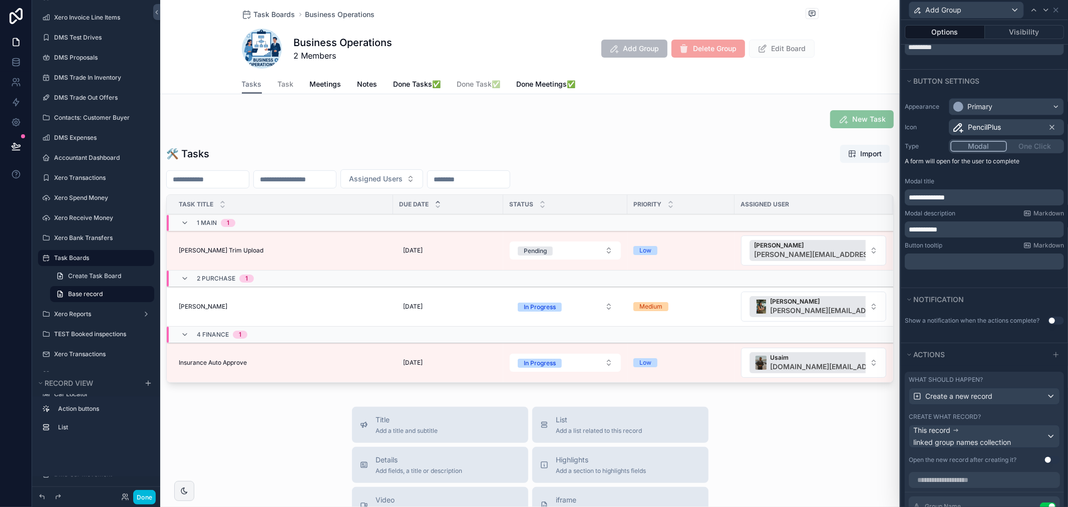
scroll to position [0, 0]
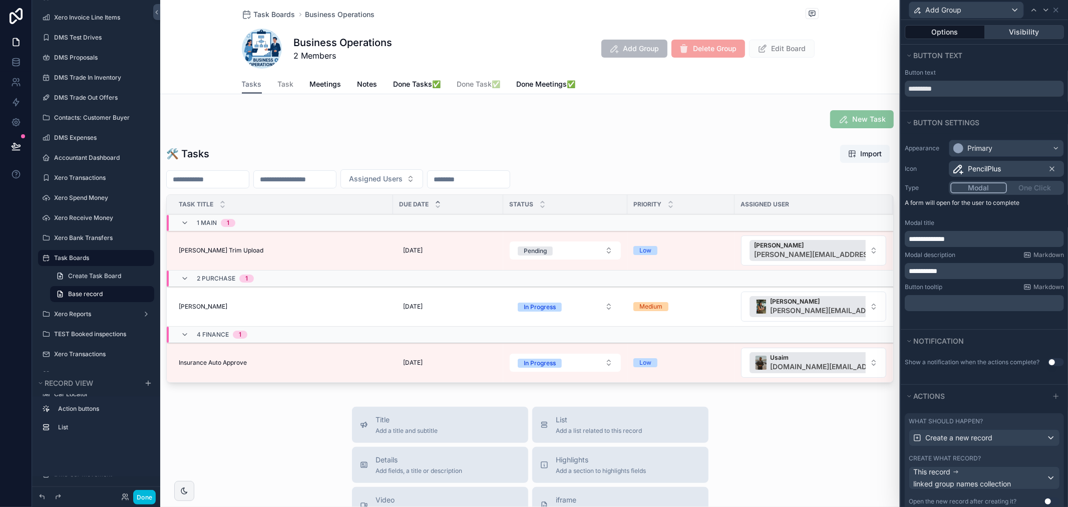
click at [1000, 35] on button "Visibility" at bounding box center [1025, 32] width 80 height 14
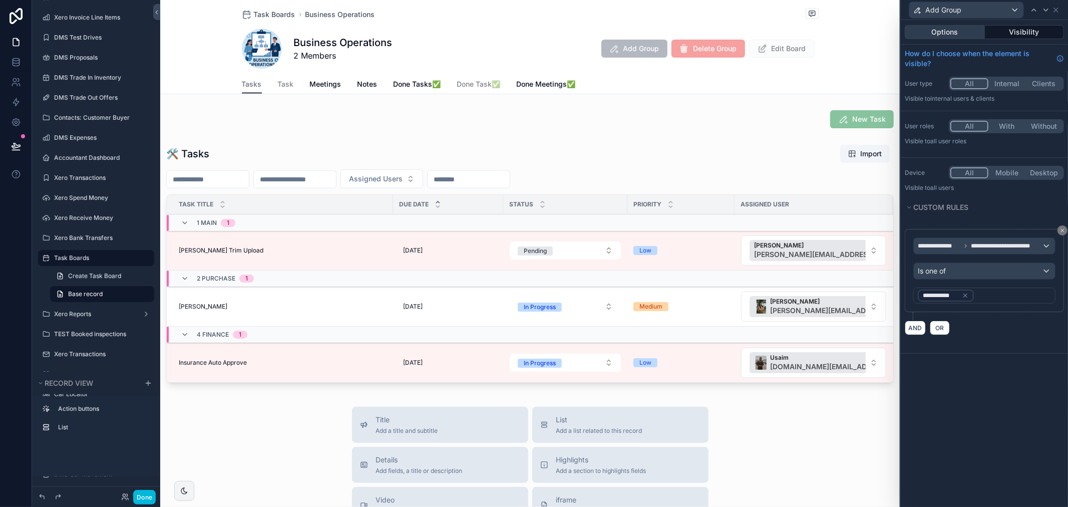
click at [940, 33] on button "Options" at bounding box center [945, 32] width 80 height 14
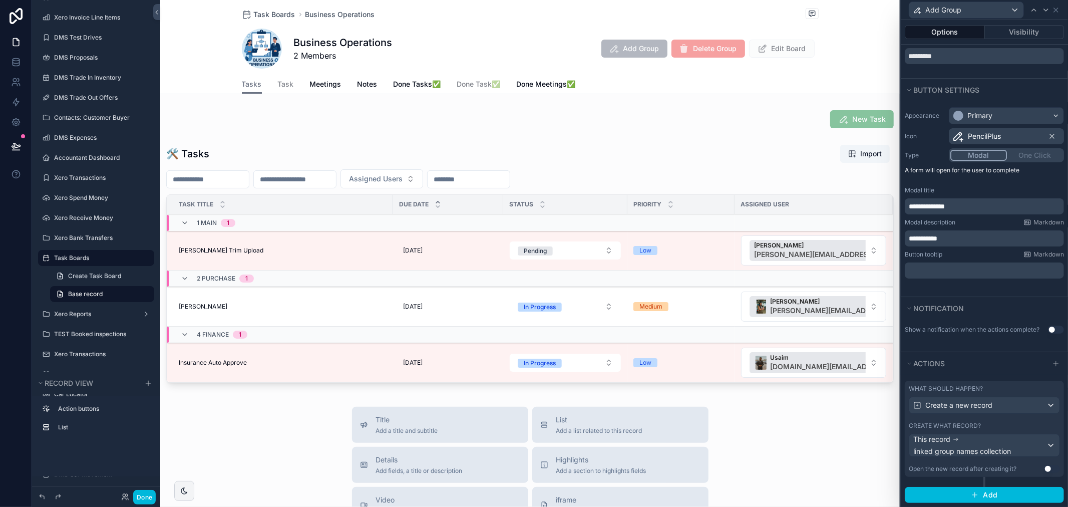
scroll to position [51, 0]
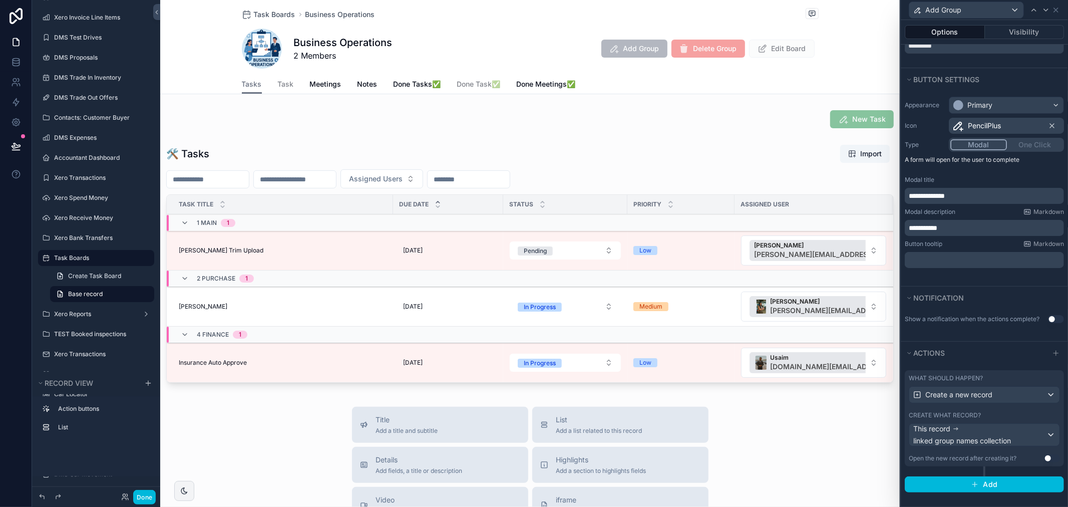
click at [958, 412] on label "Create what record?" at bounding box center [945, 415] width 72 height 8
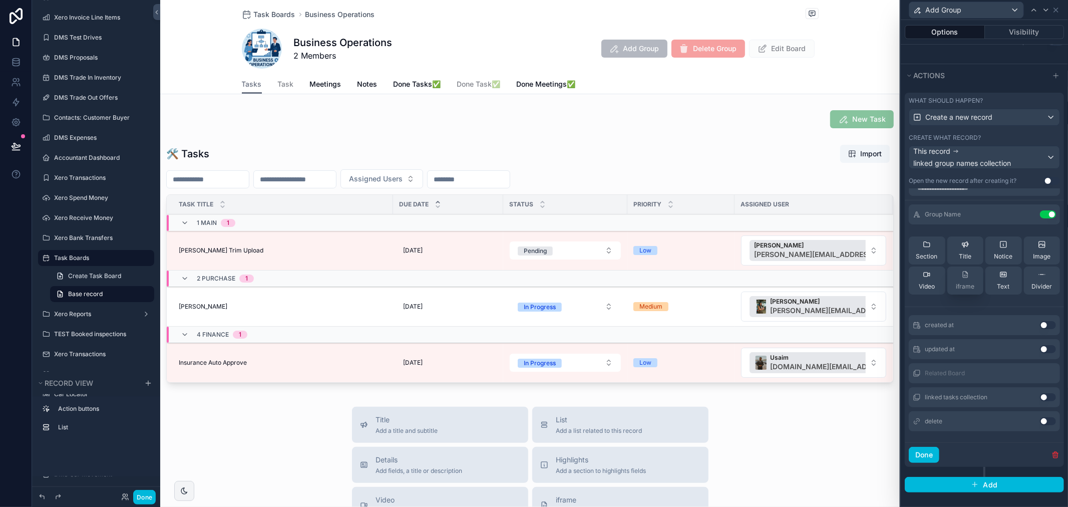
scroll to position [0, 0]
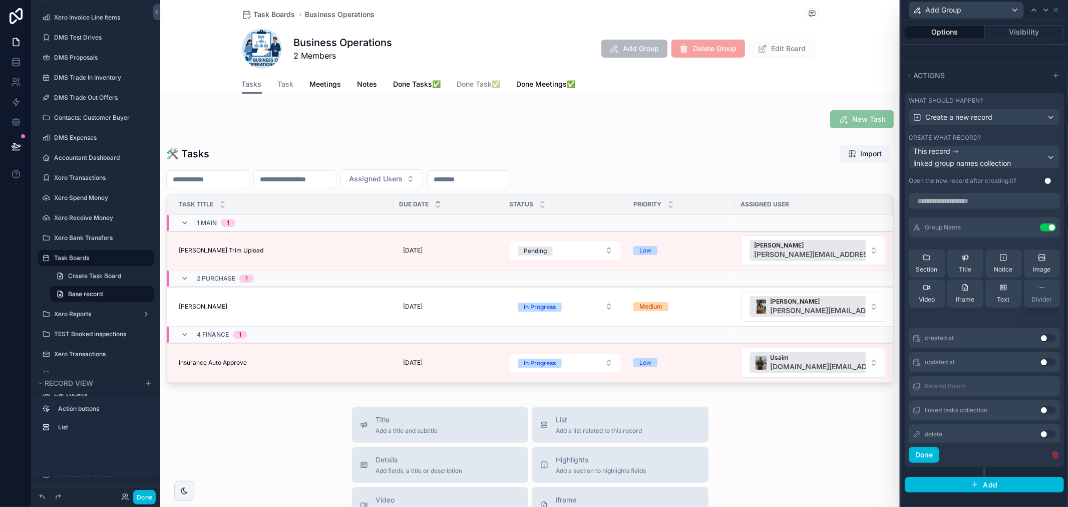
click at [1032, 299] on span "Divider" at bounding box center [1042, 299] width 21 height 8
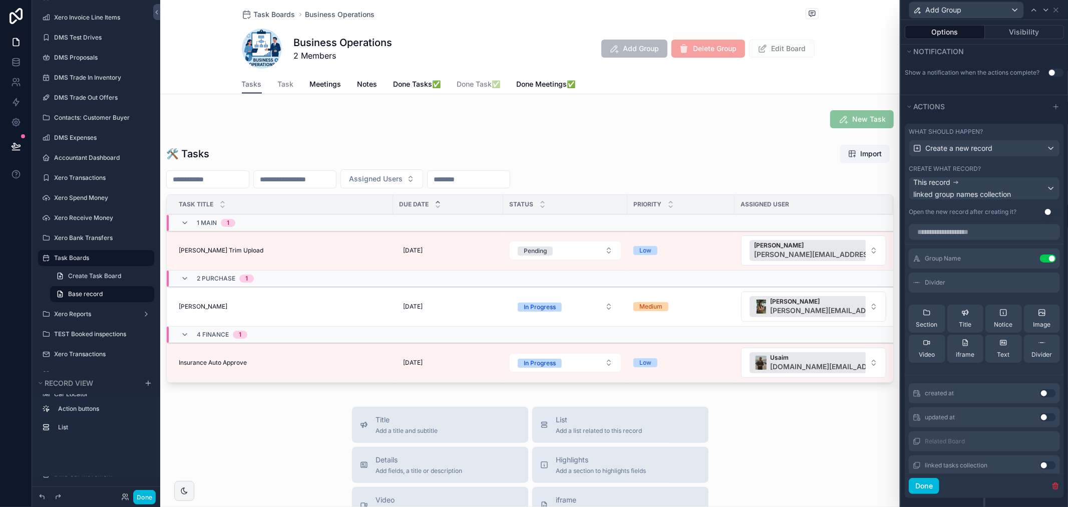
scroll to position [273, 0]
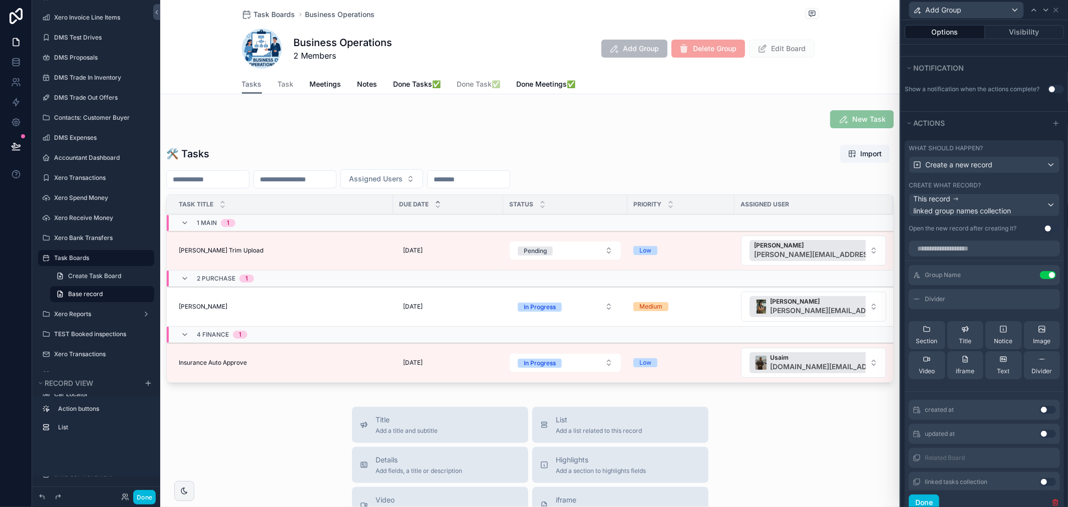
click at [0, 0] on icon at bounding box center [0, 0] width 0 height 0
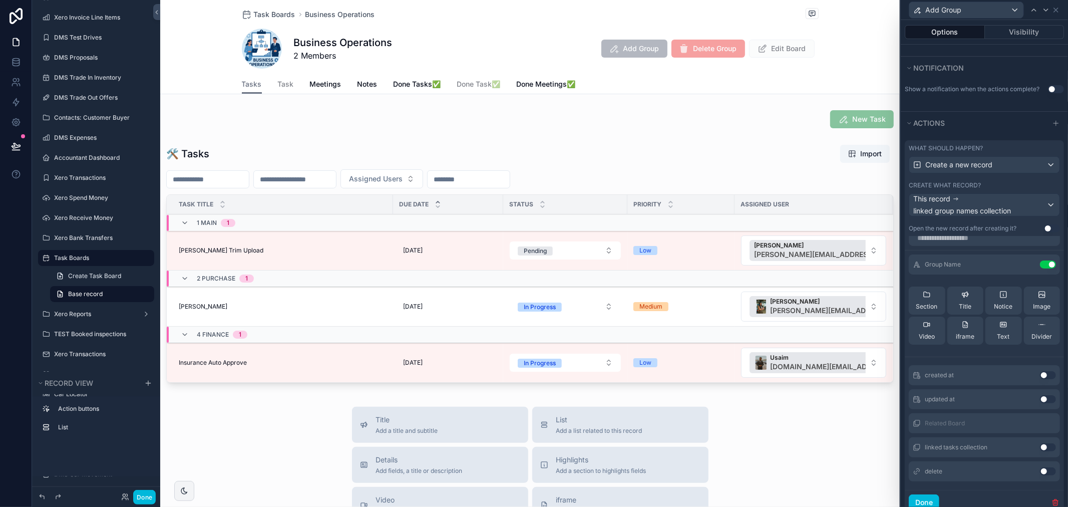
scroll to position [13, 0]
click at [19, 60] on icon at bounding box center [16, 62] width 7 height 4
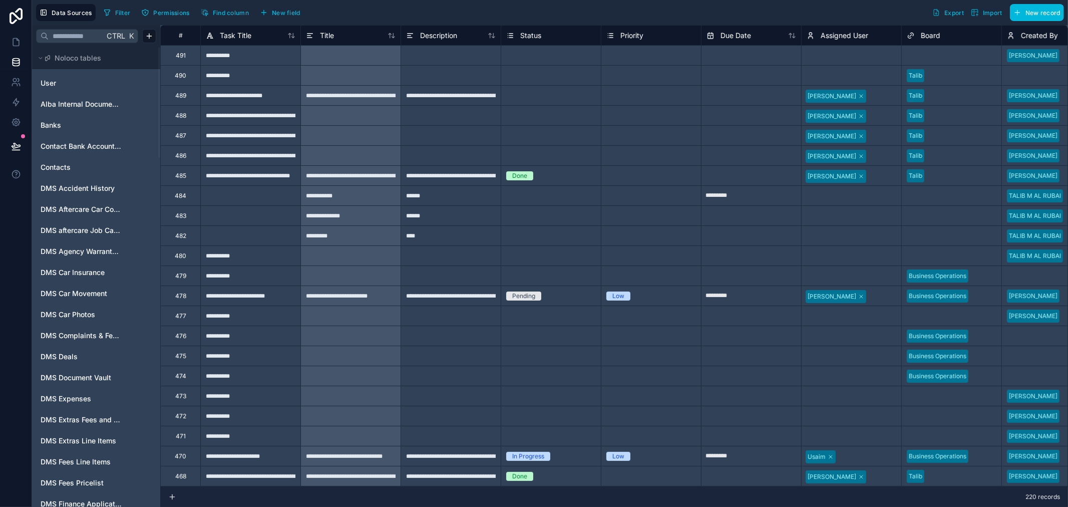
click at [65, 49] on div "Noloco tables" at bounding box center [96, 58] width 128 height 22
click at [67, 39] on input "text" at bounding box center [77, 36] width 56 height 18
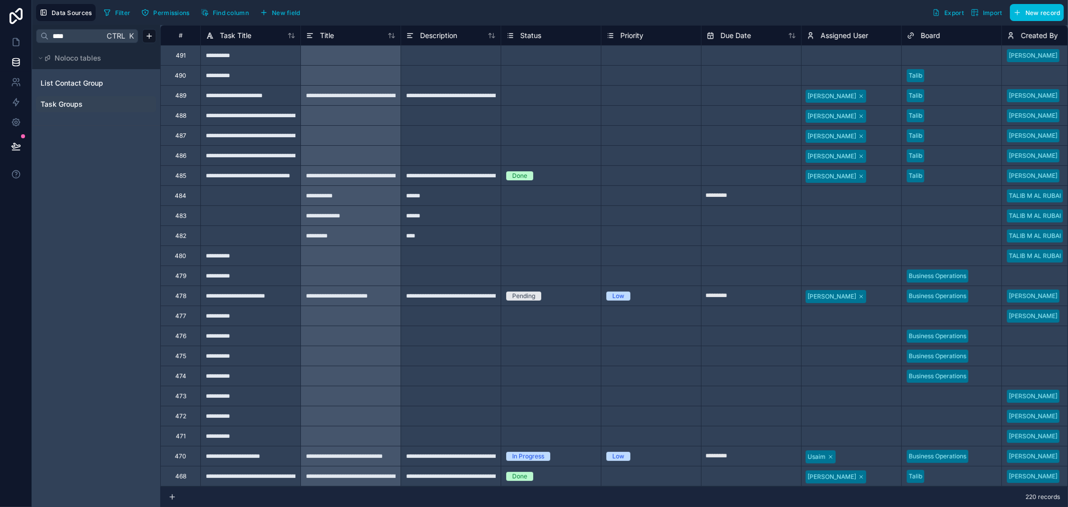
type input "****"
click at [69, 104] on span "Task Groups" at bounding box center [62, 104] width 42 height 10
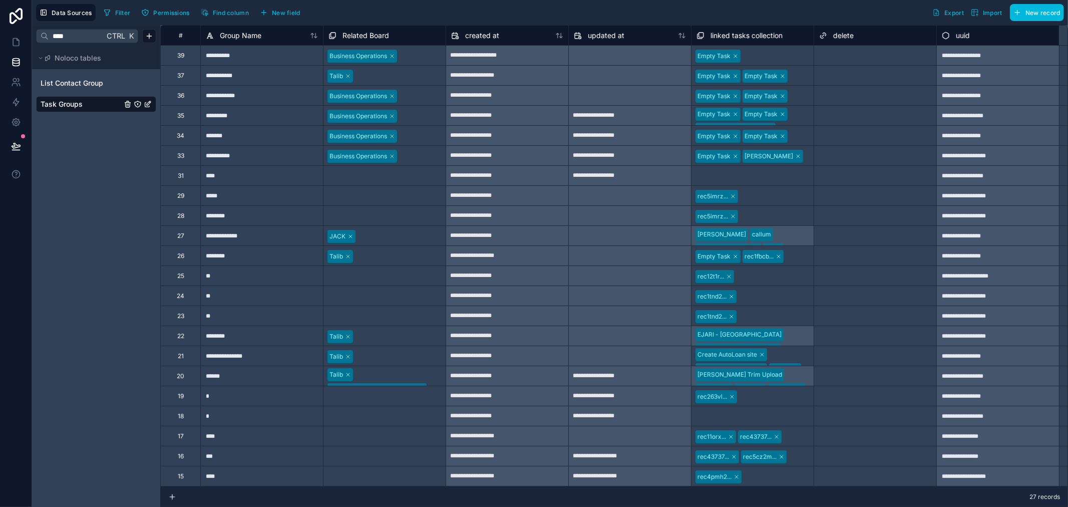
click at [856, 30] on div "delete" at bounding box center [875, 36] width 112 height 12
click at [855, 57] on div "Select a delete" at bounding box center [840, 56] width 42 height 8
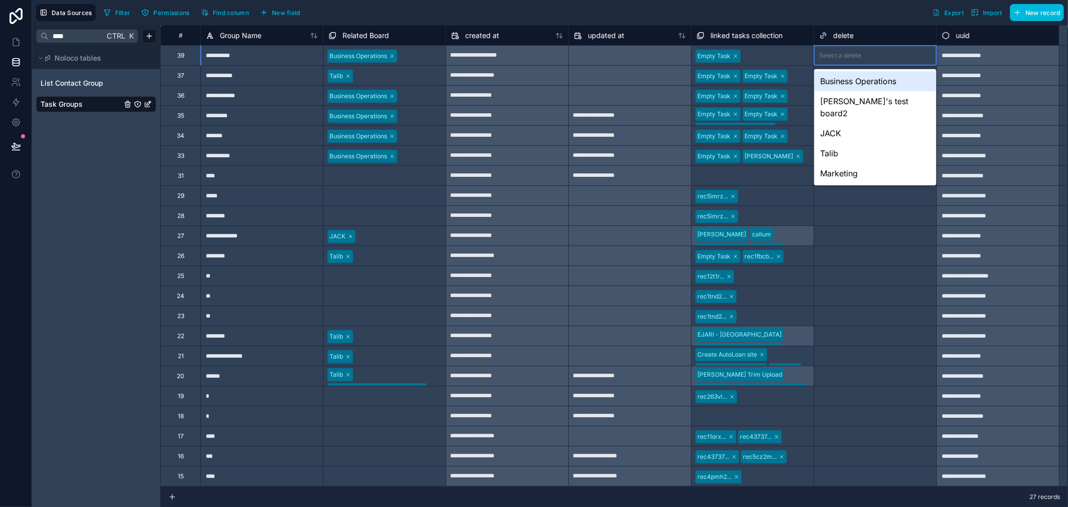
click at [855, 57] on div "Select a delete" at bounding box center [840, 56] width 42 height 8
click at [866, 16] on div "Filter Permissions Find column New field Export Import New record" at bounding box center [582, 12] width 964 height 17
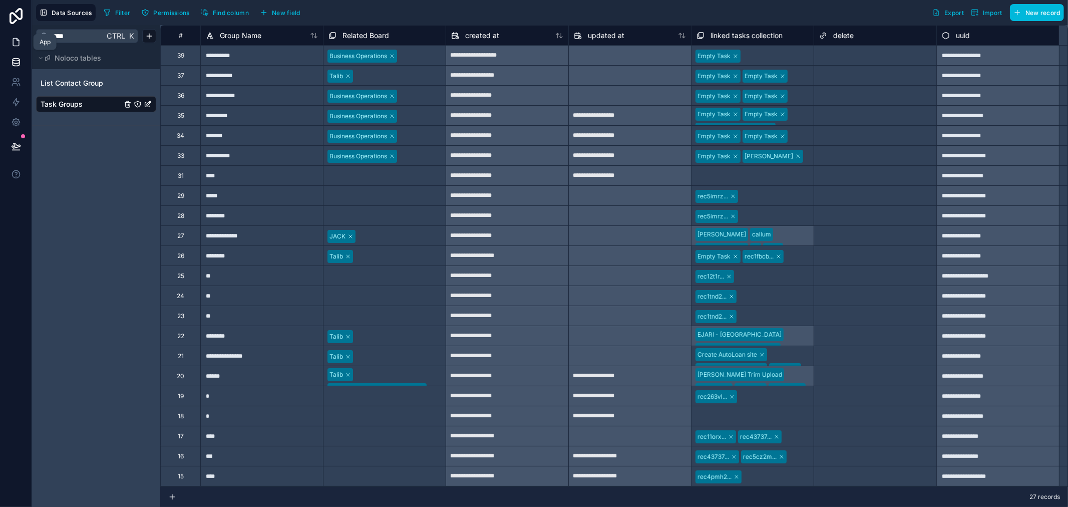
click at [12, 46] on icon at bounding box center [16, 42] width 10 height 10
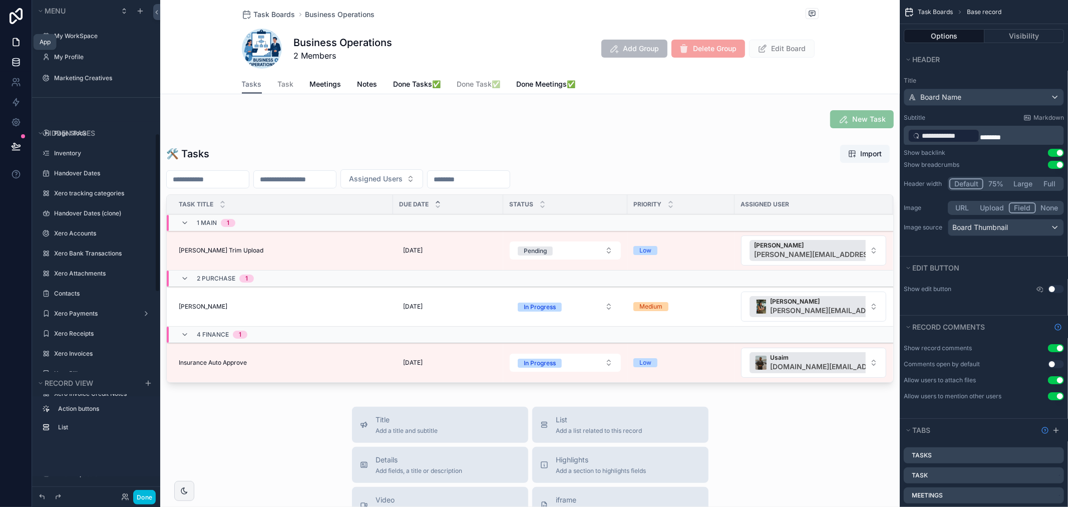
scroll to position [416, 0]
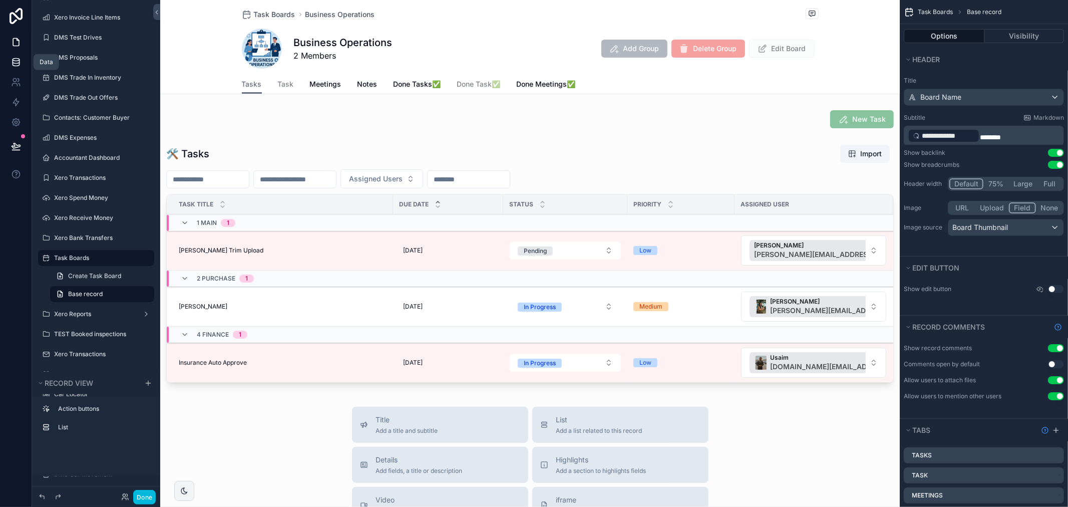
click at [13, 67] on icon at bounding box center [16, 62] width 10 height 10
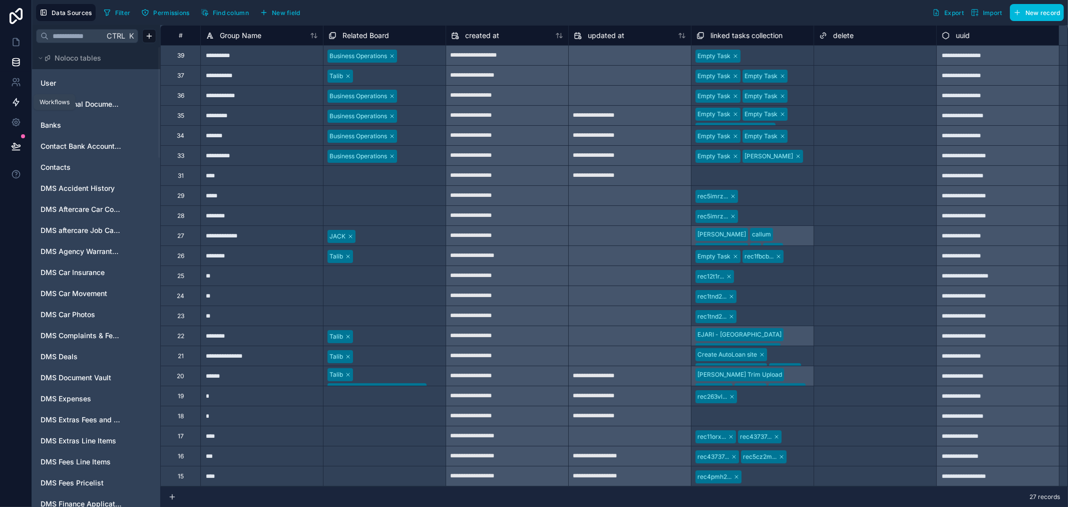
click at [18, 101] on icon at bounding box center [16, 103] width 6 height 8
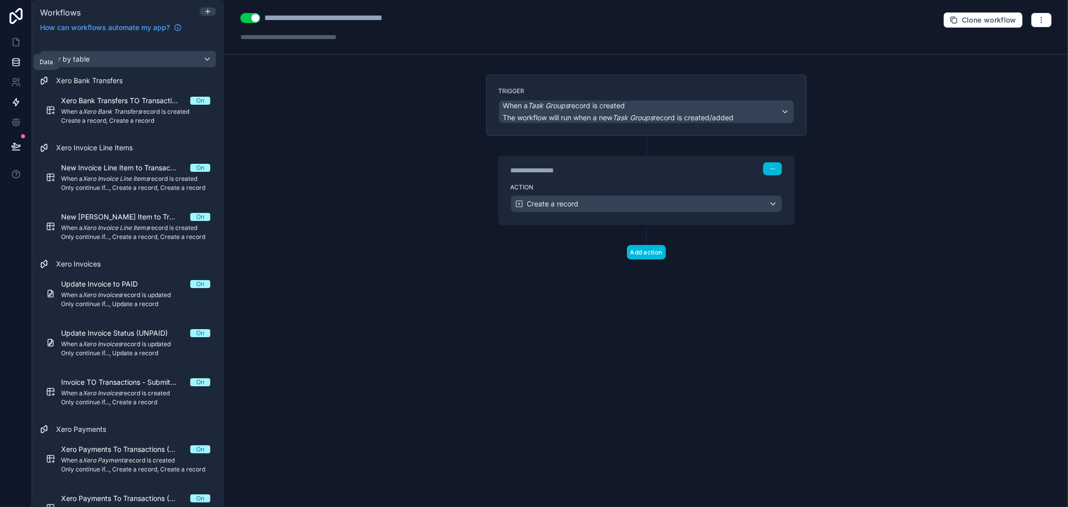
click at [8, 52] on link at bounding box center [16, 62] width 32 height 20
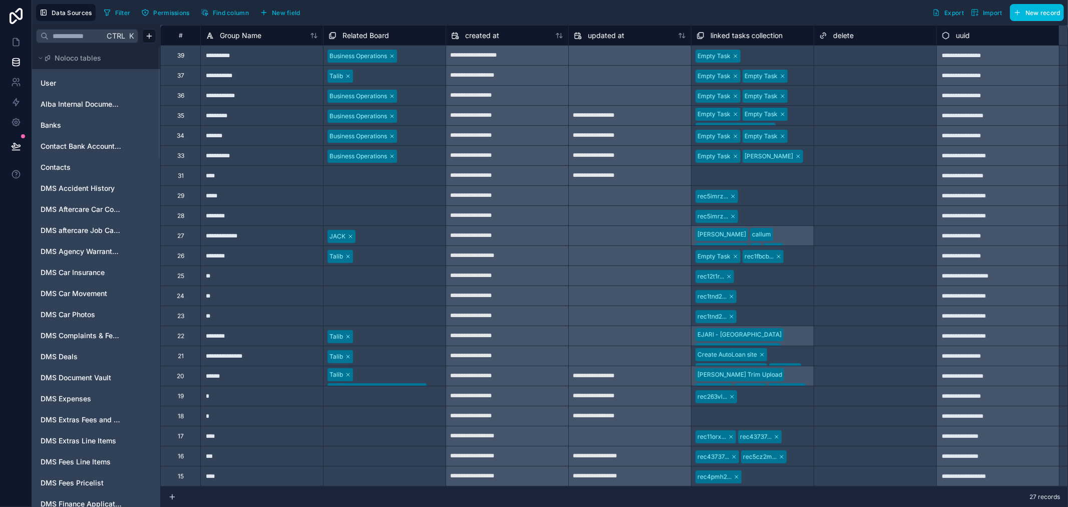
click at [276, 12] on span "New field" at bounding box center [286, 13] width 29 height 8
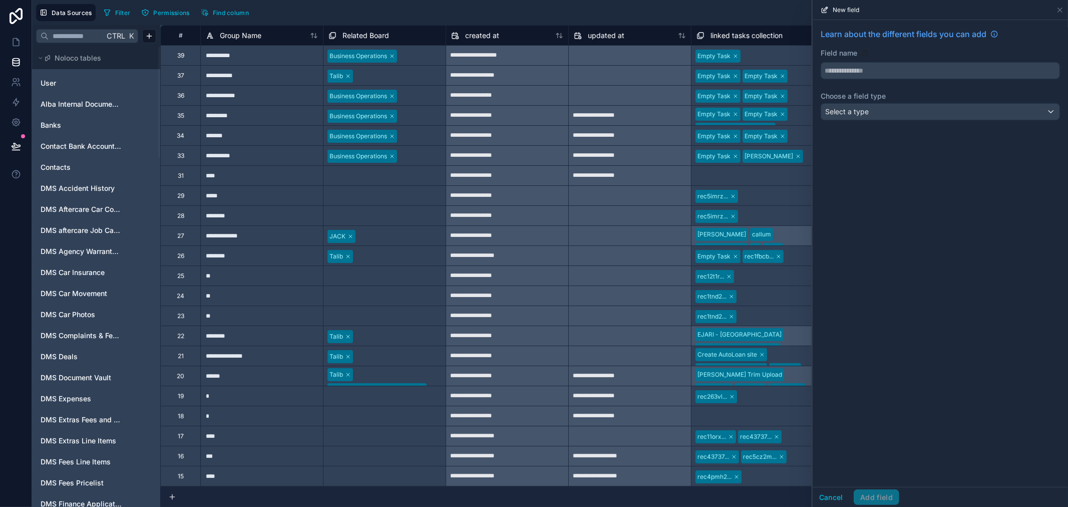
click at [924, 82] on div "Learn about the different fields you can add Field name Choose a field type Sel…" at bounding box center [940, 76] width 255 height 112
click at [925, 71] on input "text" at bounding box center [940, 71] width 238 height 16
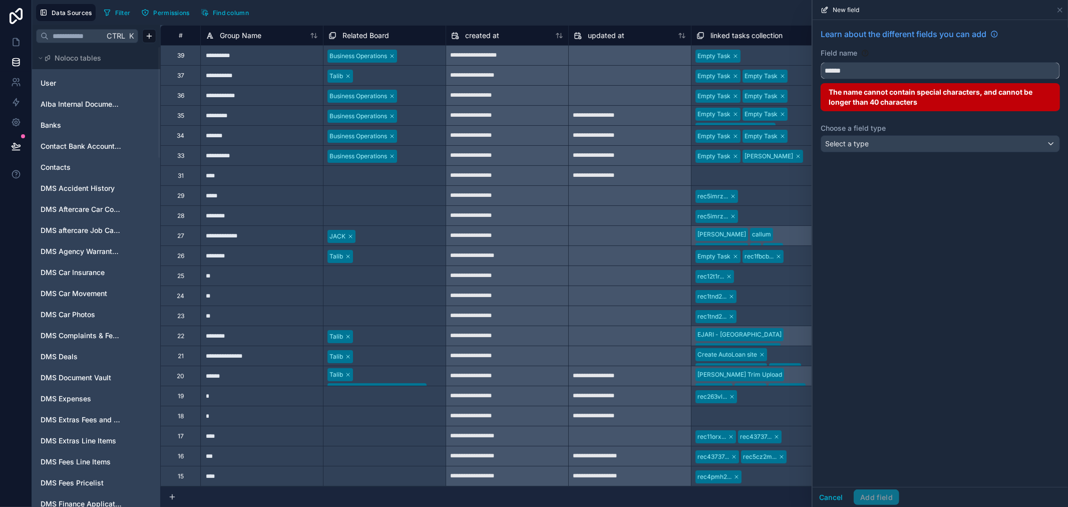
click at [821, 62] on button "*****" at bounding box center [940, 70] width 239 height 17
click at [821, 62] on button "**********" at bounding box center [940, 70] width 239 height 17
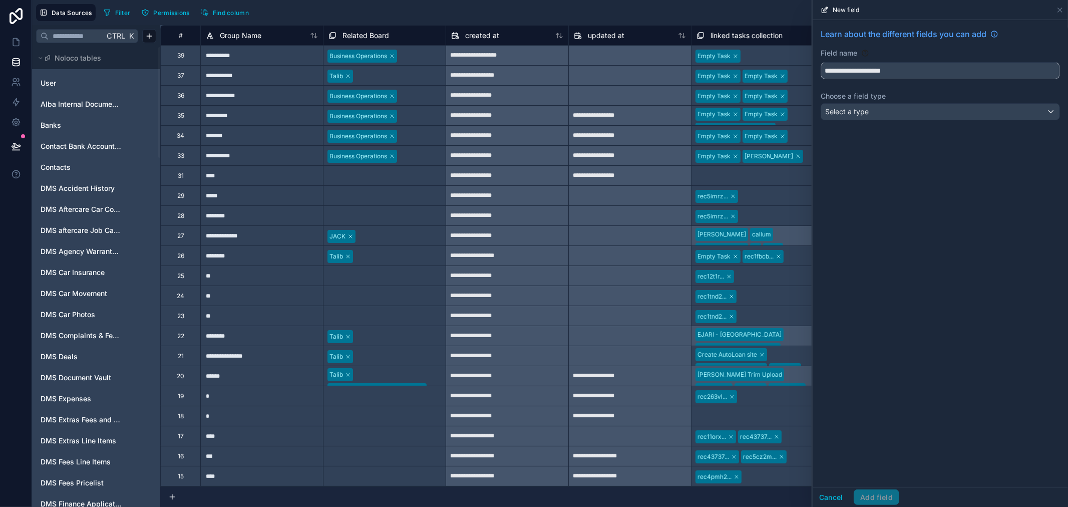
type input "**********"
click at [939, 113] on div "Select a type" at bounding box center [940, 112] width 238 height 16
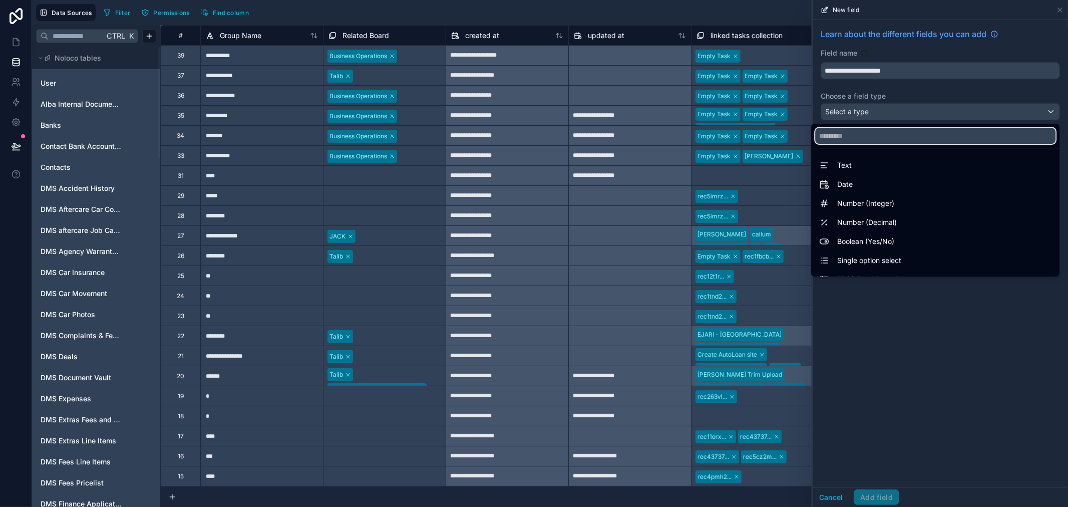
click at [859, 134] on input "text" at bounding box center [935, 136] width 240 height 16
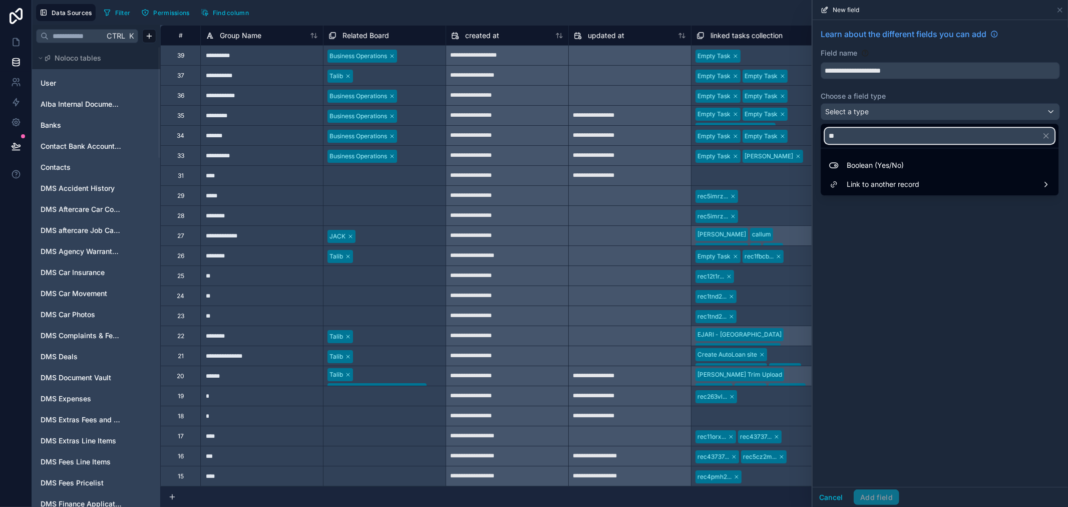
type input "**"
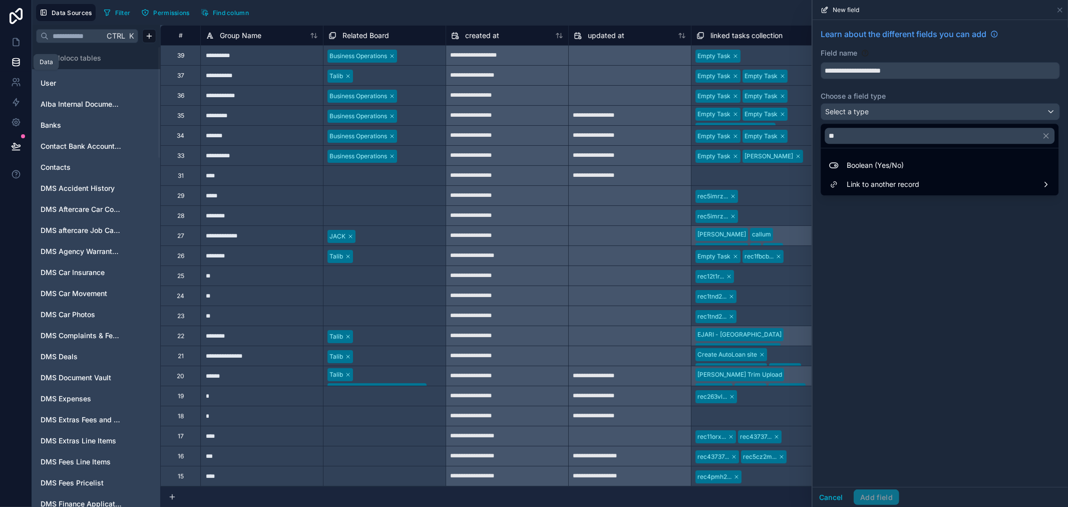
drag, startPoint x: 38, startPoint y: 54, endPoint x: 5, endPoint y: 53, distance: 33.1
click at [8, 53] on div "Data Data Sources Filter Permissions Find column Export Import New record Ctrl …" at bounding box center [534, 253] width 1068 height 507
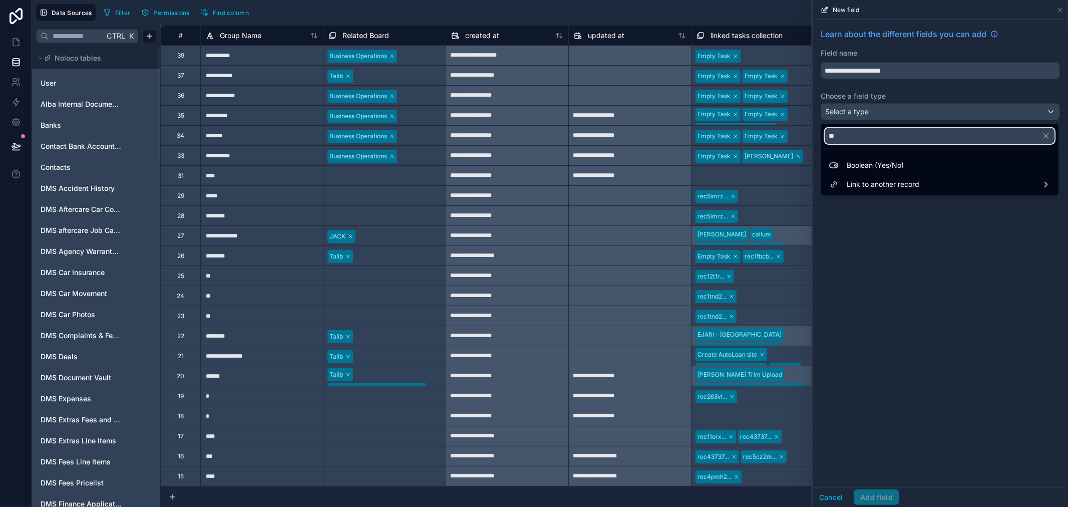
click at [848, 141] on input "**" at bounding box center [940, 136] width 230 height 16
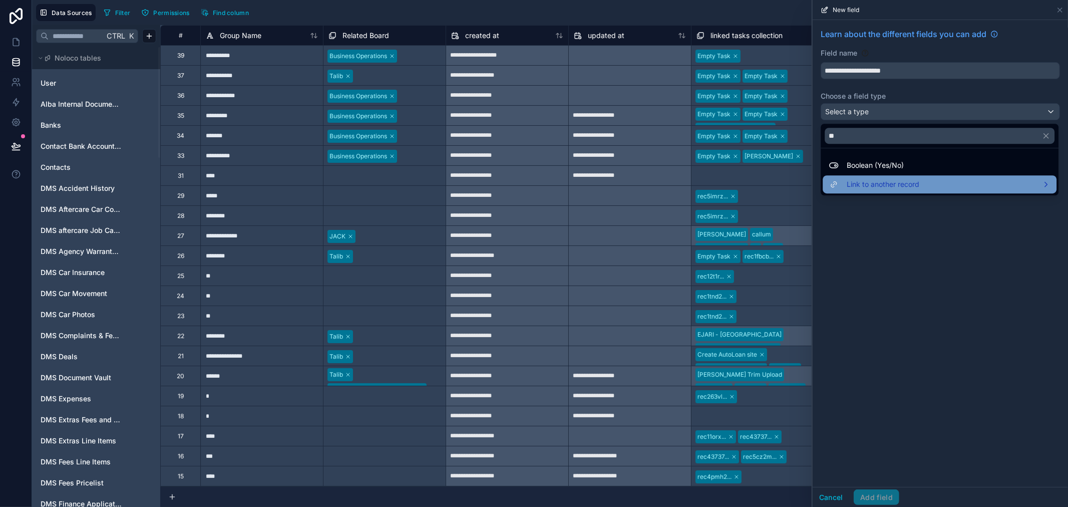
click at [864, 180] on span "Link to another record" at bounding box center [883, 184] width 73 height 12
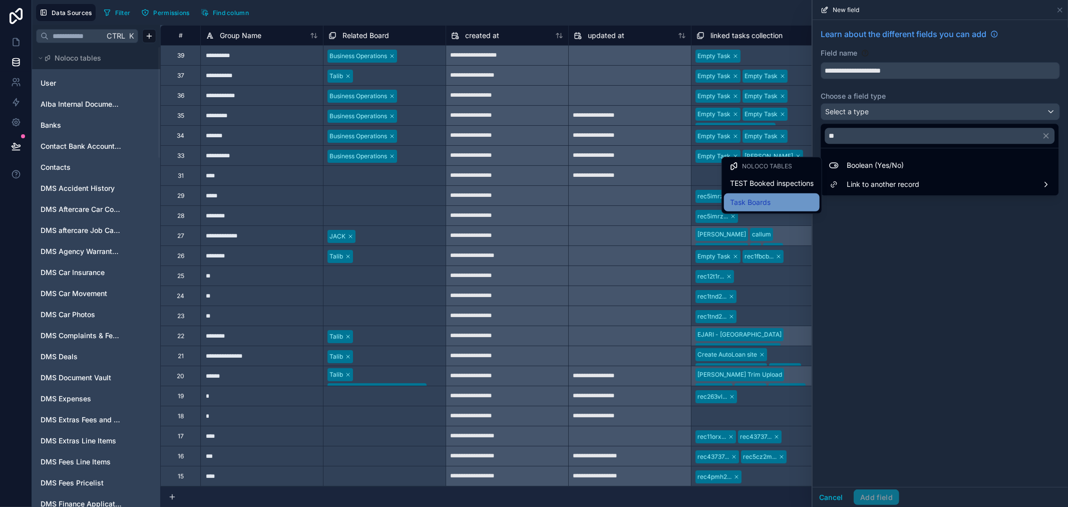
click at [739, 198] on span "Task Boards" at bounding box center [750, 202] width 41 height 12
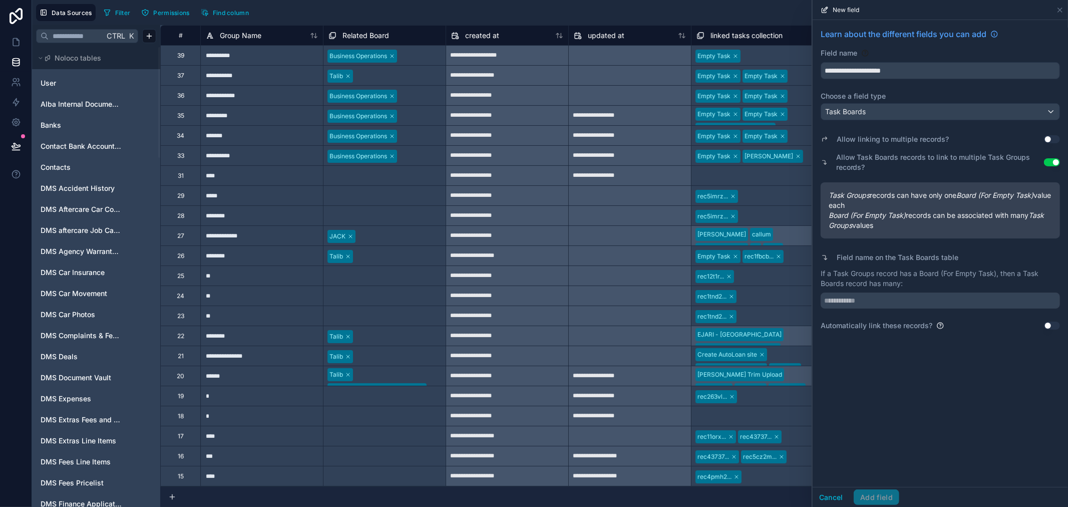
click at [1048, 162] on button "Use setting" at bounding box center [1052, 162] width 16 height 8
click at [903, 302] on input "text" at bounding box center [940, 300] width 239 height 16
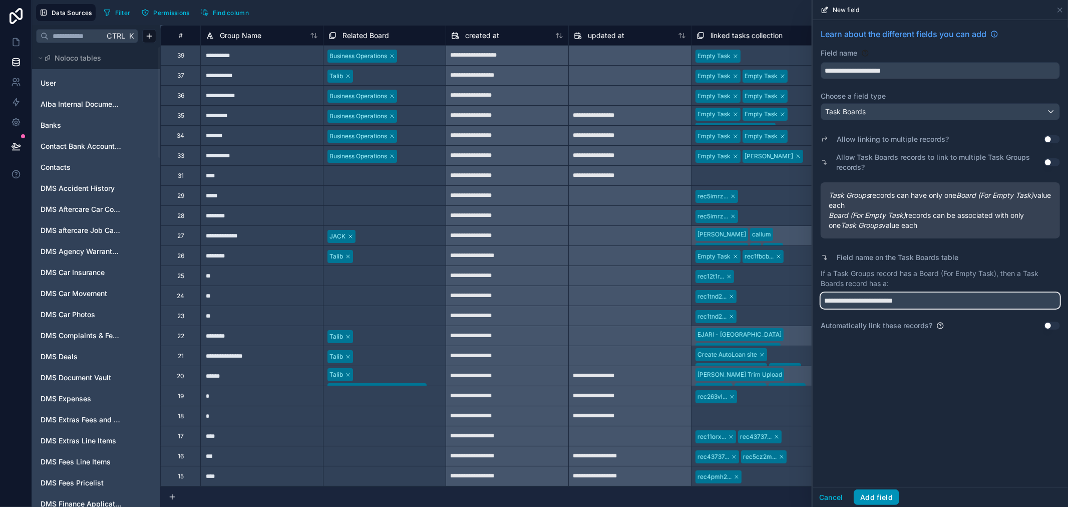
type input "**********"
click at [888, 496] on button "Add field" at bounding box center [877, 497] width 46 height 16
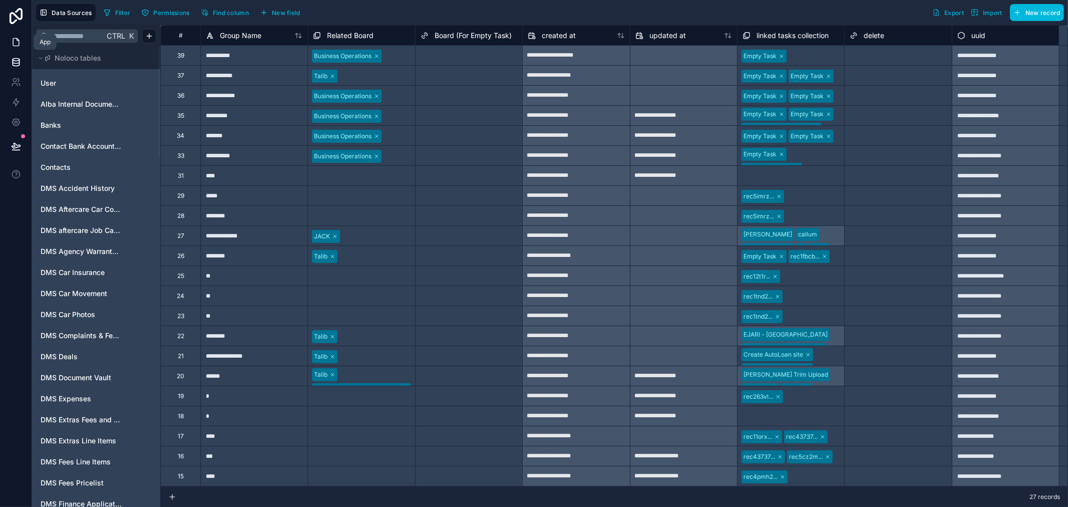
click at [18, 39] on icon at bounding box center [16, 43] width 6 height 8
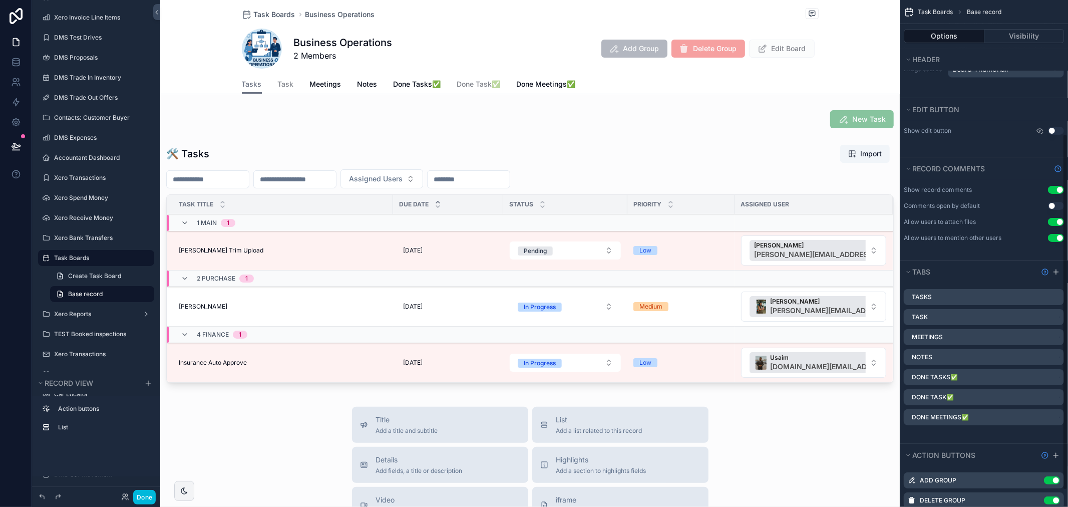
scroll to position [214, 0]
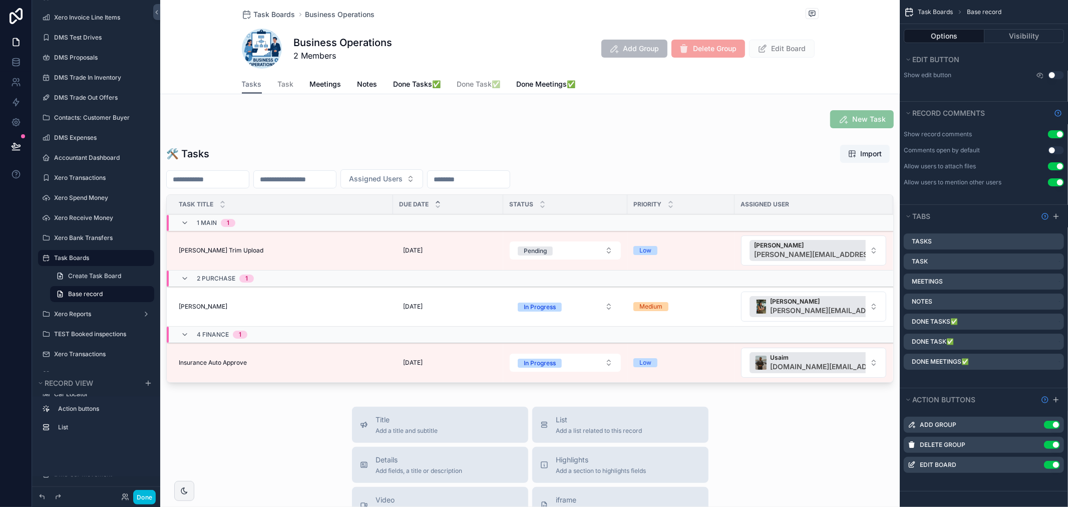
click at [0, 0] on icon "scrollable content" at bounding box center [0, 0] width 0 height 0
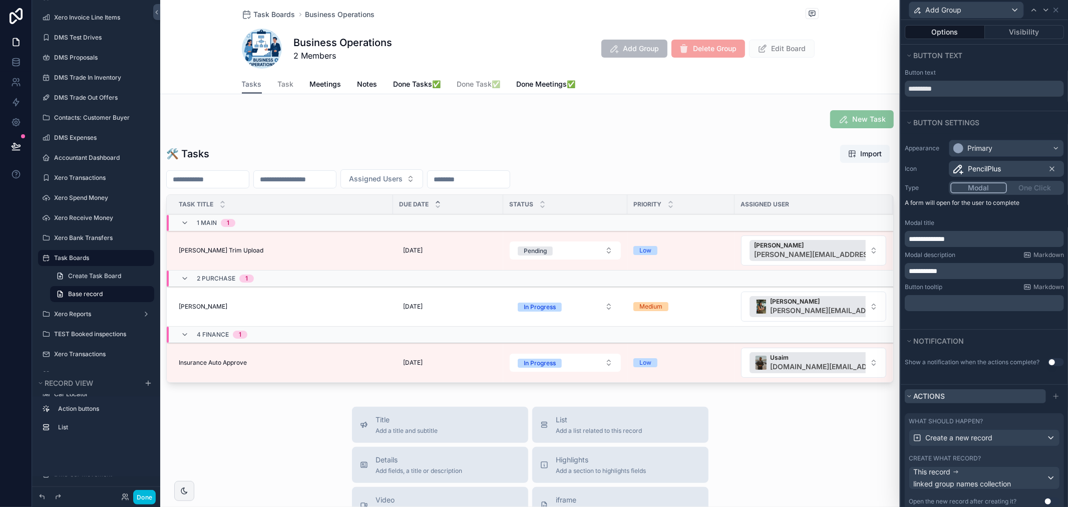
scroll to position [51, 0]
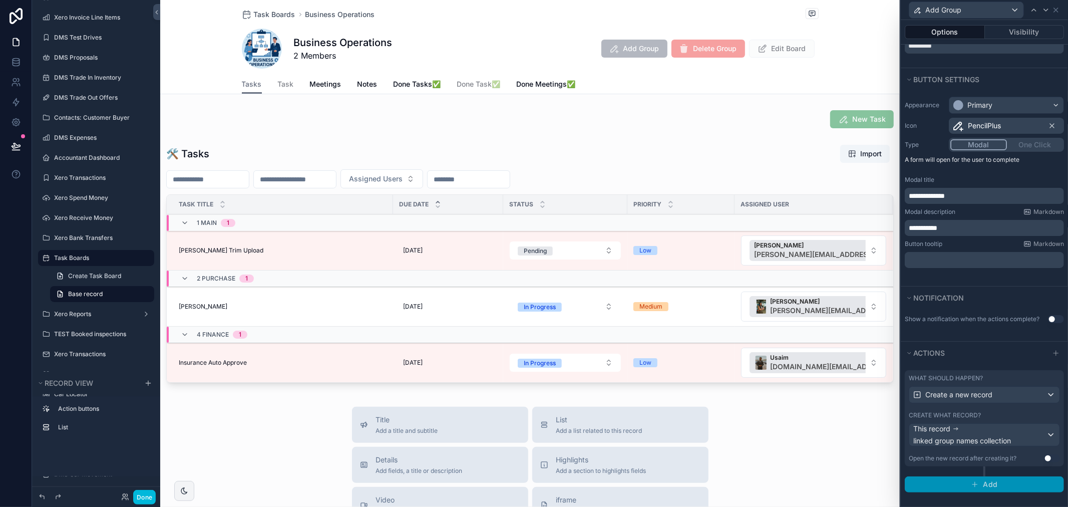
click at [989, 488] on span "Add" at bounding box center [990, 484] width 15 height 9
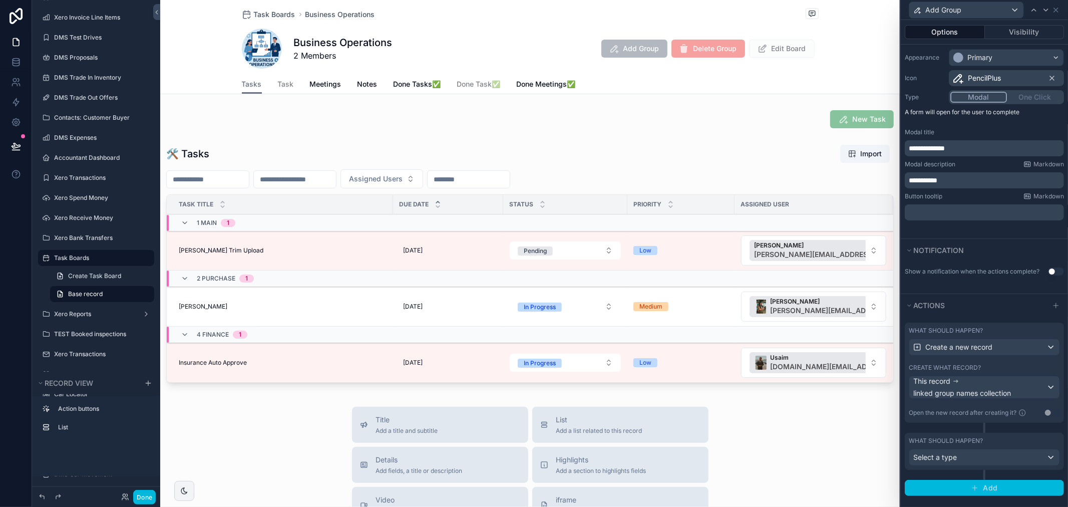
scroll to position [102, 0]
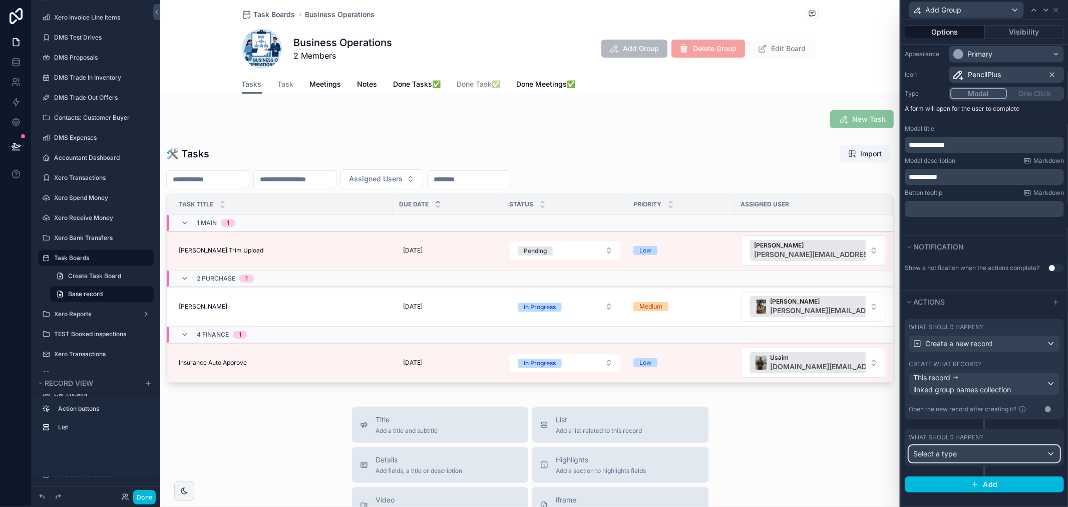
click at [982, 460] on div "Select a type" at bounding box center [984, 454] width 150 height 16
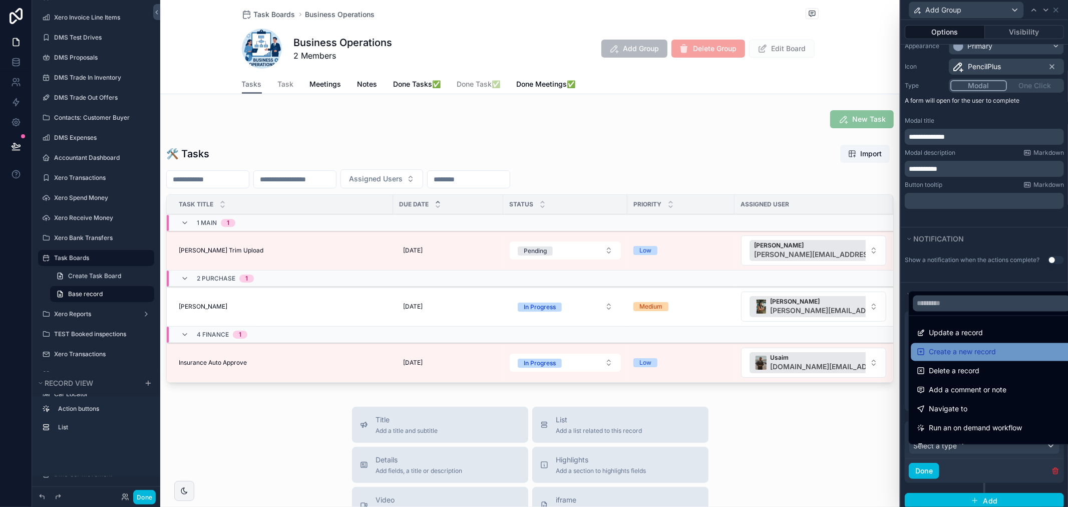
click at [963, 349] on span "Create a new record" at bounding box center [962, 352] width 67 height 12
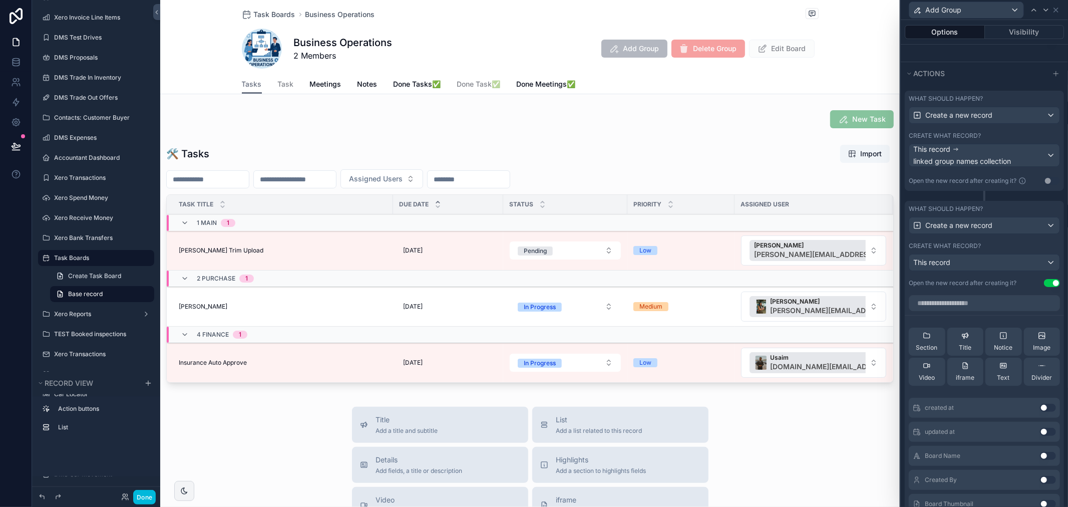
scroll to position [324, 0]
click at [1040, 267] on div "This record" at bounding box center [984, 260] width 150 height 16
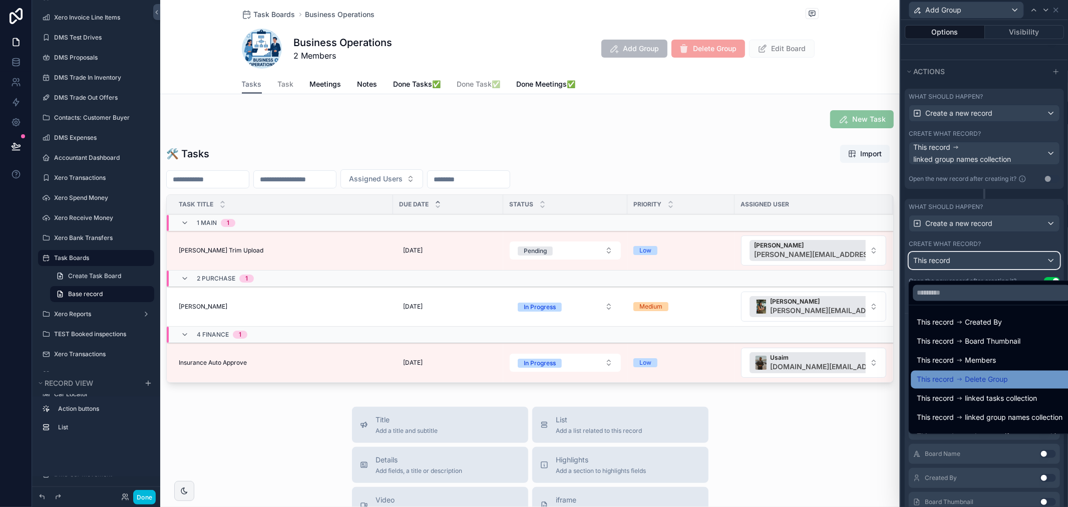
scroll to position [14, 0]
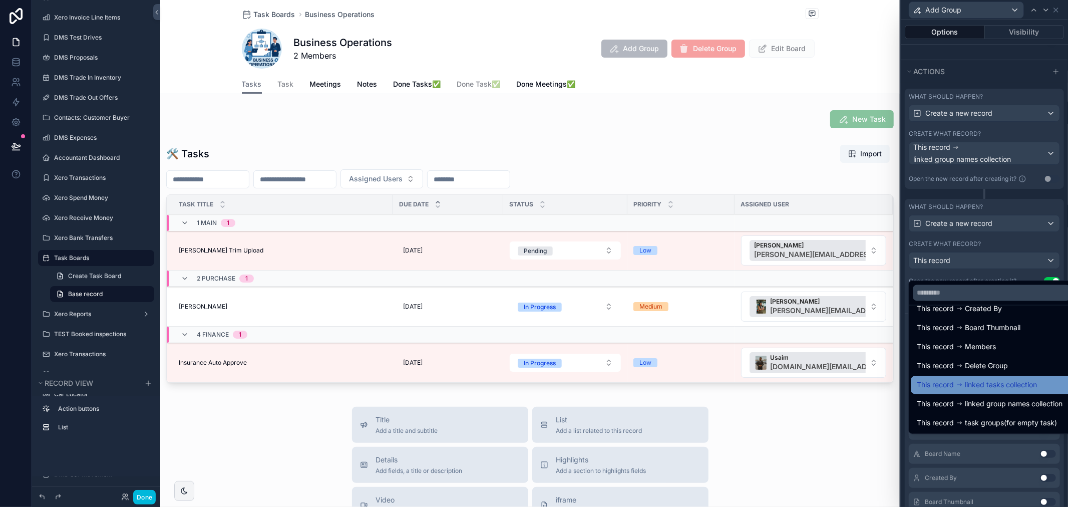
click at [1012, 386] on span "linked tasks collection" at bounding box center [1001, 385] width 72 height 12
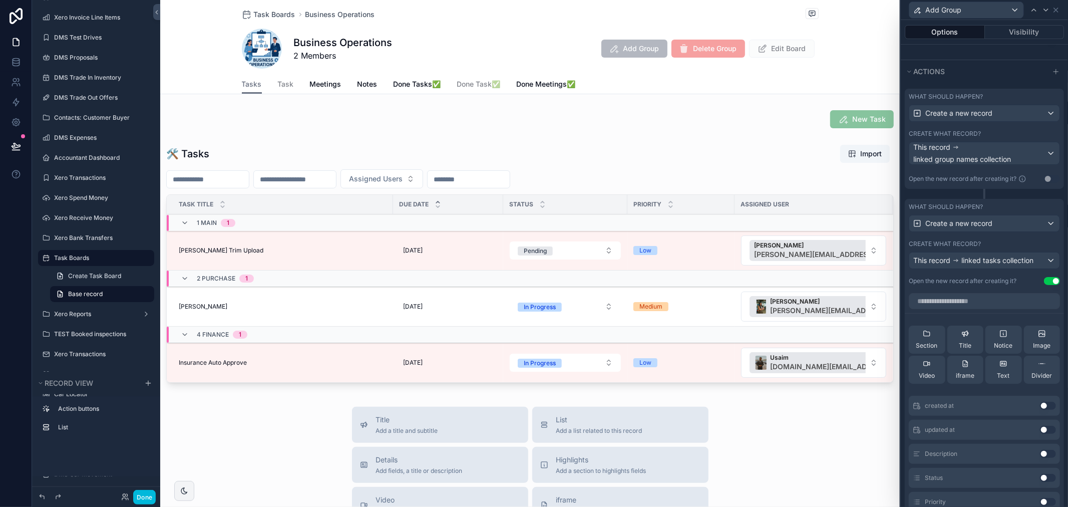
click at [1044, 285] on button "Use setting" at bounding box center [1052, 281] width 16 height 8
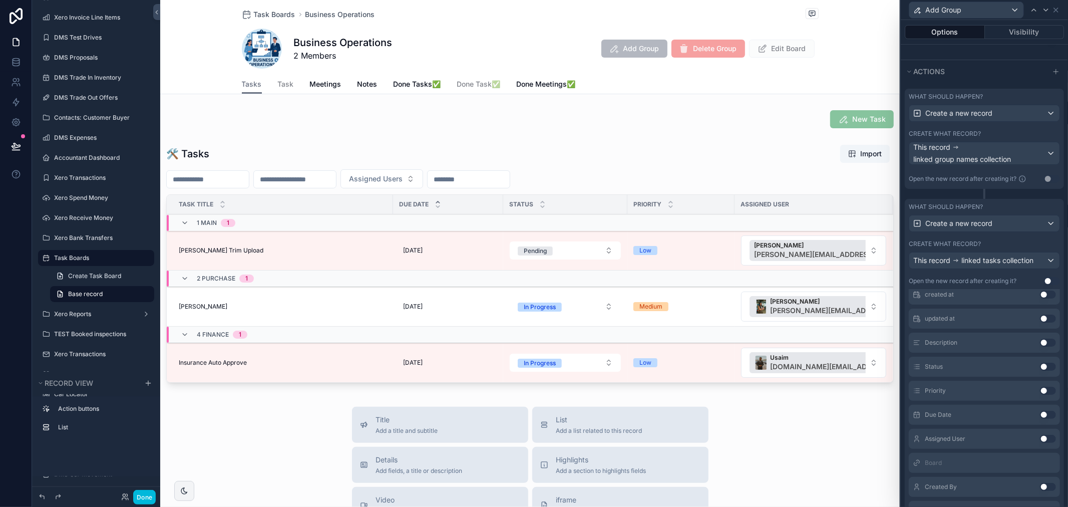
scroll to position [167, 0]
click at [1040, 459] on button "Use setting" at bounding box center [1048, 455] width 16 height 8
click at [0, 0] on icon at bounding box center [0, 0] width 0 height 0
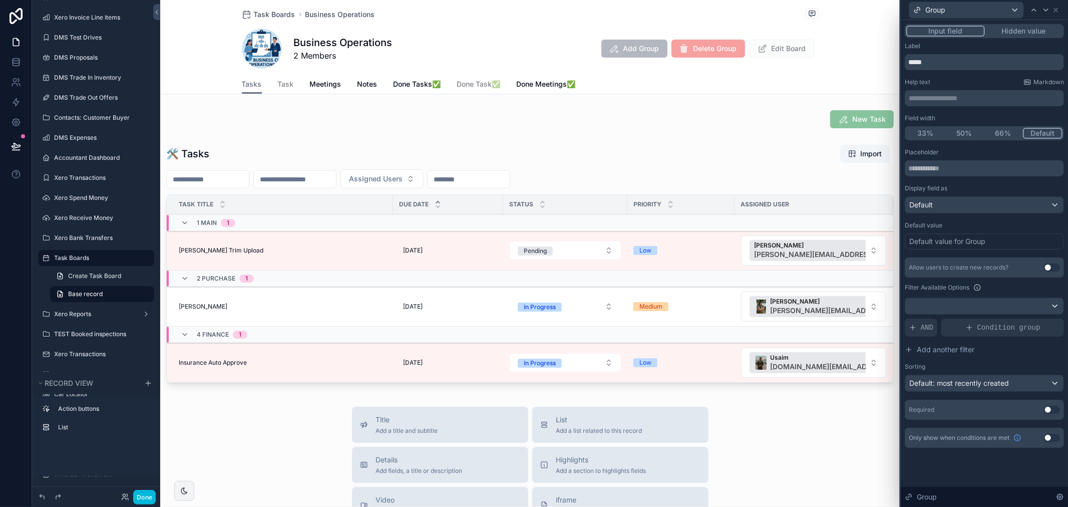
click at [1008, 32] on button "Hidden value" at bounding box center [1024, 31] width 78 height 11
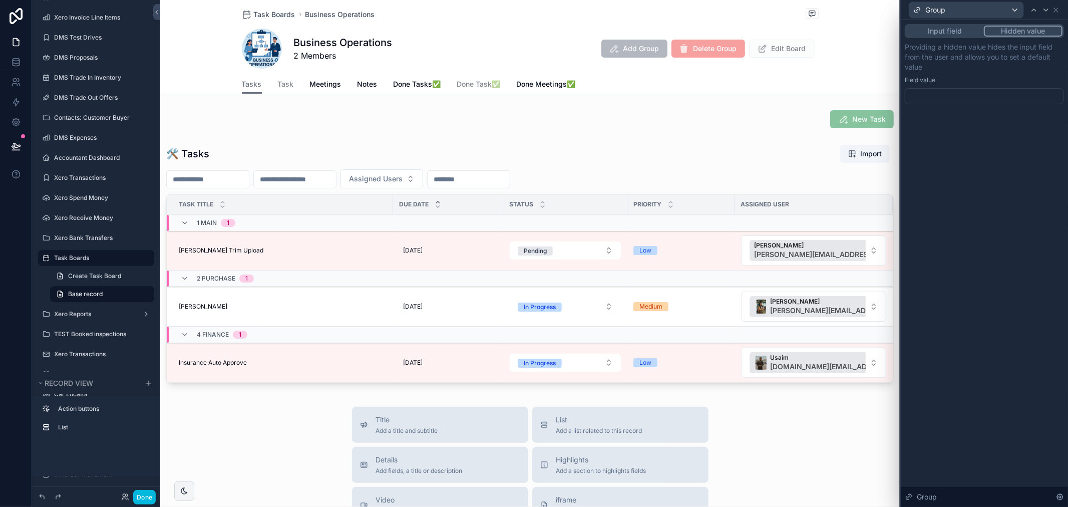
click at [939, 96] on div at bounding box center [984, 96] width 159 height 16
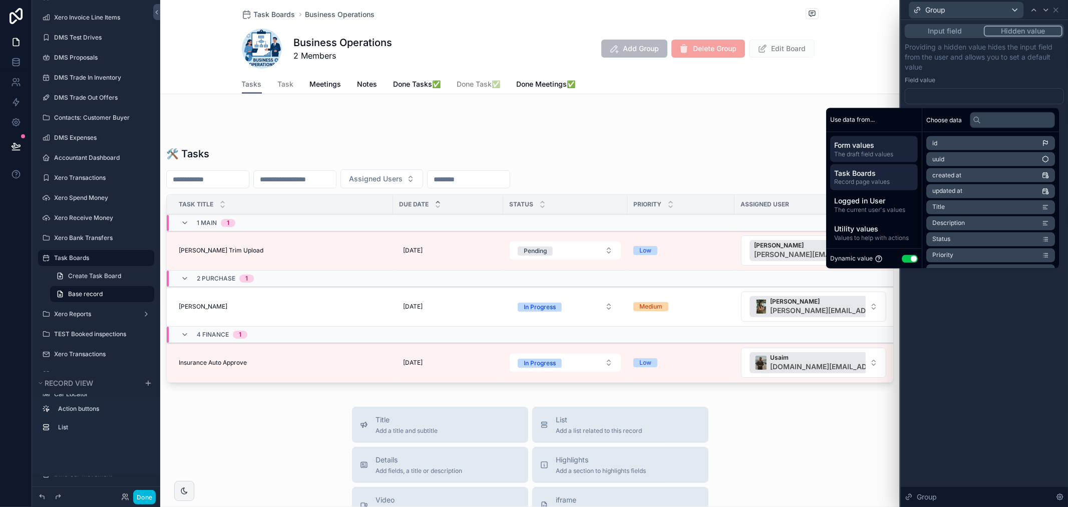
click at [874, 169] on span "Task Boards" at bounding box center [874, 173] width 80 height 10
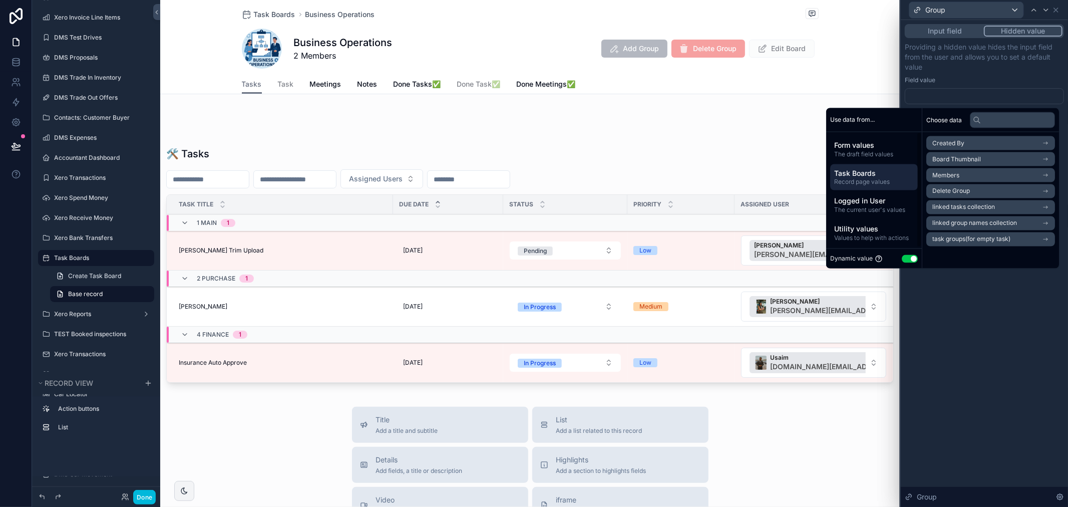
click at [975, 71] on p "Providing a hidden value hides the input field from the user and allows you to …" at bounding box center [984, 57] width 159 height 30
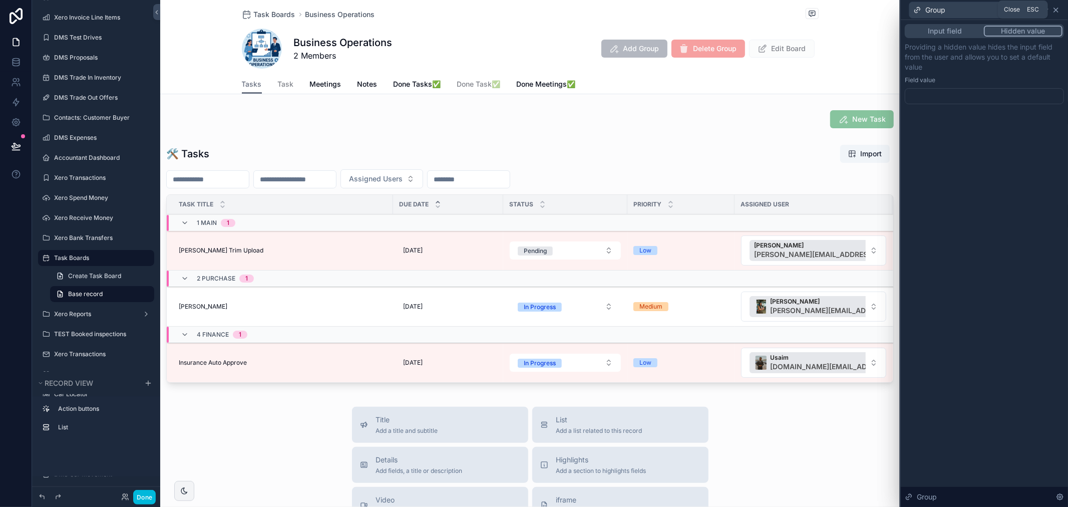
click at [1055, 7] on icon at bounding box center [1056, 10] width 8 height 8
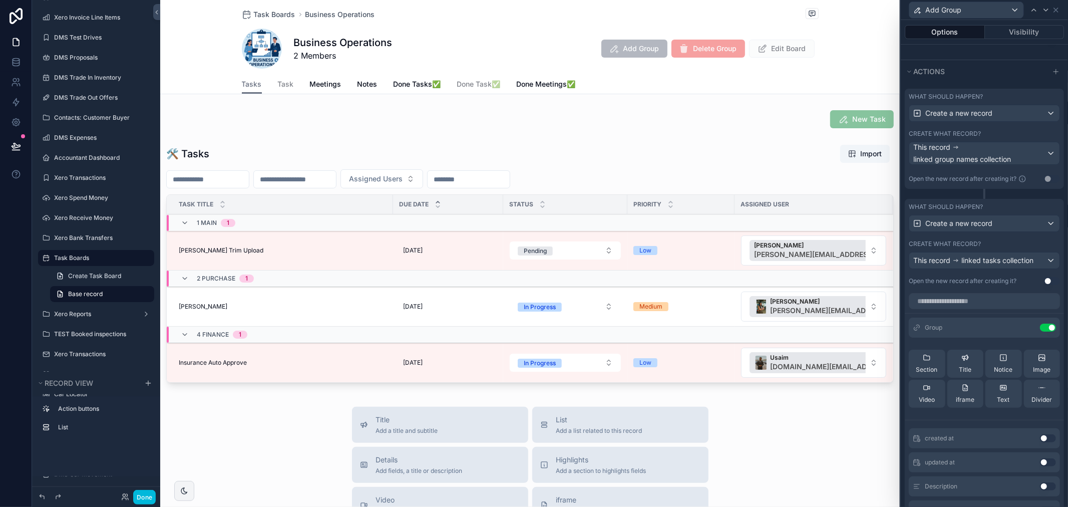
scroll to position [269, 0]
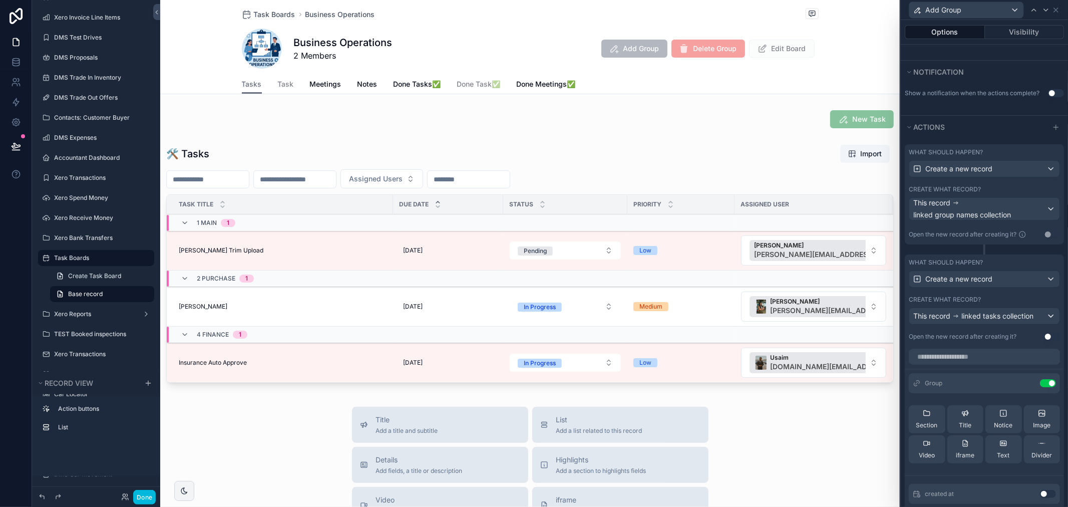
click at [1035, 266] on div "What should happen?" at bounding box center [984, 262] width 151 height 8
click at [1020, 303] on div "Create what record?" at bounding box center [984, 299] width 151 height 8
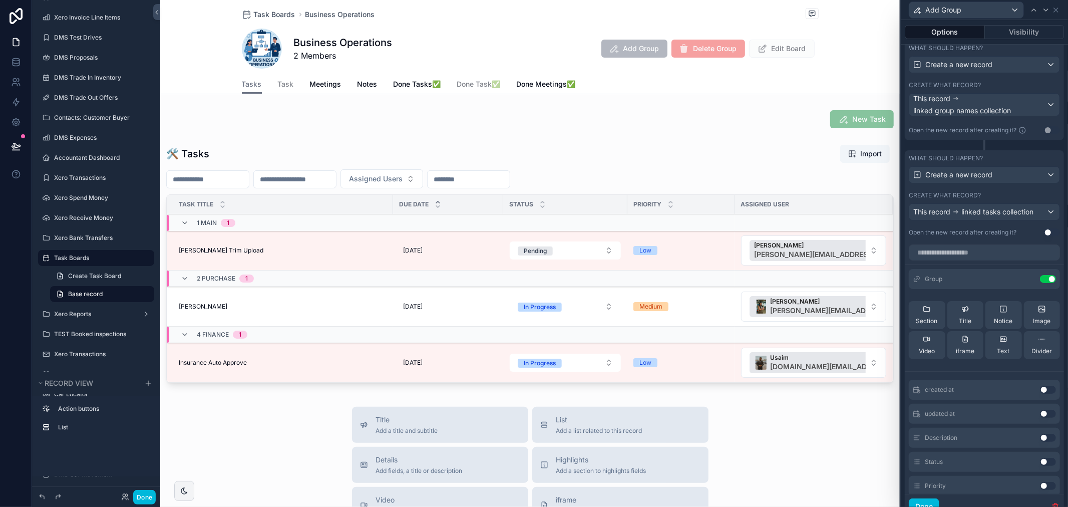
scroll to position [433, 0]
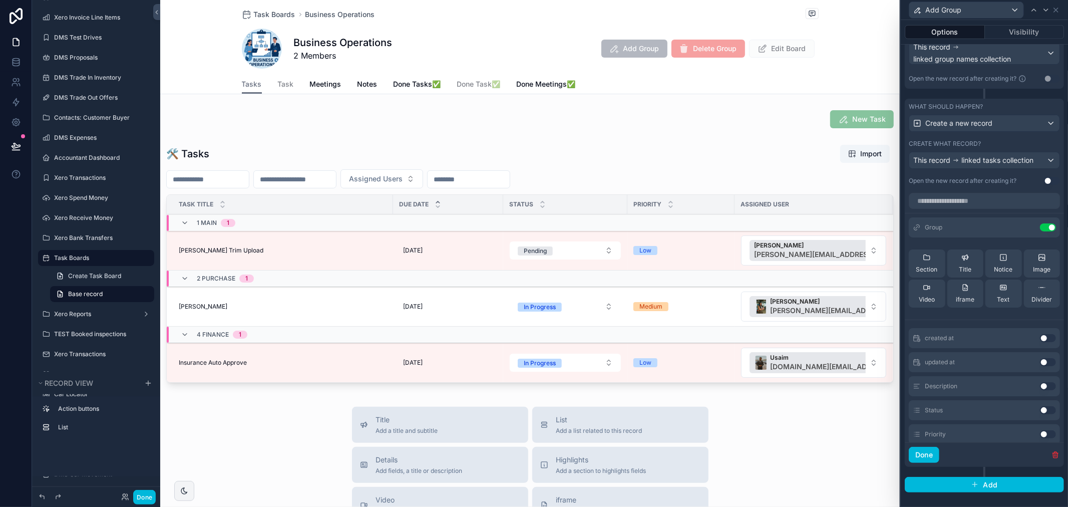
drag, startPoint x: 1044, startPoint y: 449, endPoint x: 1047, endPoint y: 454, distance: 6.3
click at [1045, 449] on div "Done" at bounding box center [984, 454] width 159 height 25
click at [1052, 454] on icon "button" at bounding box center [1056, 455] width 8 height 8
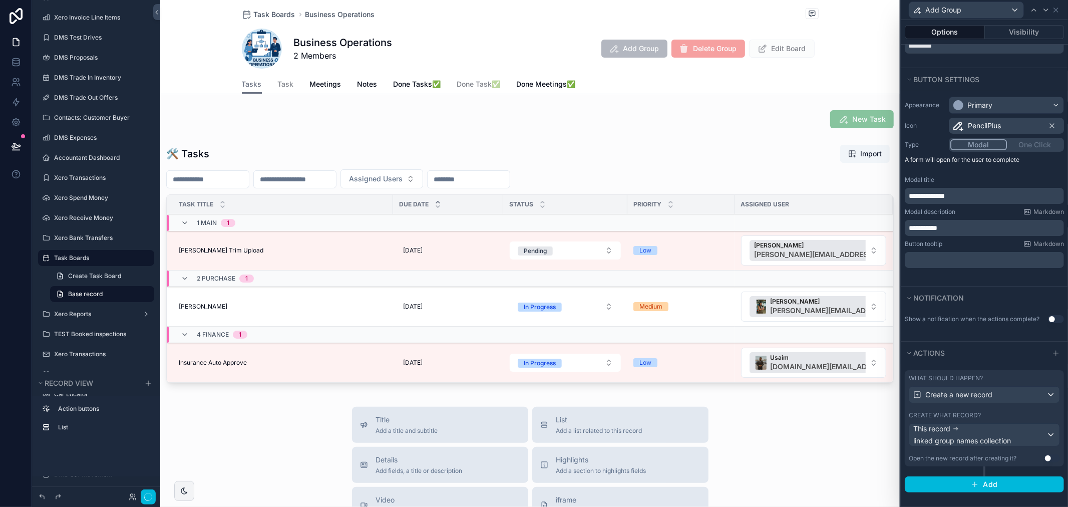
scroll to position [51, 0]
click at [1001, 409] on div "What should happen? Create a new record Create what record? This record linked …" at bounding box center [984, 418] width 159 height 96
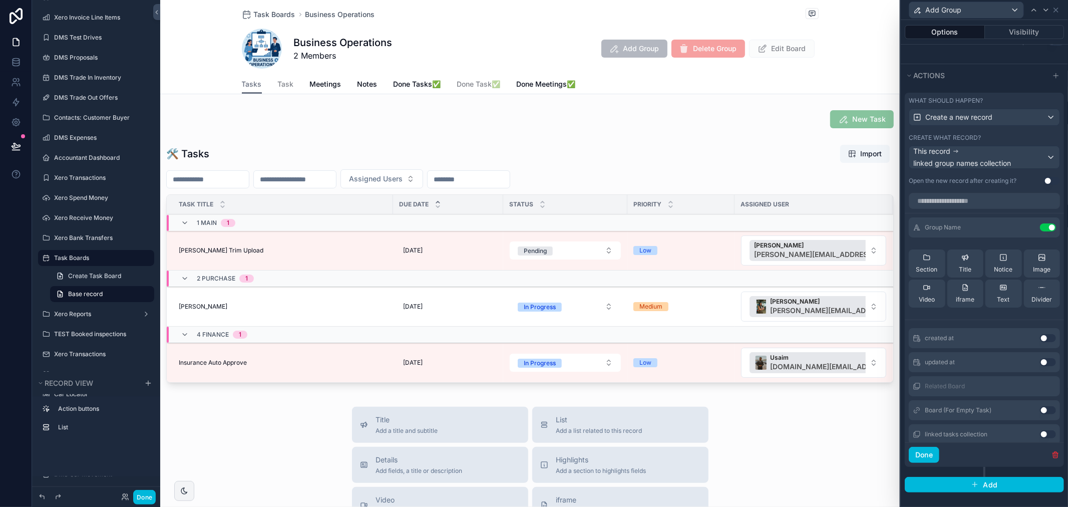
scroll to position [38, 0]
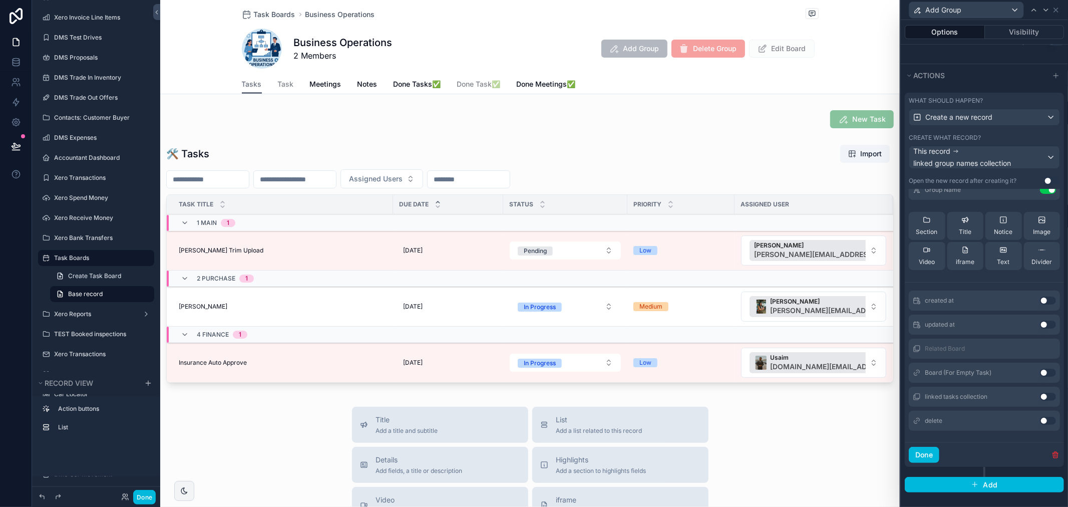
click at [1040, 371] on button "Use setting" at bounding box center [1048, 373] width 16 height 8
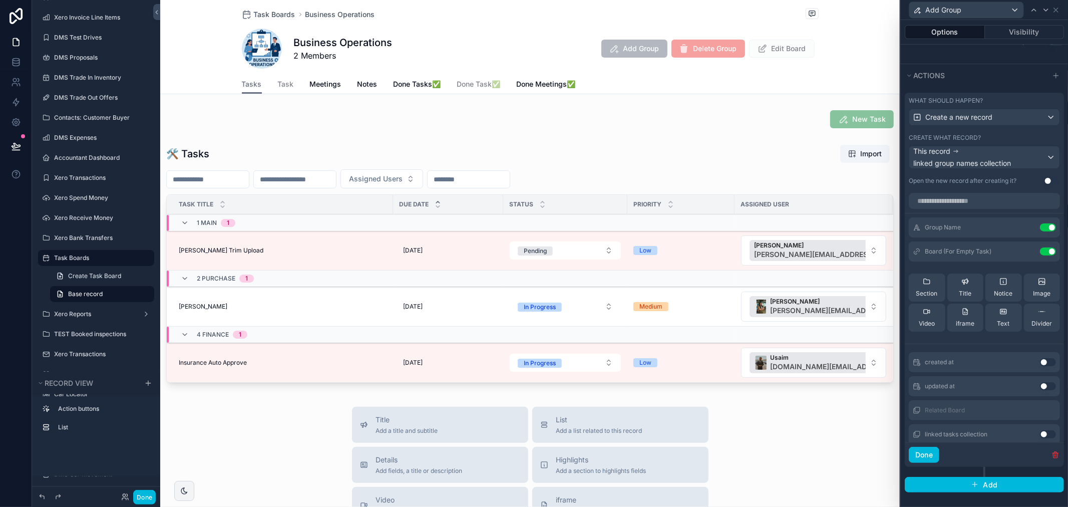
click at [0, 0] on icon at bounding box center [0, 0] width 0 height 0
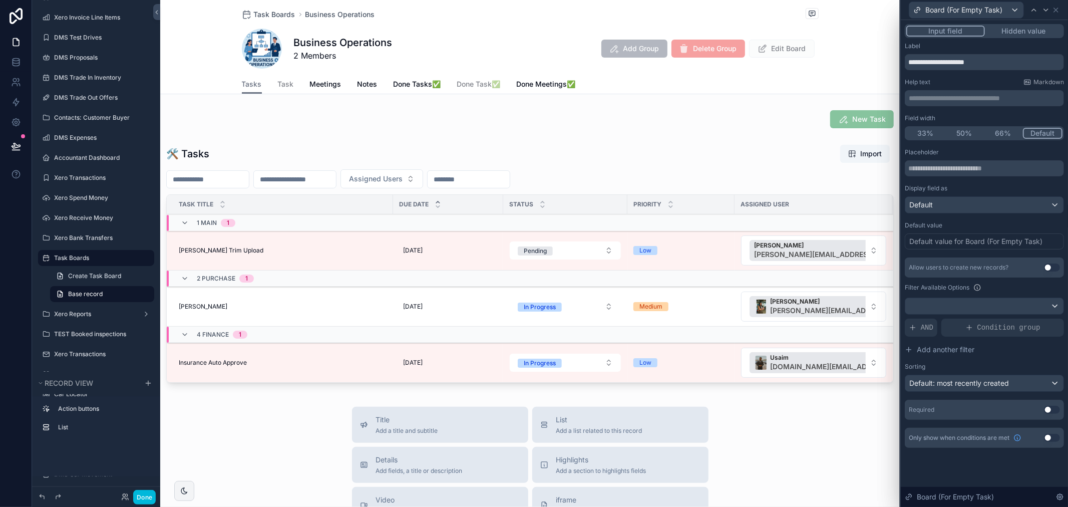
click at [1026, 36] on button "Hidden value" at bounding box center [1024, 31] width 78 height 11
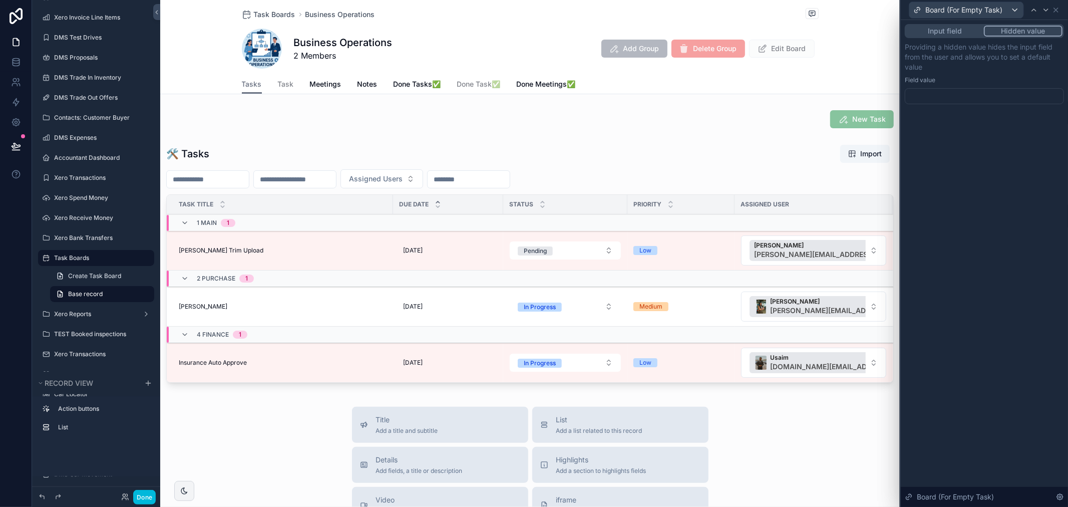
click at [963, 92] on div at bounding box center [984, 96] width 159 height 16
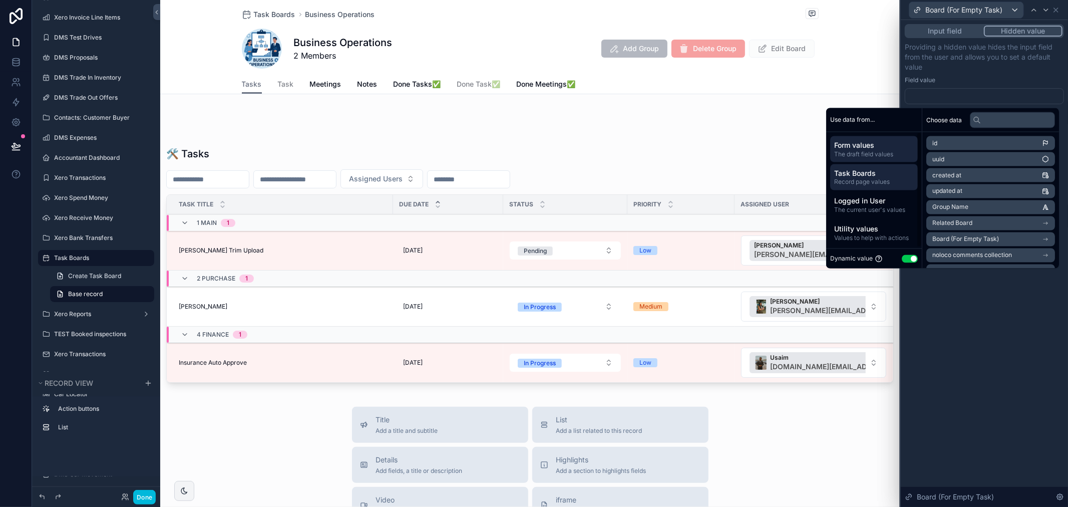
click at [880, 168] on span "Task Boards" at bounding box center [874, 173] width 80 height 10
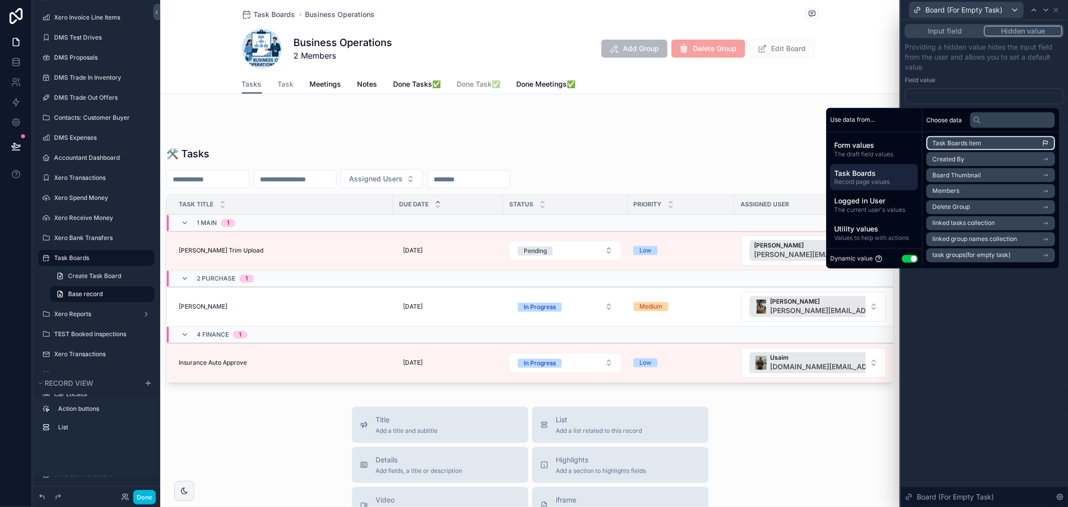
click at [983, 143] on li "Task Boards item" at bounding box center [990, 143] width 129 height 14
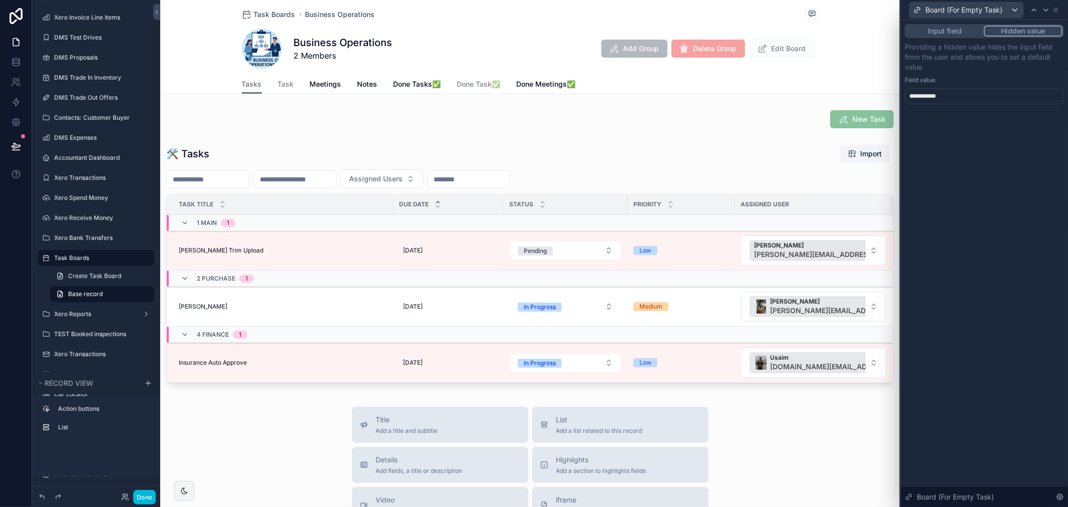
click at [974, 68] on p "Providing a hidden value hides the input field from the user and allows you to …" at bounding box center [984, 57] width 159 height 30
click at [149, 494] on button "Done" at bounding box center [144, 497] width 23 height 15
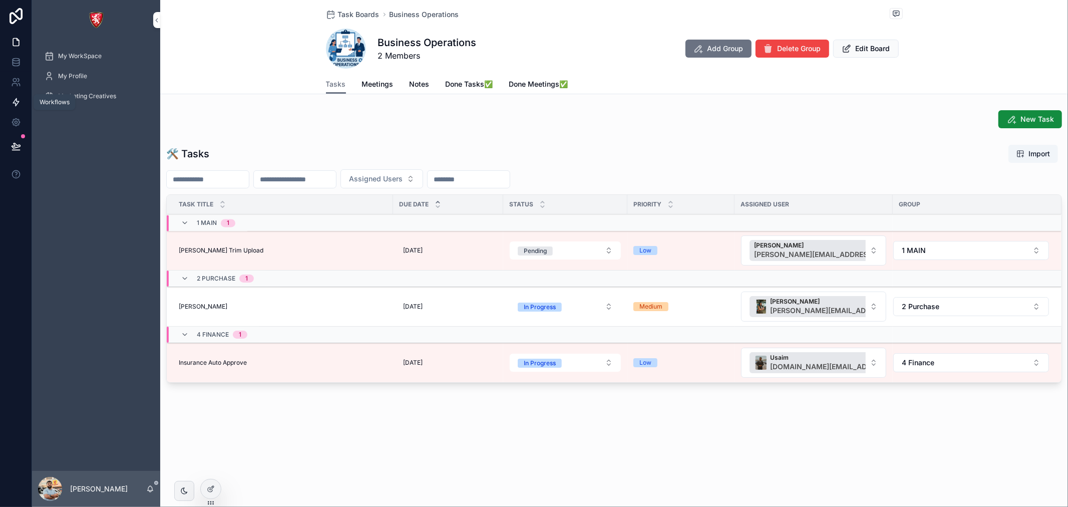
click at [14, 99] on icon at bounding box center [16, 102] width 10 height 10
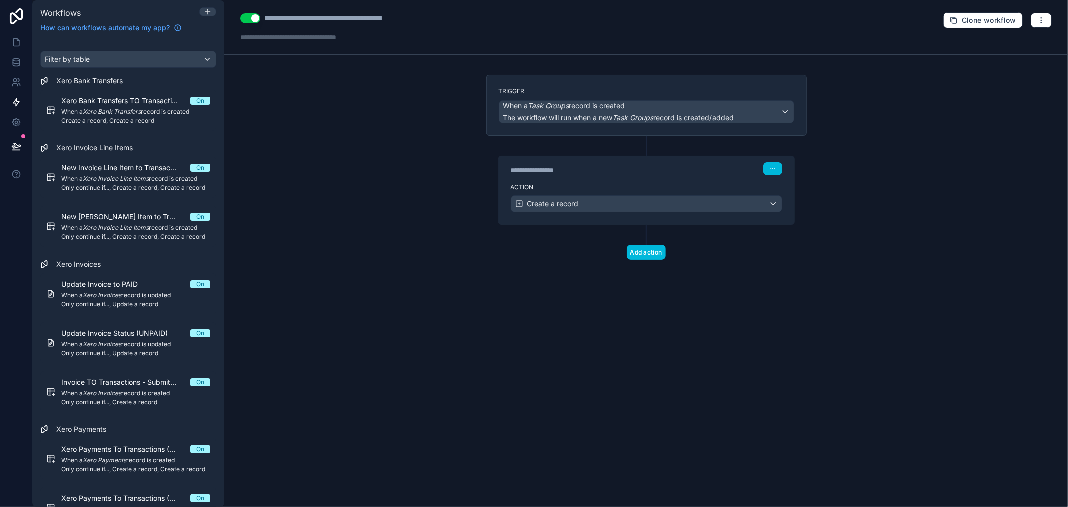
click at [653, 179] on div "Action Create a record" at bounding box center [646, 201] width 295 height 45
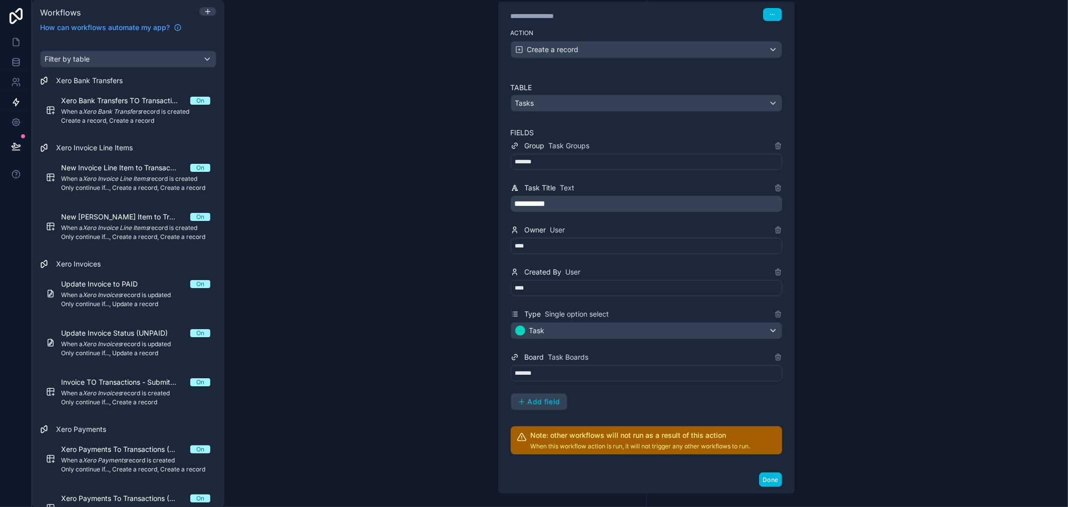
scroll to position [167, 0]
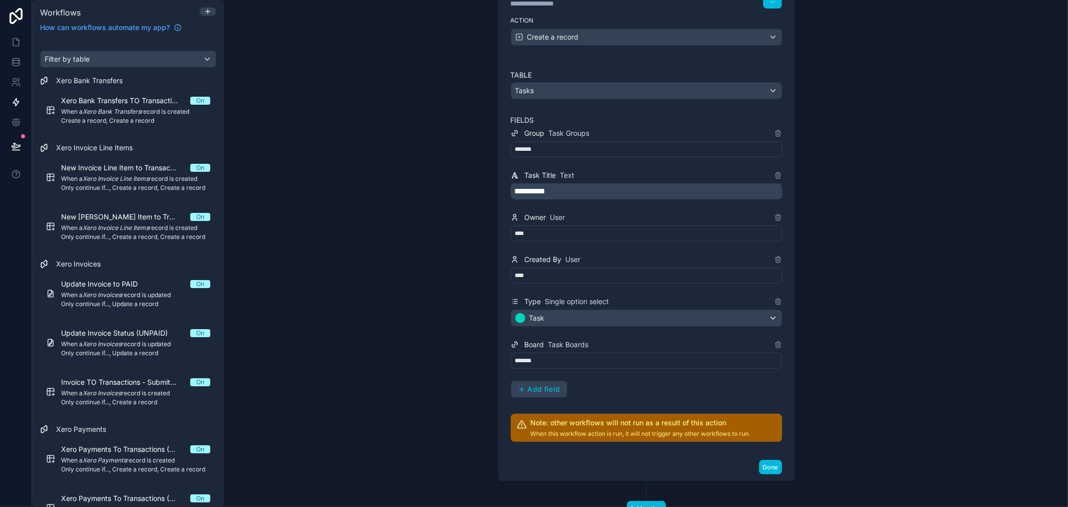
click at [562, 360] on div "*******" at bounding box center [646, 361] width 271 height 16
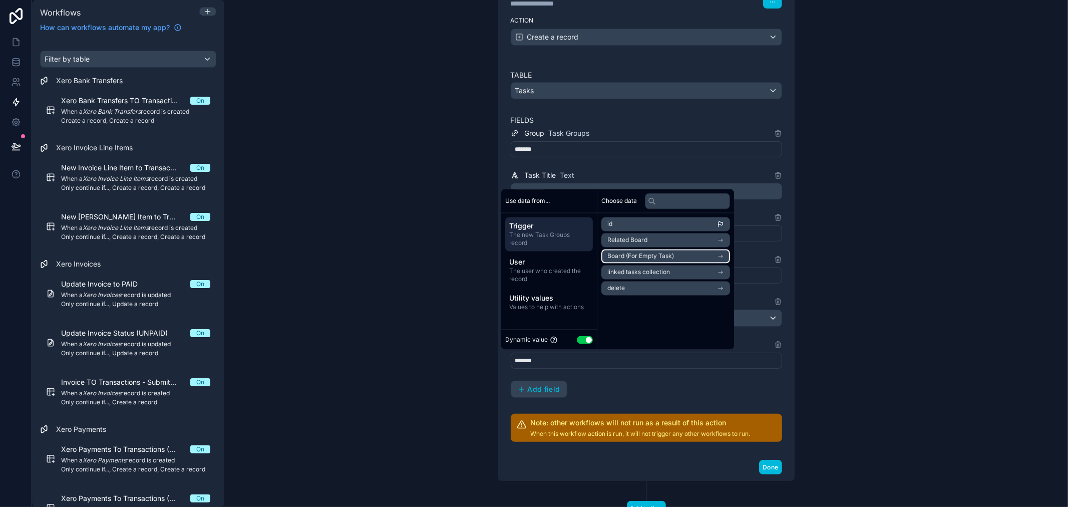
click at [662, 258] on span "Board (For Empty Task)" at bounding box center [640, 256] width 67 height 8
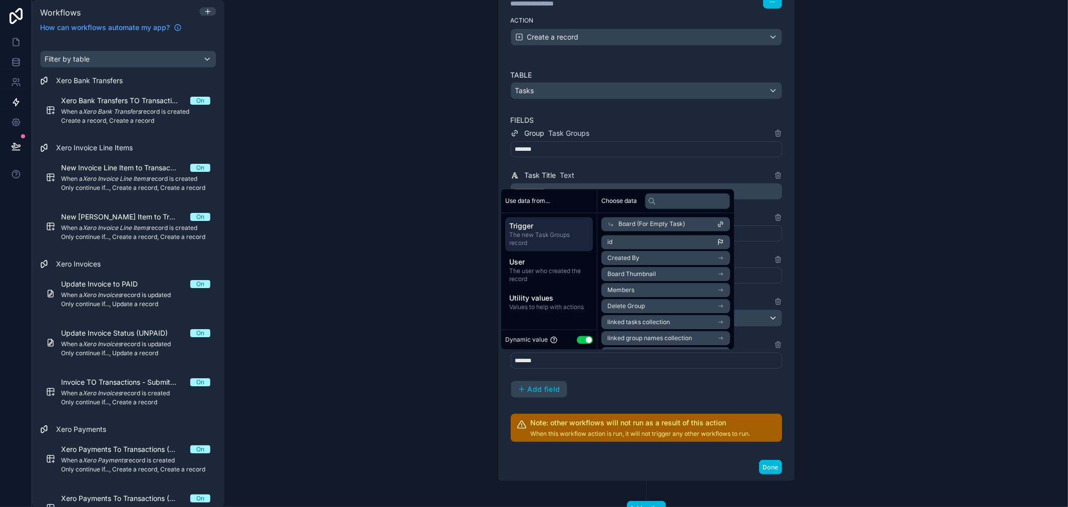
click at [606, 225] on div "Board (For Empty Task)" at bounding box center [665, 224] width 129 height 14
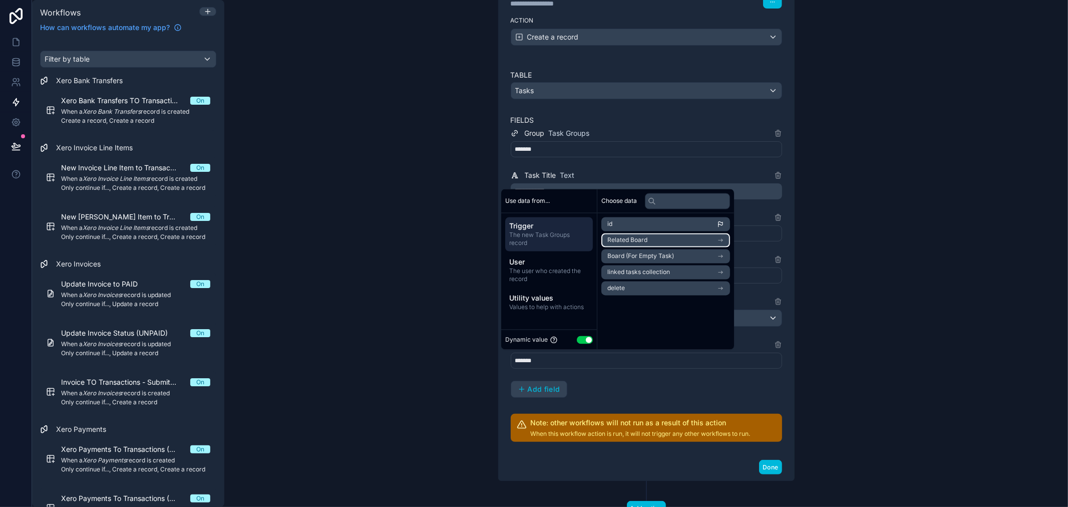
click at [623, 238] on span "Related Board" at bounding box center [627, 240] width 40 height 8
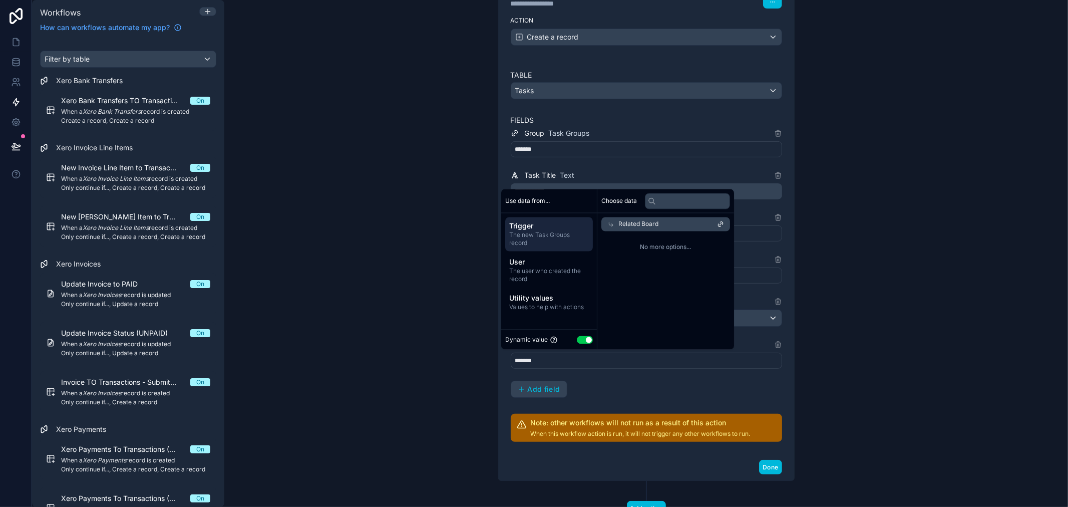
click at [617, 228] on div "Related Board" at bounding box center [665, 224] width 129 height 14
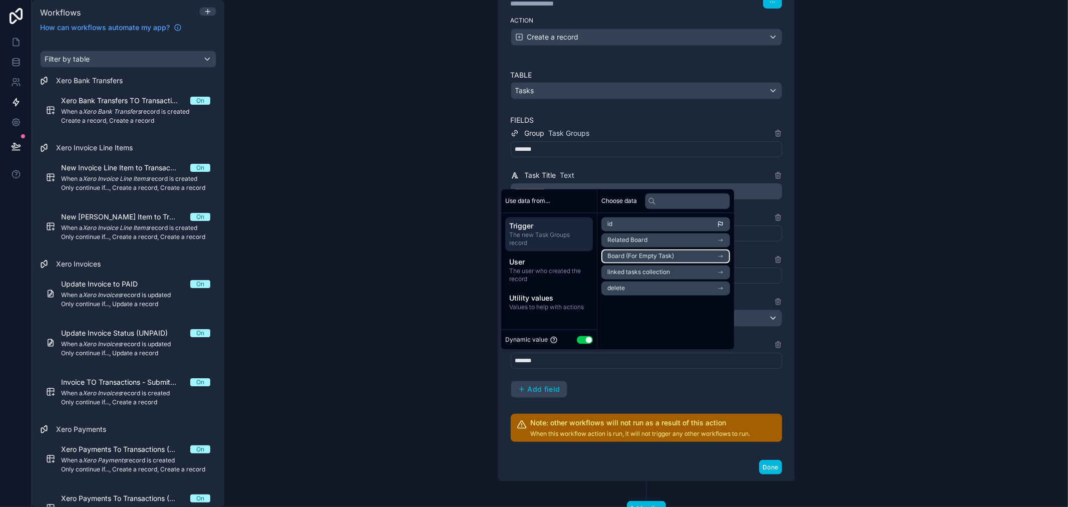
click at [643, 258] on span "Board (For Empty Task)" at bounding box center [640, 256] width 67 height 8
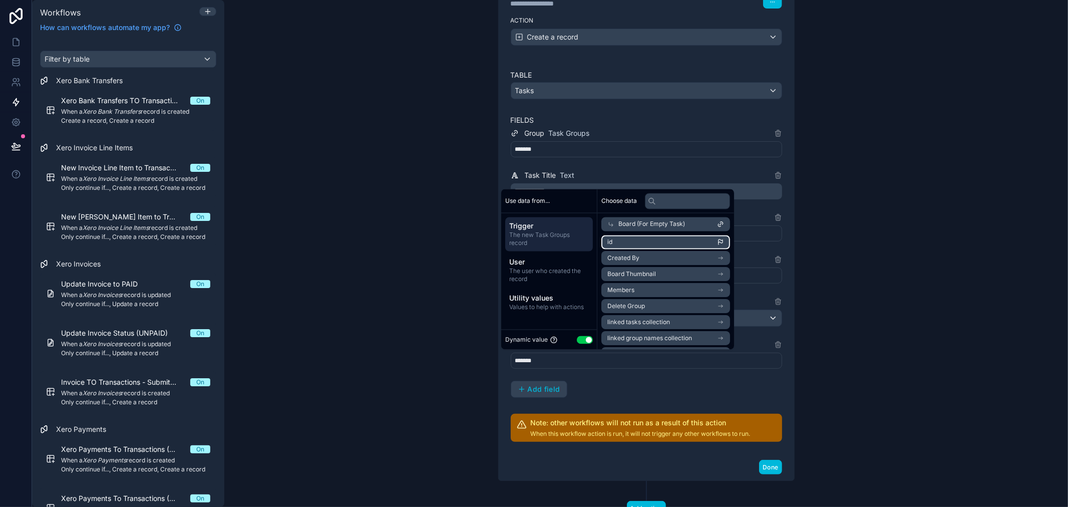
click at [648, 241] on li "id" at bounding box center [665, 242] width 129 height 14
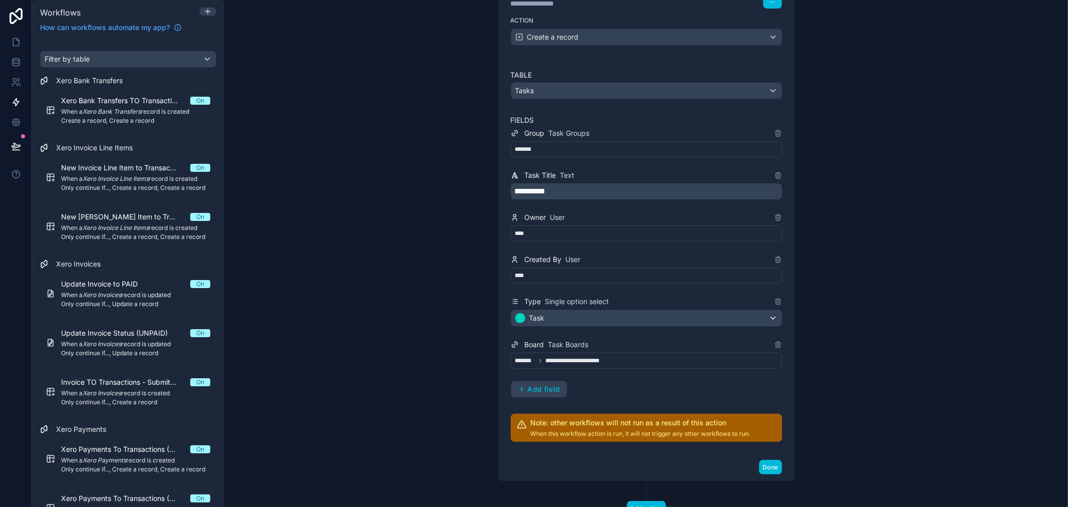
click at [617, 379] on div "**********" at bounding box center [646, 262] width 271 height 270
click at [761, 465] on button "Done" at bounding box center [770, 467] width 23 height 15
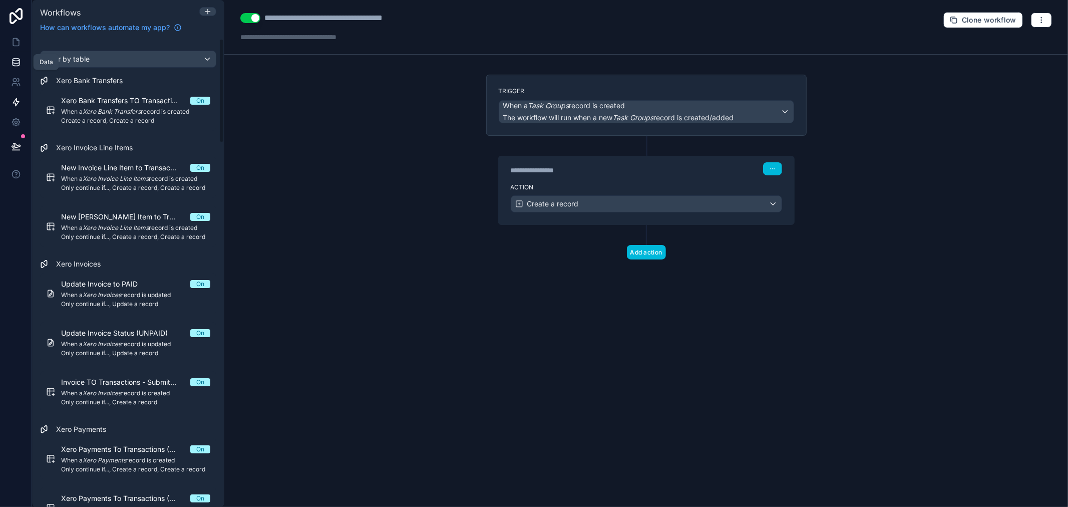
click at [18, 52] on link at bounding box center [16, 62] width 32 height 20
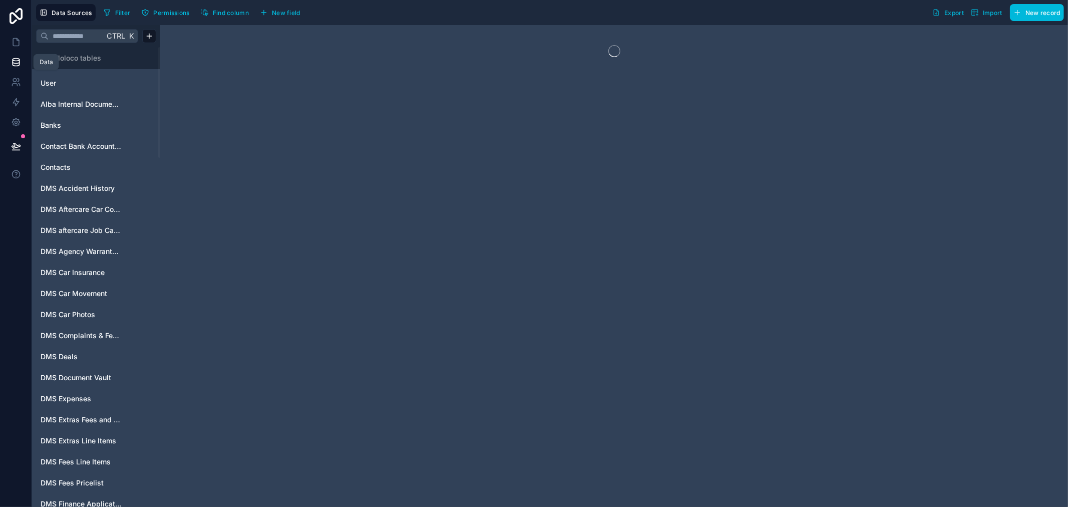
click at [16, 61] on icon at bounding box center [16, 60] width 7 height 3
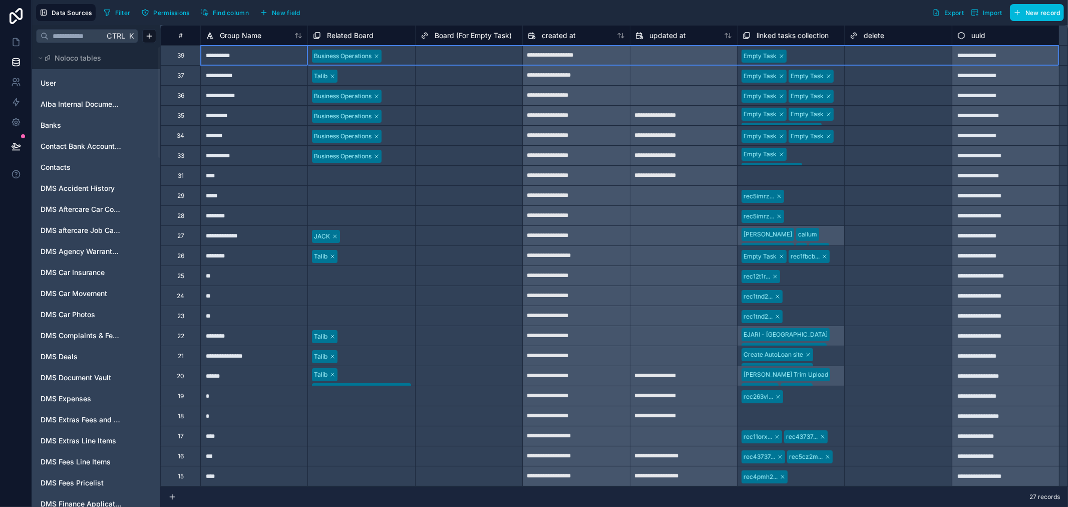
click at [174, 57] on div "39" at bounding box center [180, 55] width 40 height 20
drag, startPoint x: 174, startPoint y: 57, endPoint x: 177, endPoint y: 51, distance: 7.0
click at [177, 52] on div "39" at bounding box center [180, 56] width 7 height 8
click at [194, 93] on div "Delete row" at bounding box center [203, 92] width 51 height 11
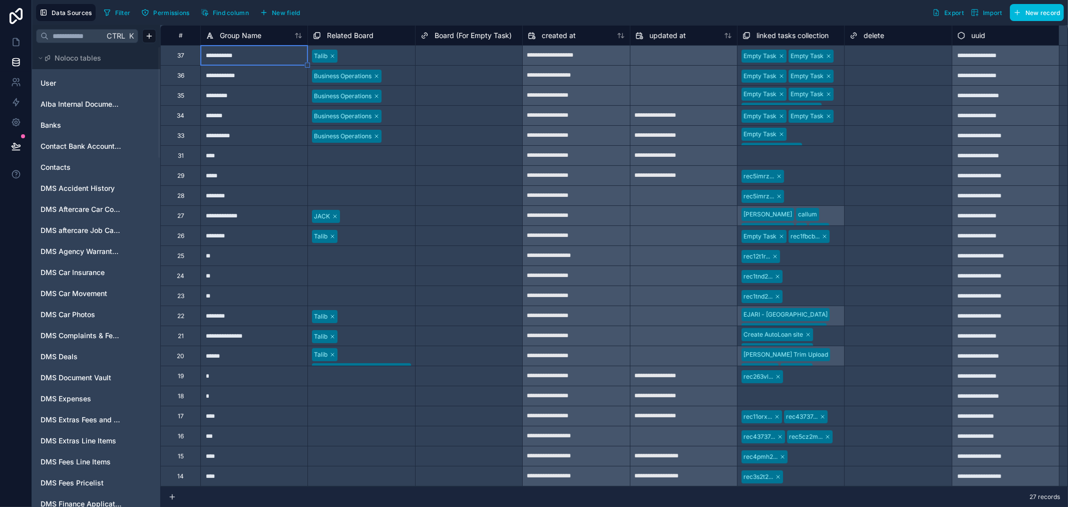
type input "**********"
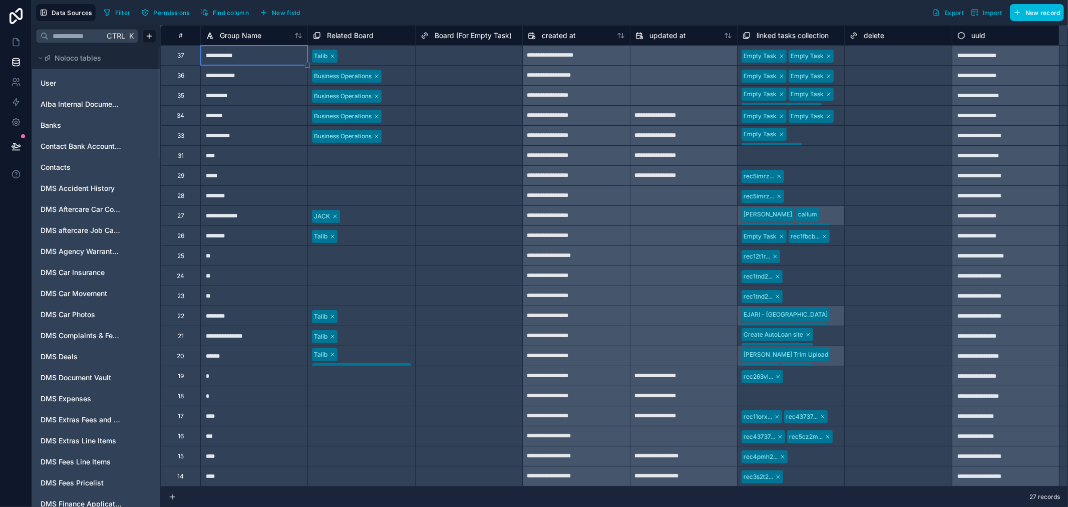
type input "**********"
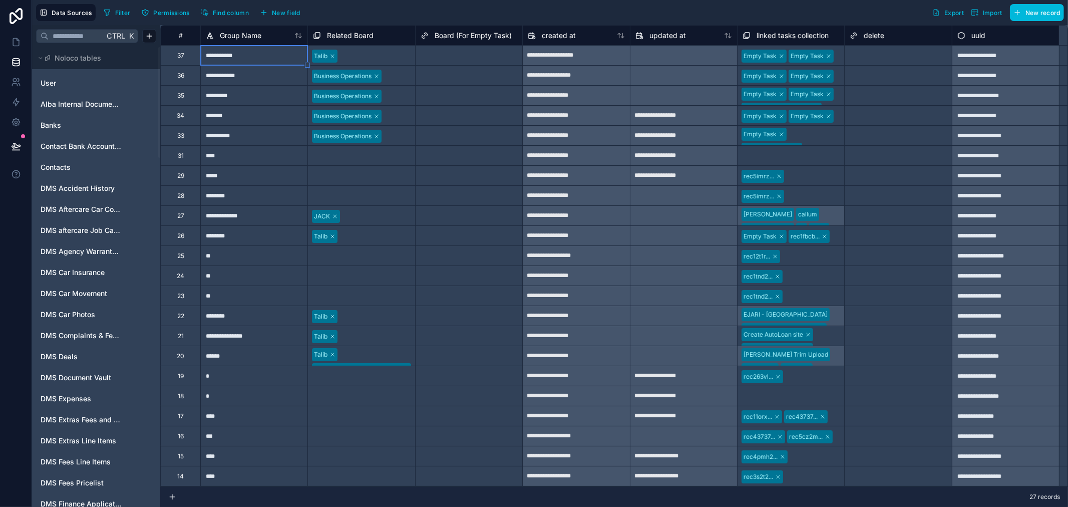
type input "**********"
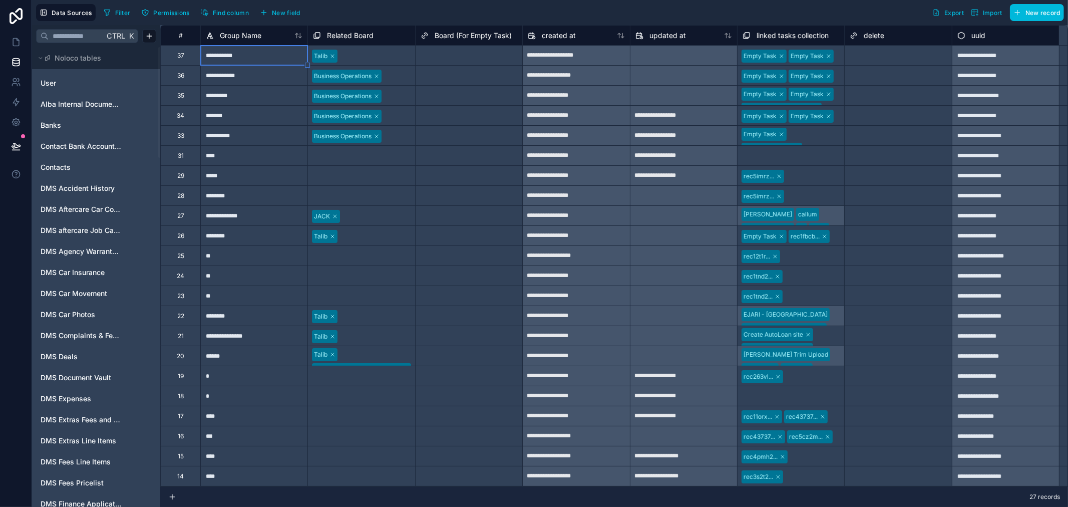
type input "**********"
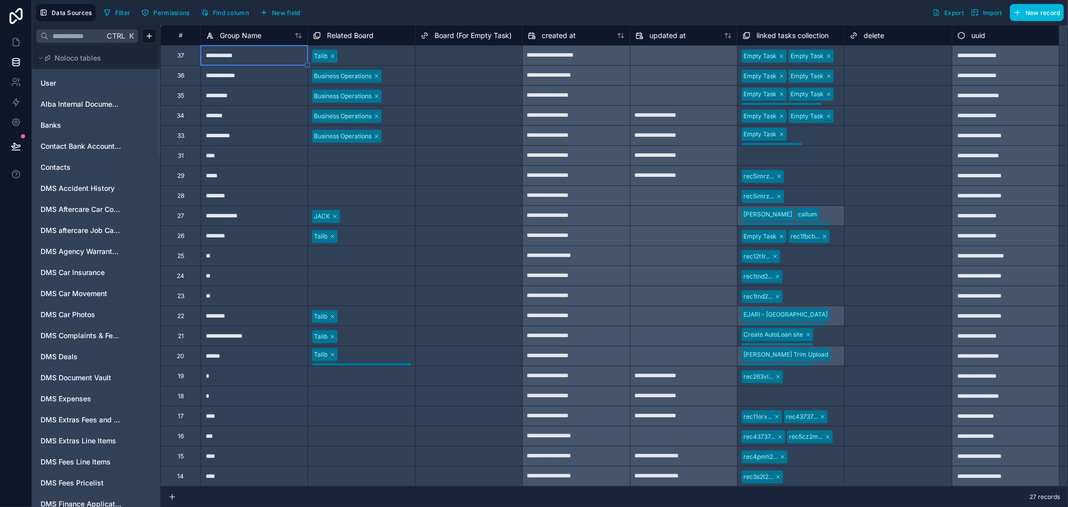
type input "**********"
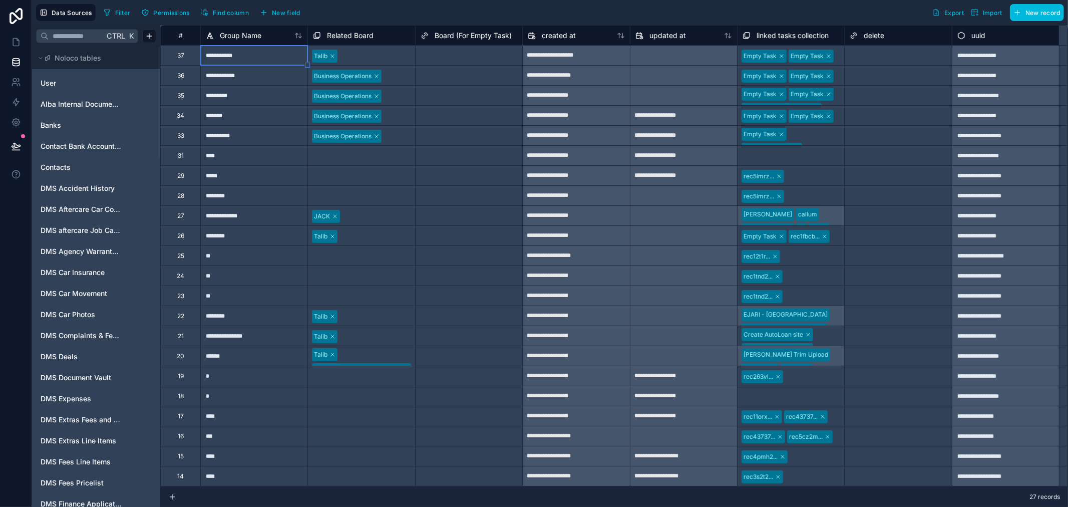
type input "**********"
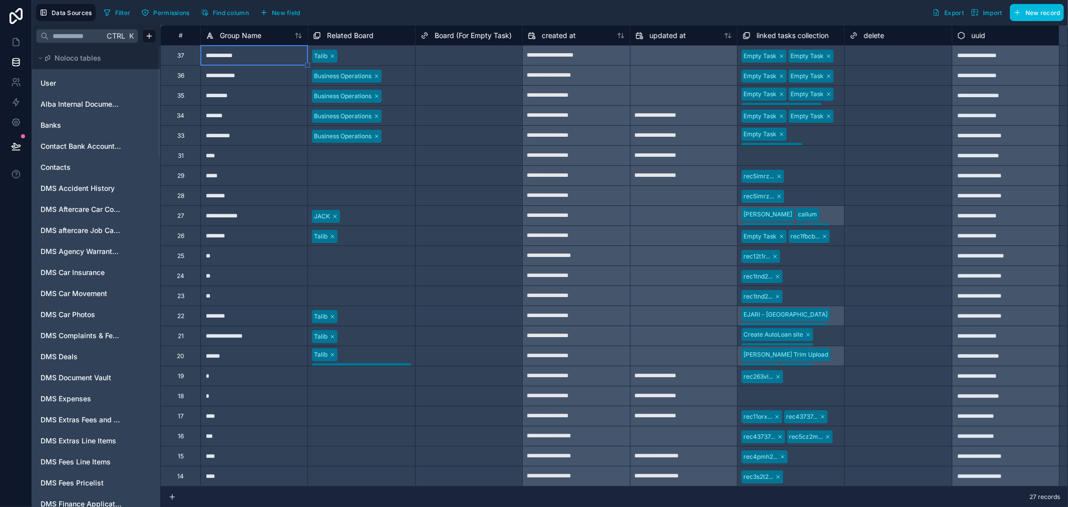
type input "**********"
click at [13, 81] on icon at bounding box center [15, 81] width 4 height 4
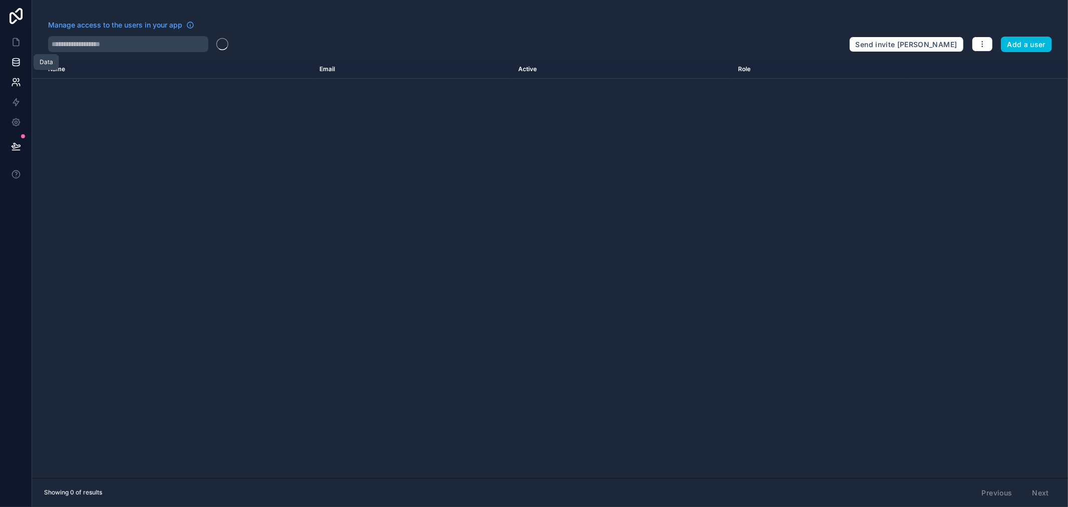
click at [15, 68] on link at bounding box center [16, 62] width 32 height 20
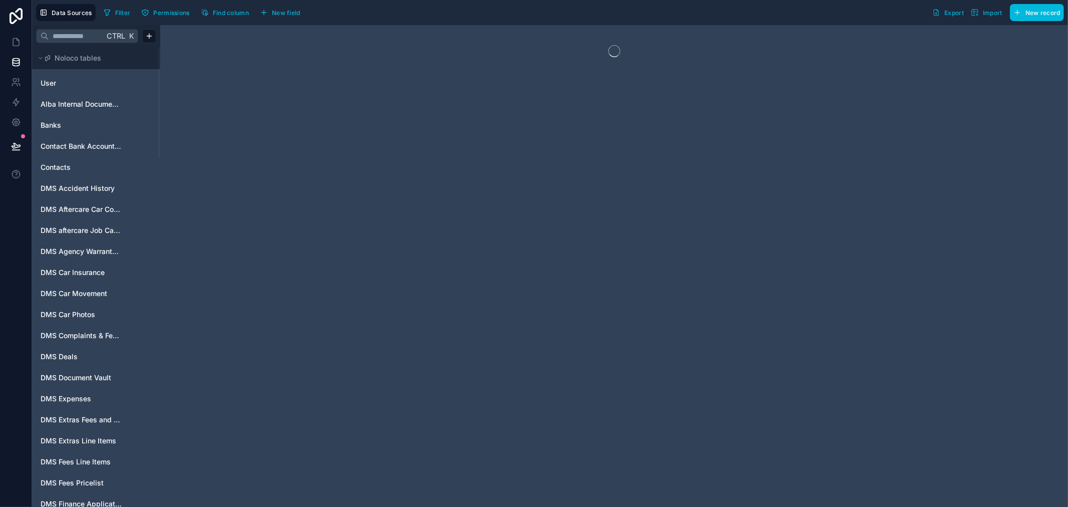
click at [118, 39] on span "Ctrl" at bounding box center [116, 36] width 21 height 13
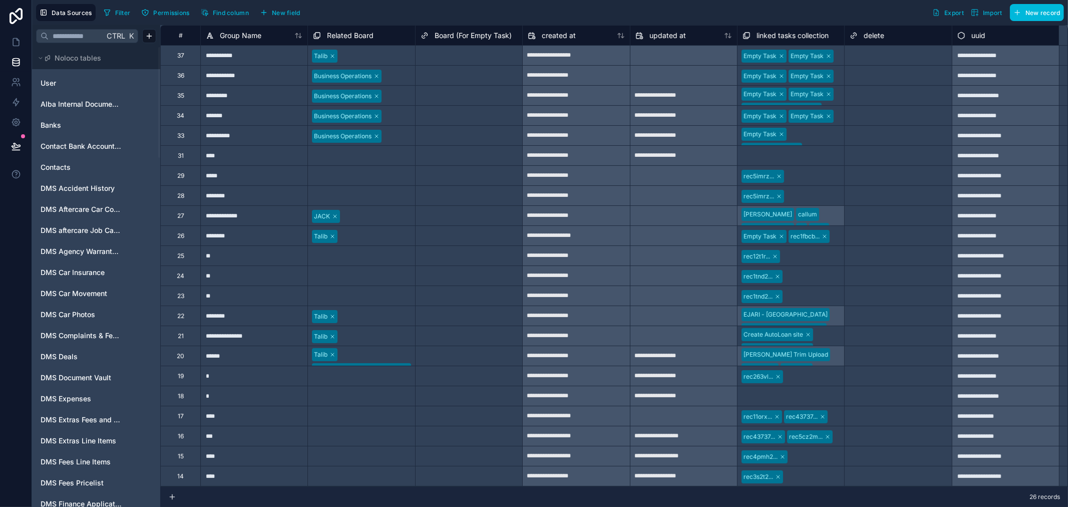
click at [90, 39] on input "text" at bounding box center [77, 36] width 56 height 18
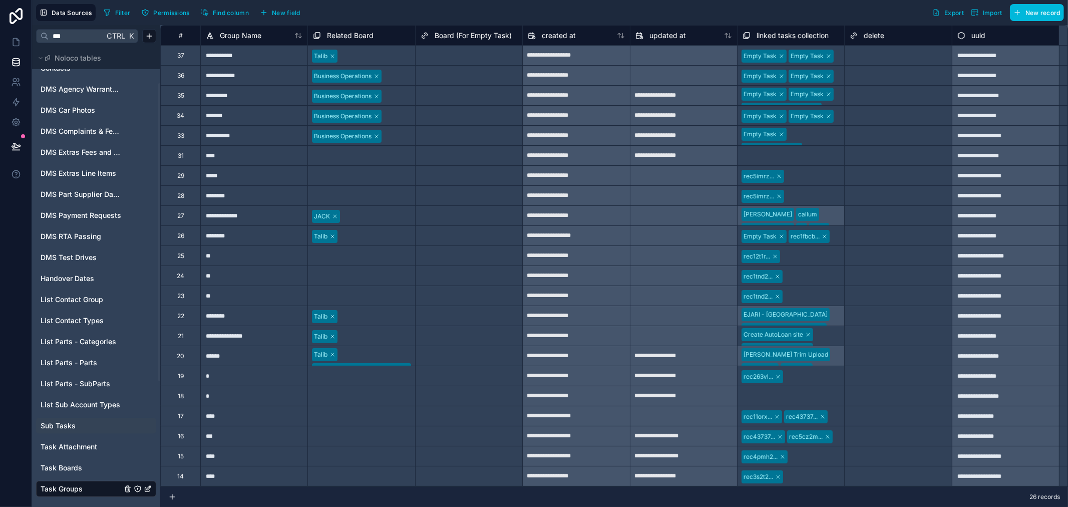
scroll to position [56, 0]
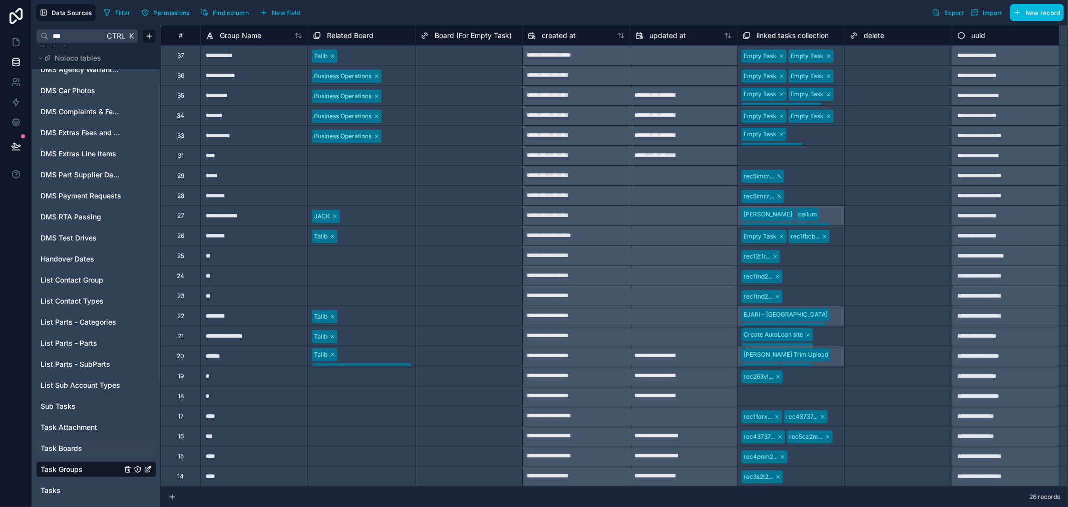
type input "***"
click at [62, 485] on link "Tasks" at bounding box center [81, 490] width 81 height 10
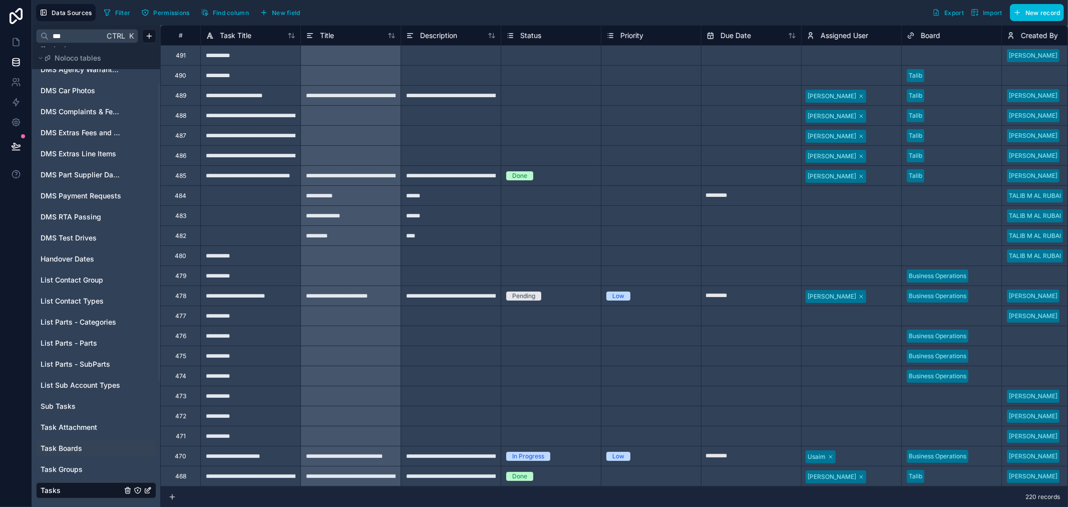
click at [171, 57] on div "491" at bounding box center [180, 55] width 40 height 20
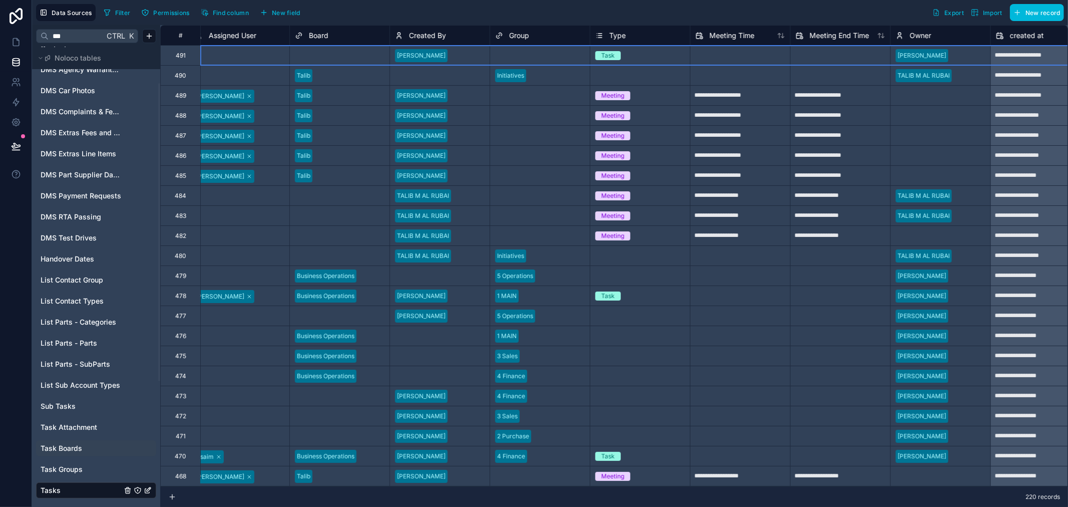
scroll to position [0, 445]
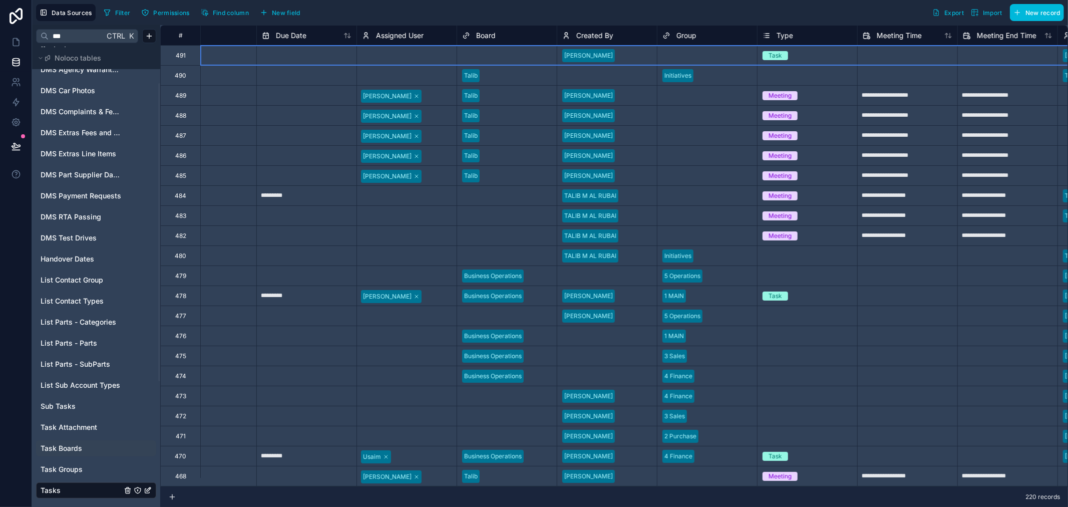
click at [807, 73] on div "Select a Type" at bounding box center [808, 76] width 100 height 10
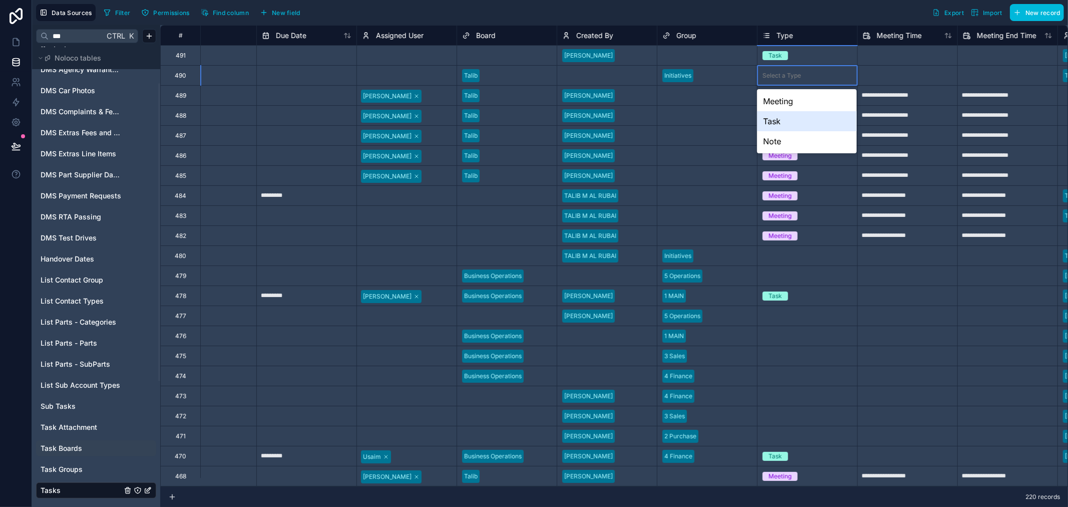
drag, startPoint x: 799, startPoint y: 123, endPoint x: 721, endPoint y: 119, distance: 78.2
click at [799, 123] on div "Task" at bounding box center [807, 121] width 100 height 20
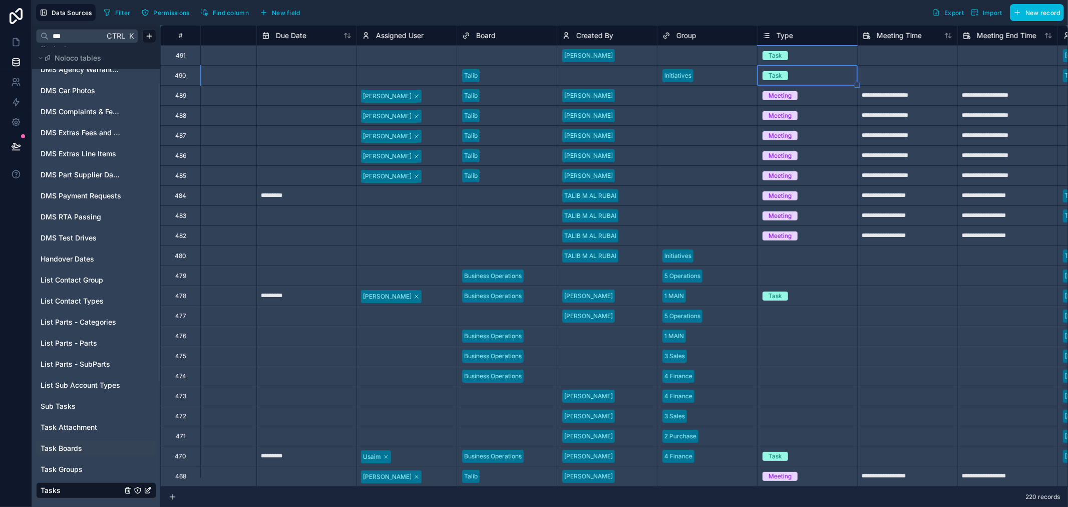
click at [605, 69] on div "Select a Created By" at bounding box center [607, 76] width 100 height 14
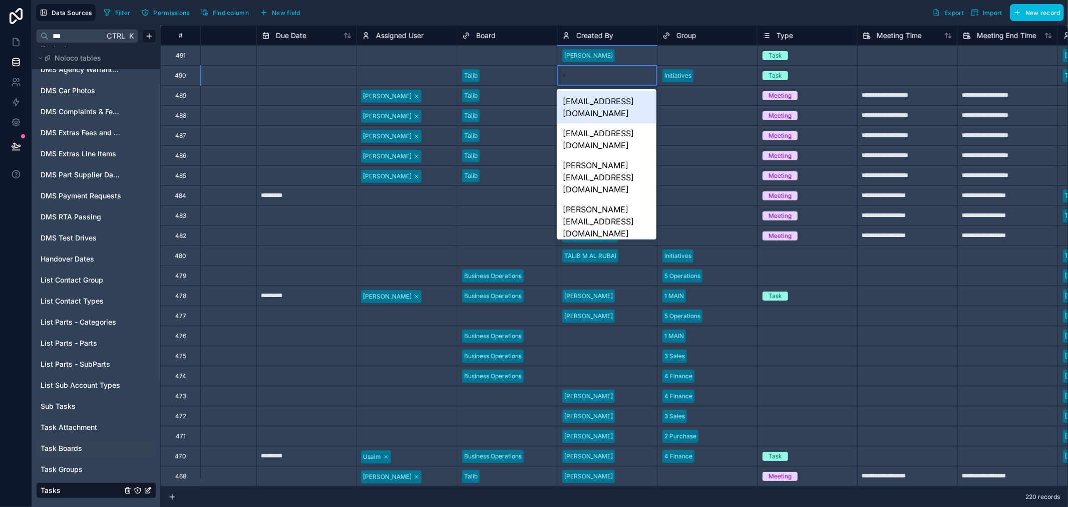
type input "**"
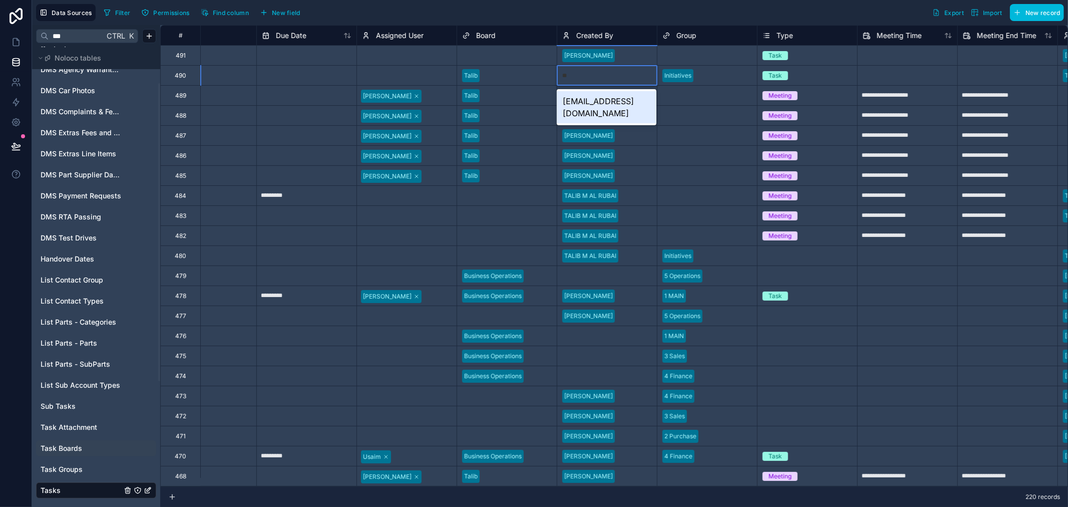
click at [607, 100] on div "[EMAIL_ADDRESS][DOMAIN_NAME]" at bounding box center [607, 107] width 100 height 32
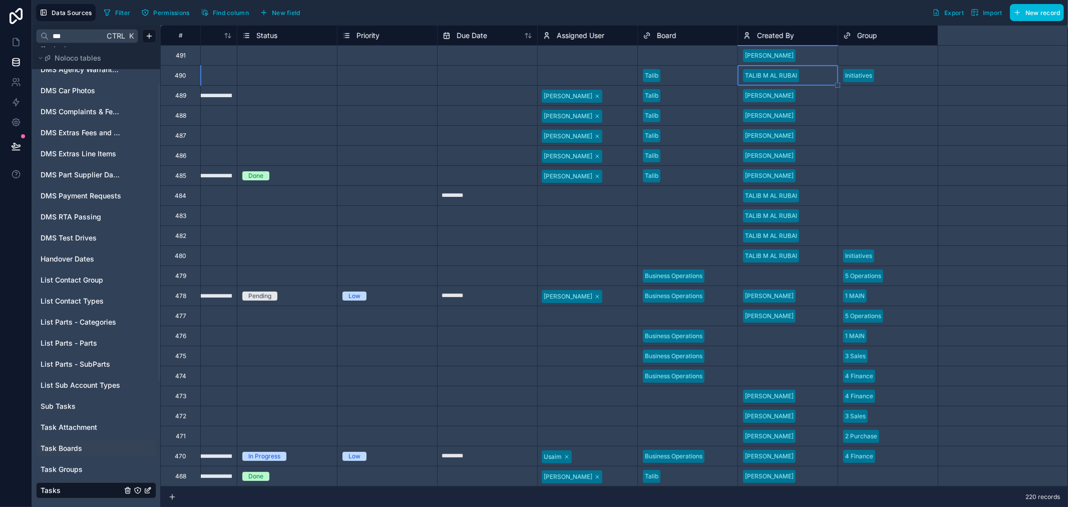
scroll to position [0, 0]
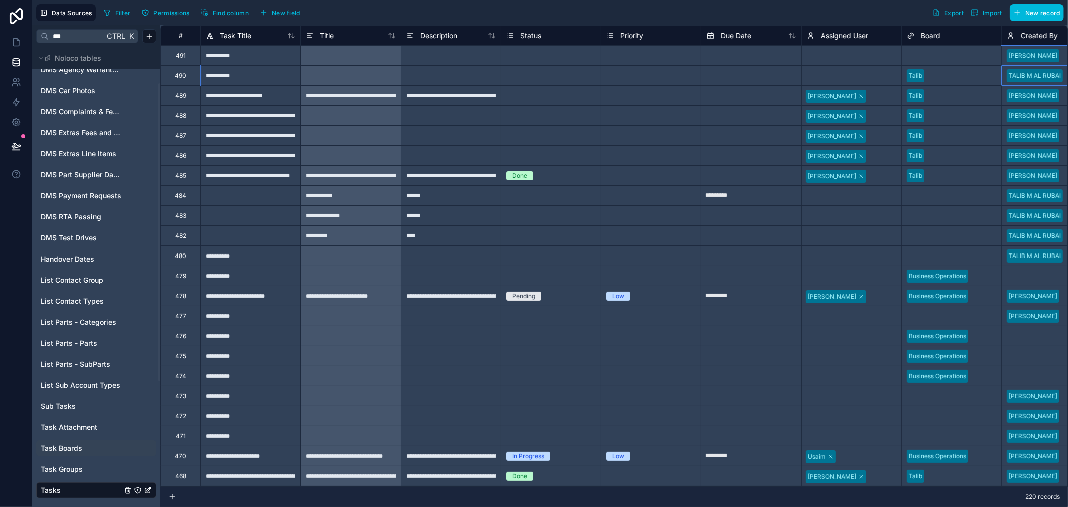
click at [195, 61] on div "491" at bounding box center [180, 55] width 40 height 20
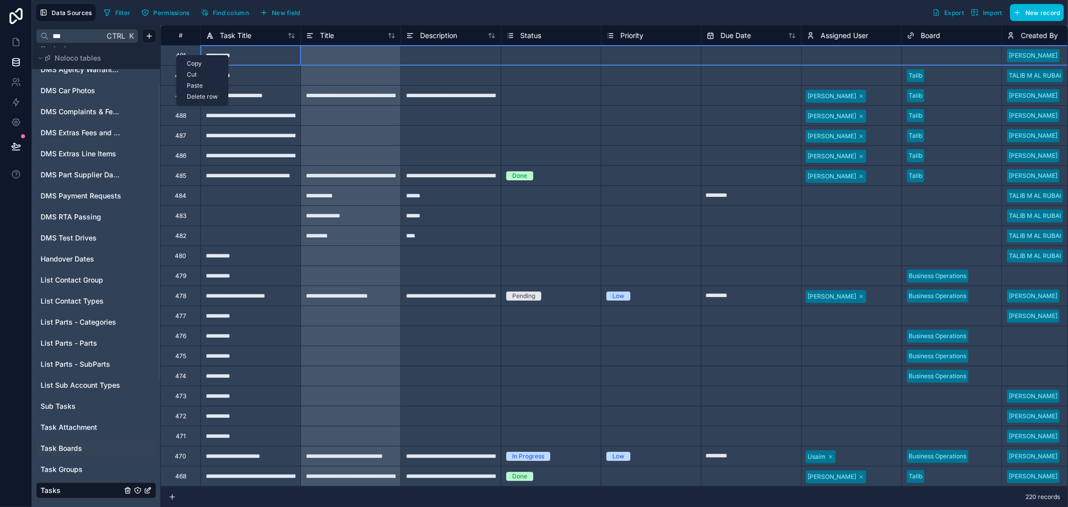
click at [203, 97] on div "Delete row" at bounding box center [202, 96] width 51 height 11
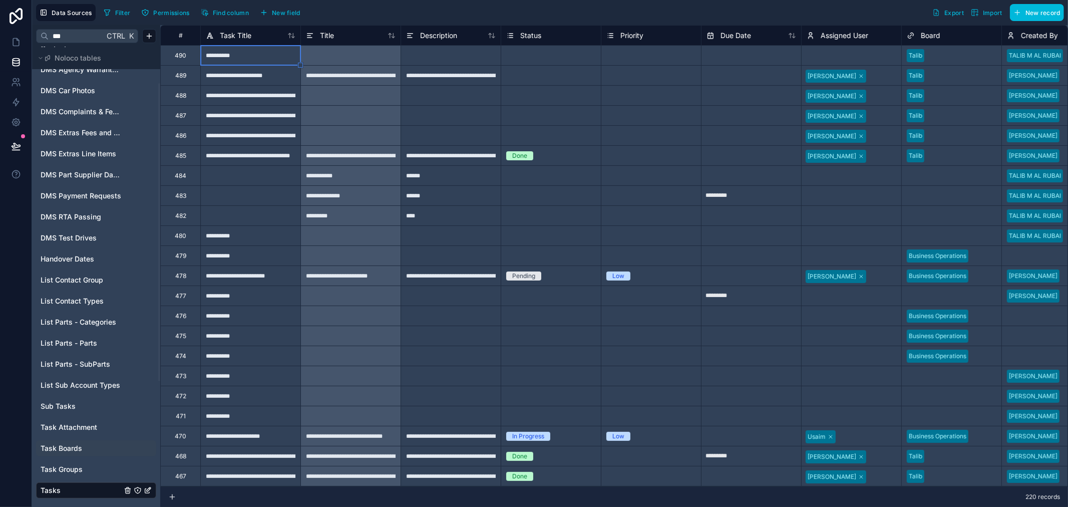
type input "*********"
type input "**********"
type input "*********"
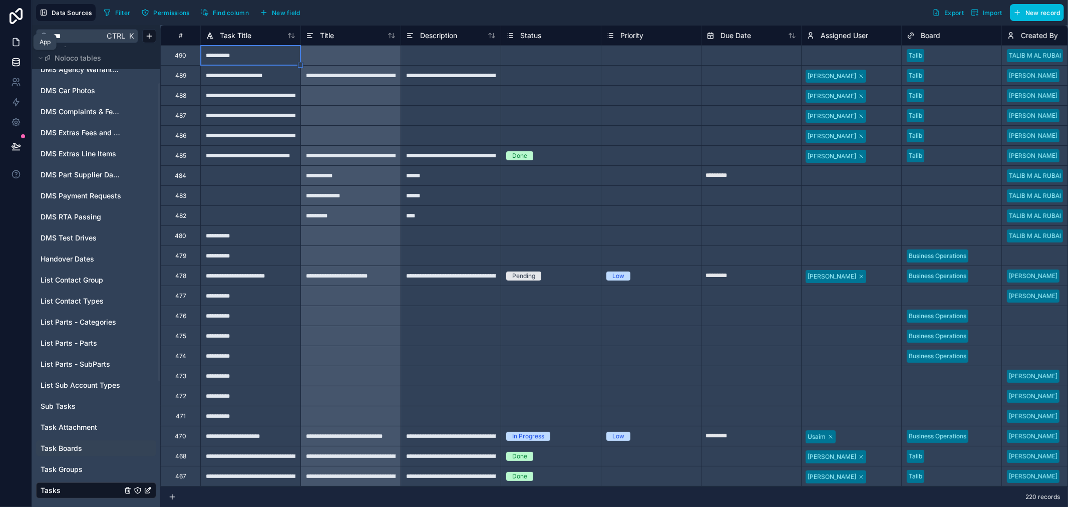
click at [28, 42] on link at bounding box center [16, 42] width 32 height 20
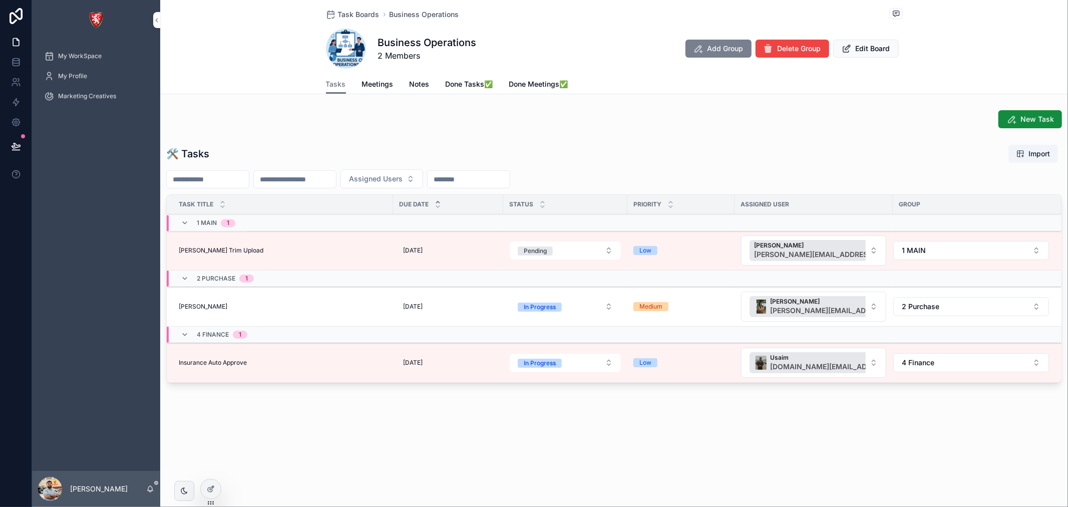
click at [728, 44] on span "Add Group" at bounding box center [726, 49] width 36 height 10
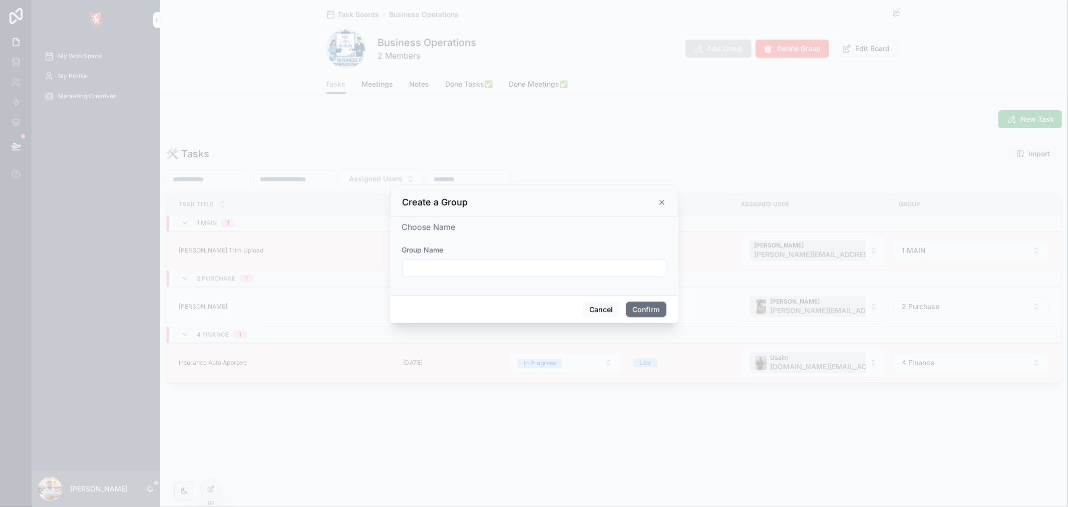
click at [484, 268] on input "text" at bounding box center [534, 268] width 263 height 14
type input "**********"
click at [657, 308] on button "Confirm" at bounding box center [646, 309] width 40 height 16
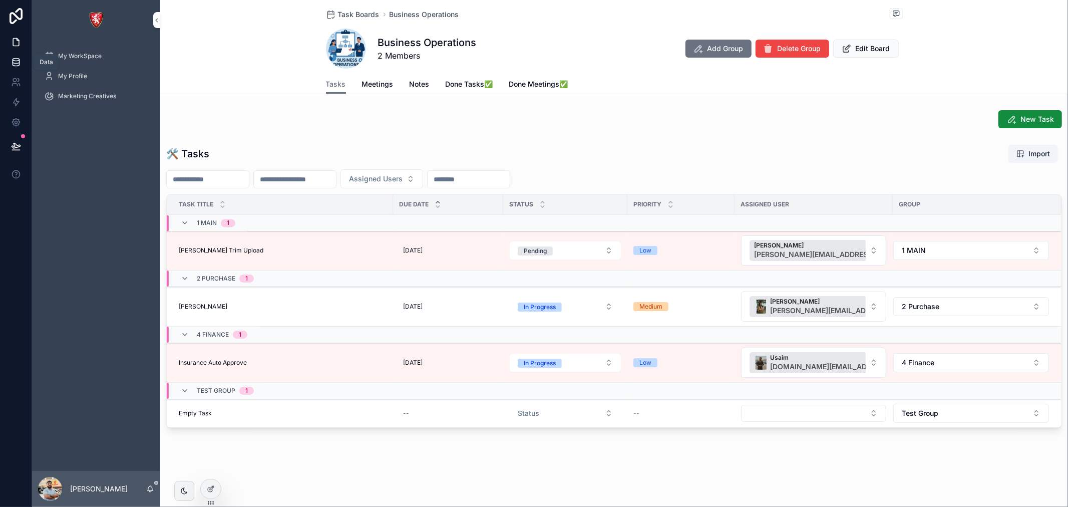
click at [8, 71] on link at bounding box center [16, 62] width 32 height 20
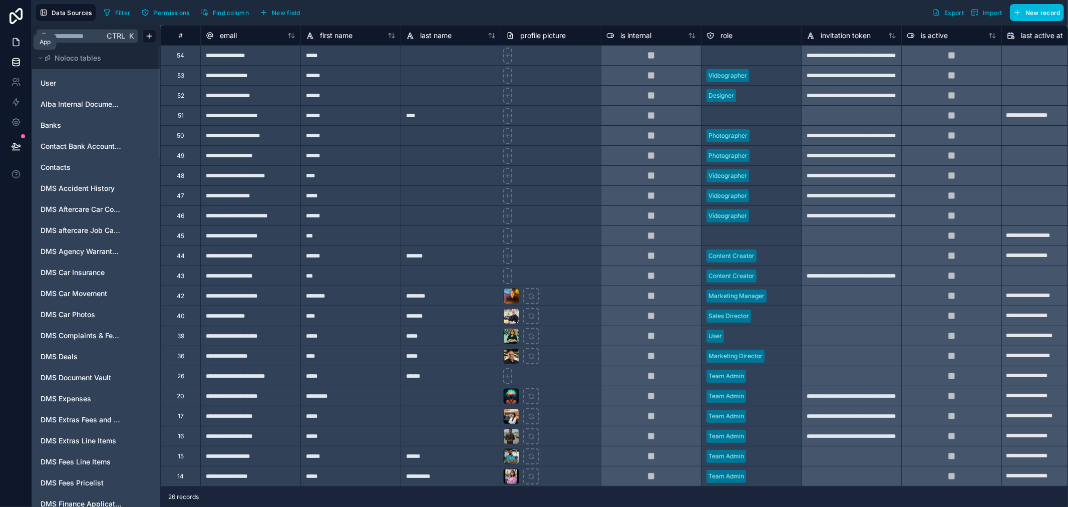
click at [6, 42] on link at bounding box center [16, 42] width 32 height 20
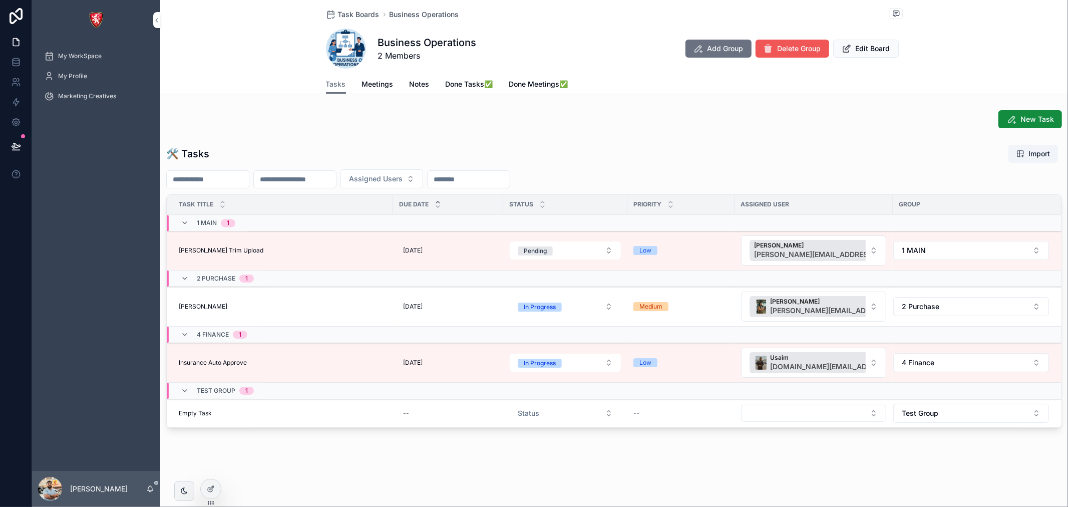
drag, startPoint x: 778, startPoint y: 51, endPoint x: 780, endPoint y: 46, distance: 5.2
click at [780, 46] on span "Delete Group" at bounding box center [800, 49] width 44 height 10
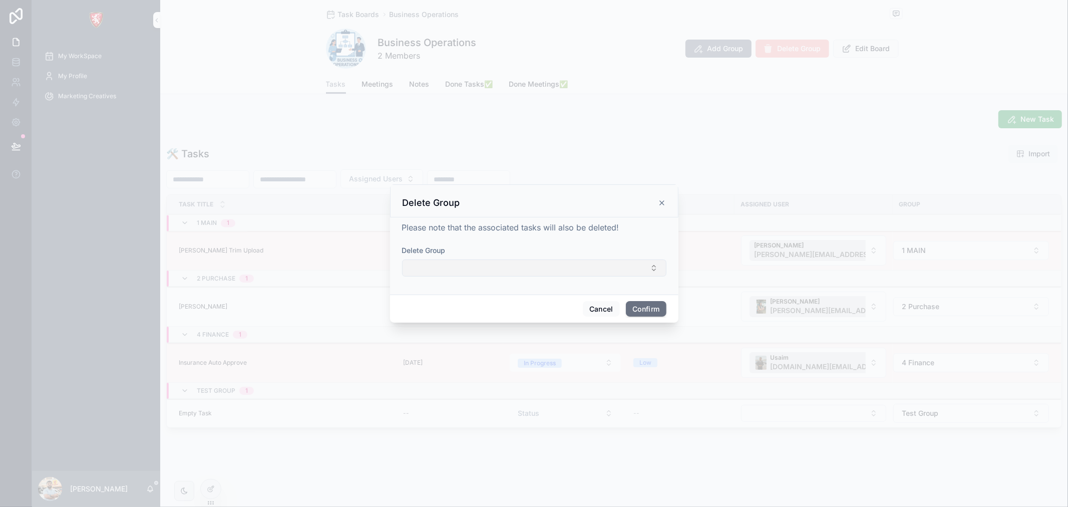
click at [549, 265] on button "Select Button" at bounding box center [534, 267] width 264 height 17
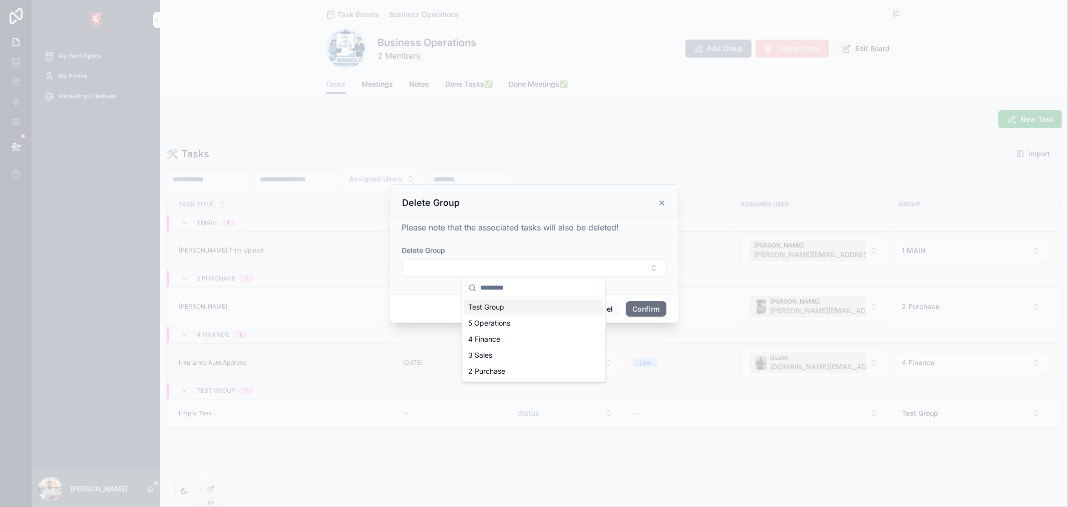
click at [513, 307] on div "Test Group" at bounding box center [533, 307] width 139 height 16
click at [651, 307] on button "Confirm" at bounding box center [646, 310] width 40 height 16
